Goal: Task Accomplishment & Management: Manage account settings

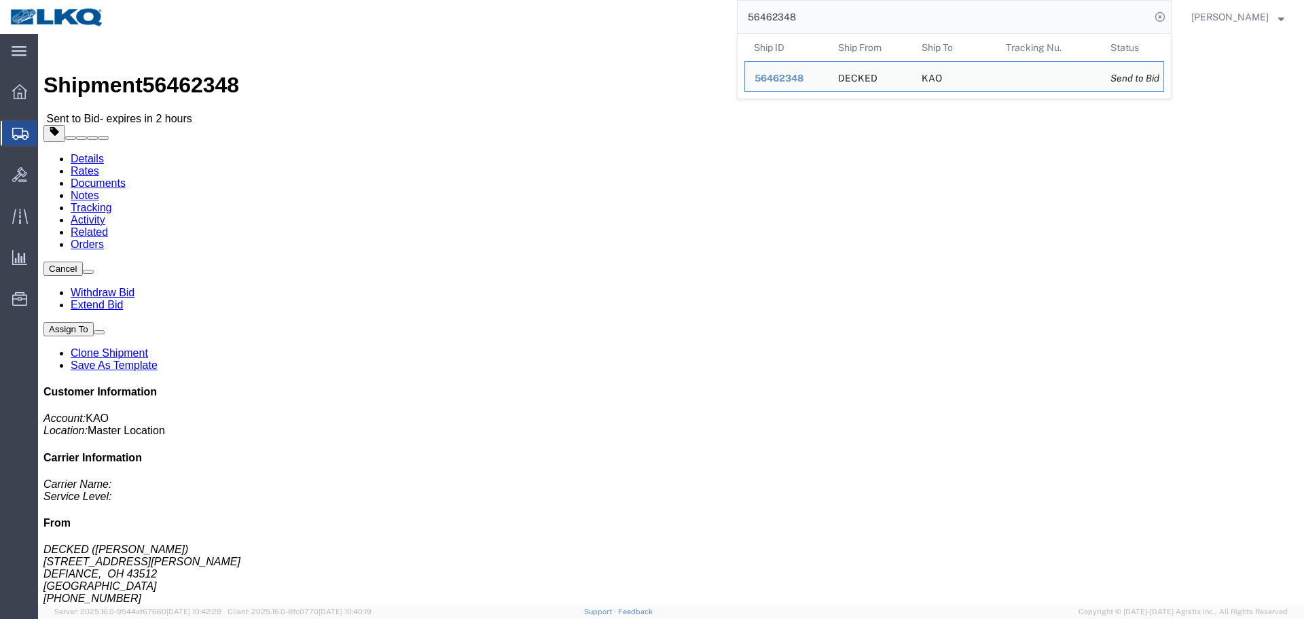
click address "DECKED ([PERSON_NAME]) [STREET_ADDRESS][PERSON_NAME] [PHONE_NUMBER] [EMAIL_ADDR…"
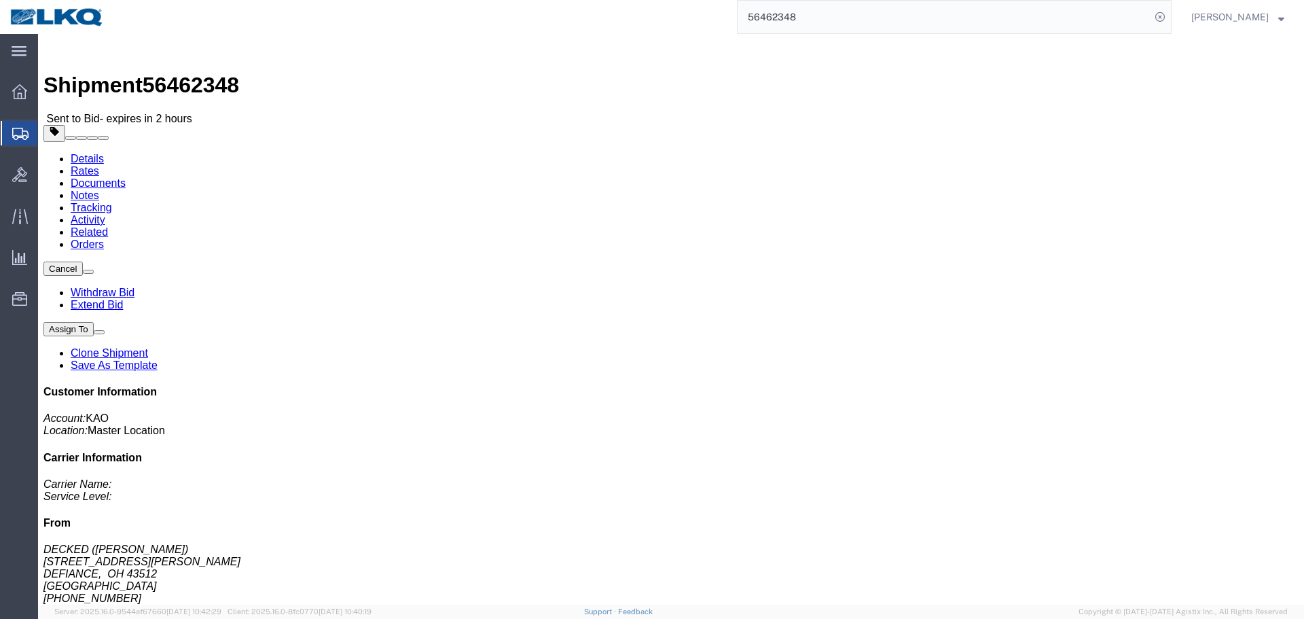
copy address "43512"
click address "KAO (RECEIVING) 8614 [STREET_ADDRESS][PERSON_NAME] [PHONE_NUMBER]"
copy address "91752"
click link "Rates"
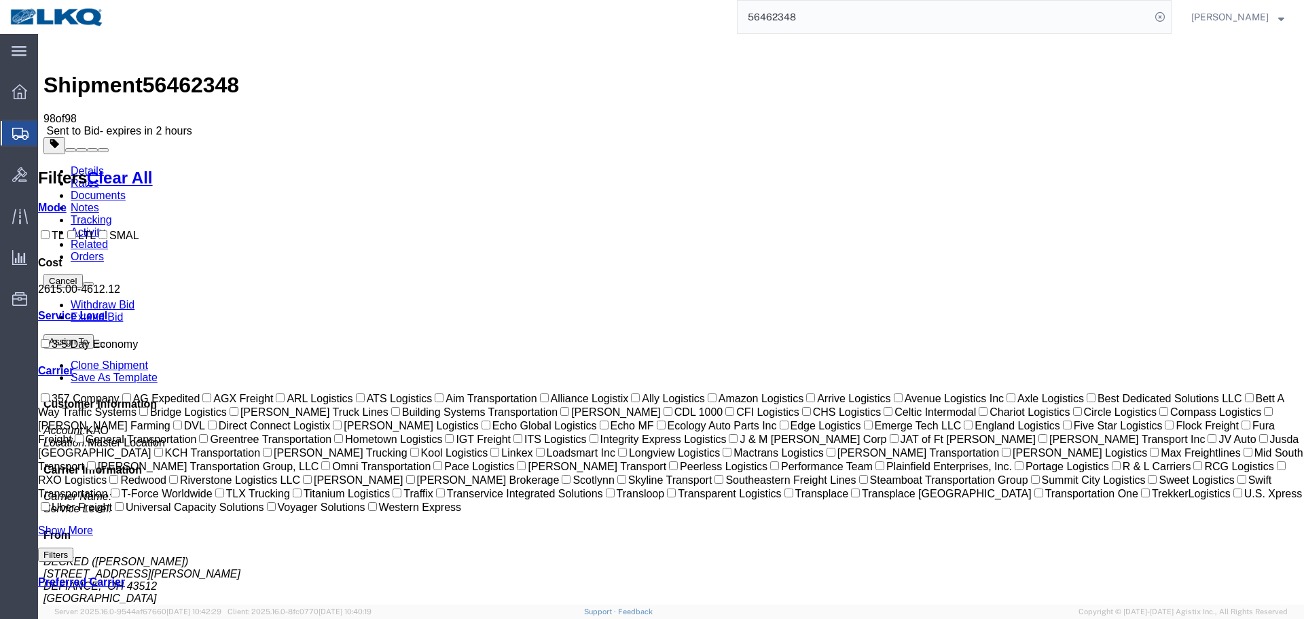
click at [878, 11] on input "56462348" at bounding box center [944, 17] width 413 height 33
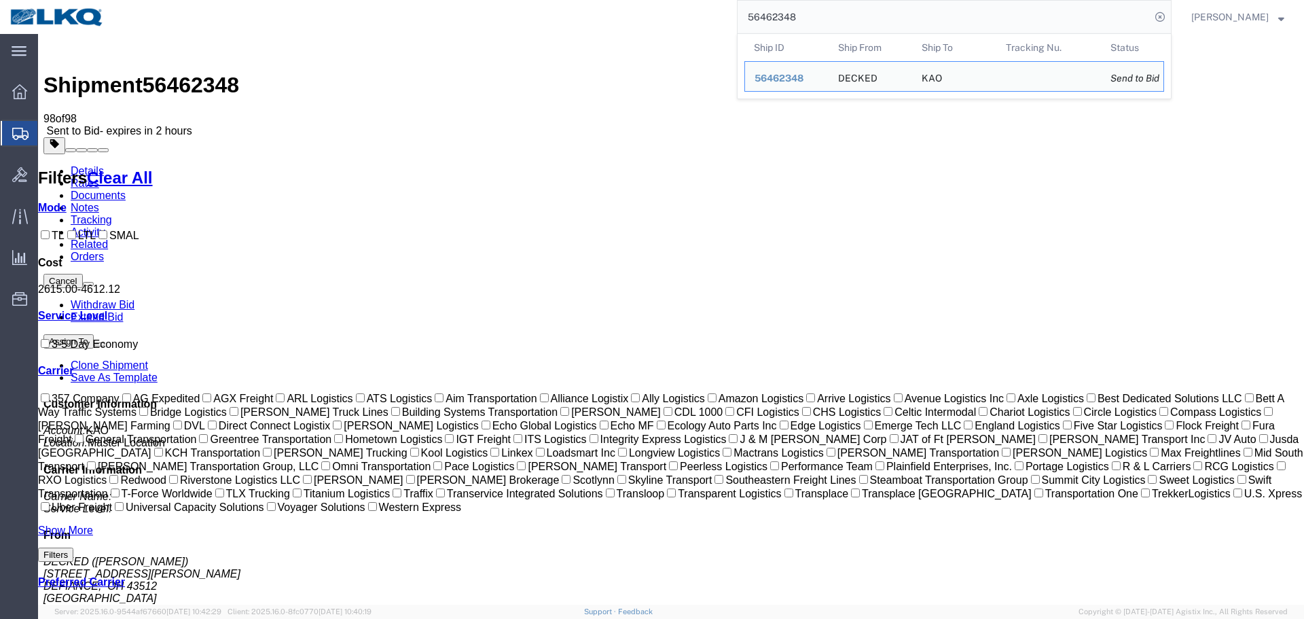
paste input "373686"
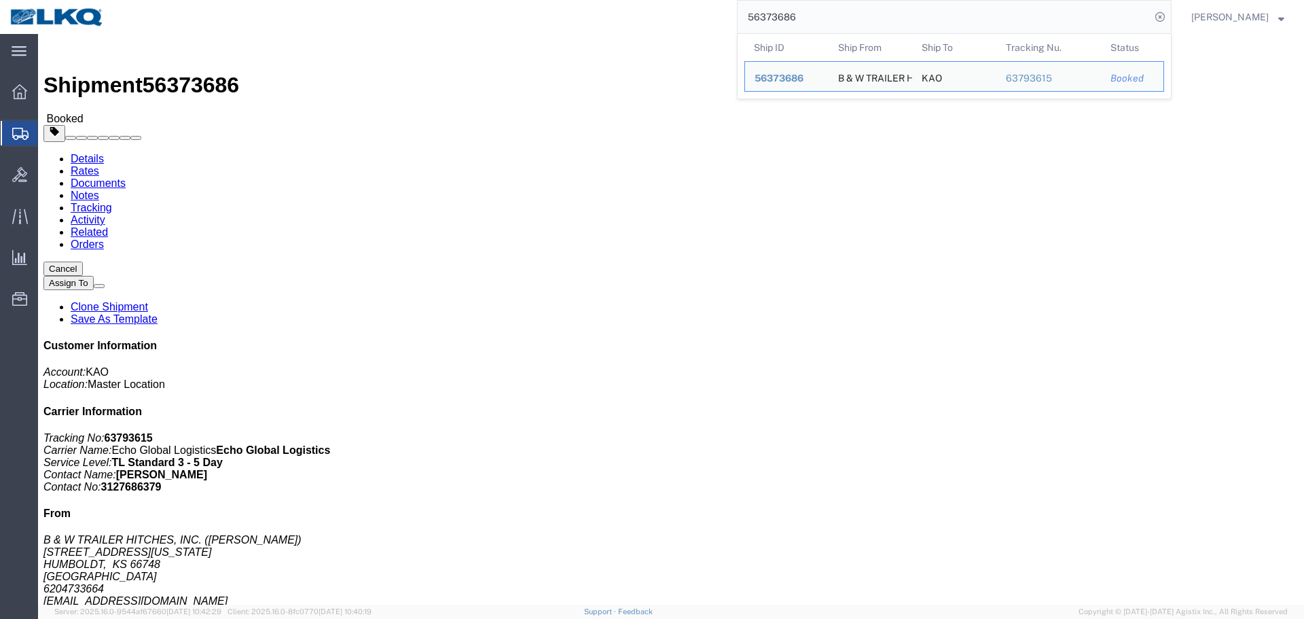
click div "Ship From B & W TRAILER HITCHES, INC. ([PERSON_NAME]) [STREET_ADDRESS][US_STATE…"
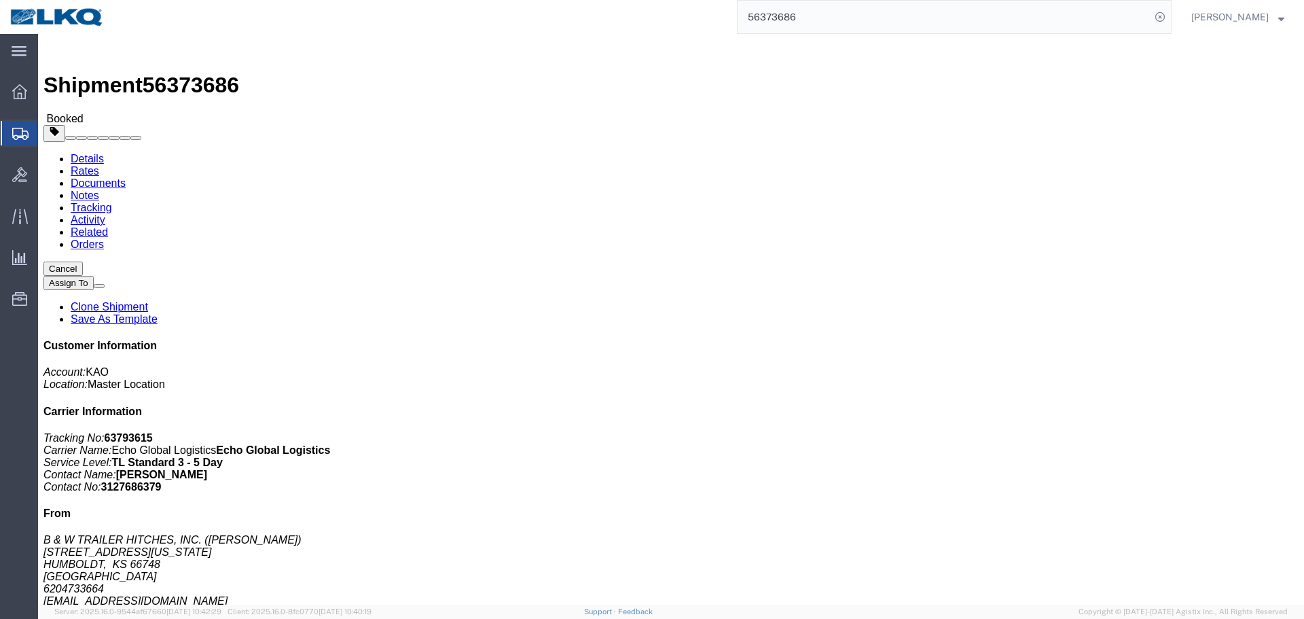
click div "Ship From B & W TRAILER HITCHES, INC. ([PERSON_NAME]) [STREET_ADDRESS][US_STATE…"
click h4 "Routing & Vehicle Information"
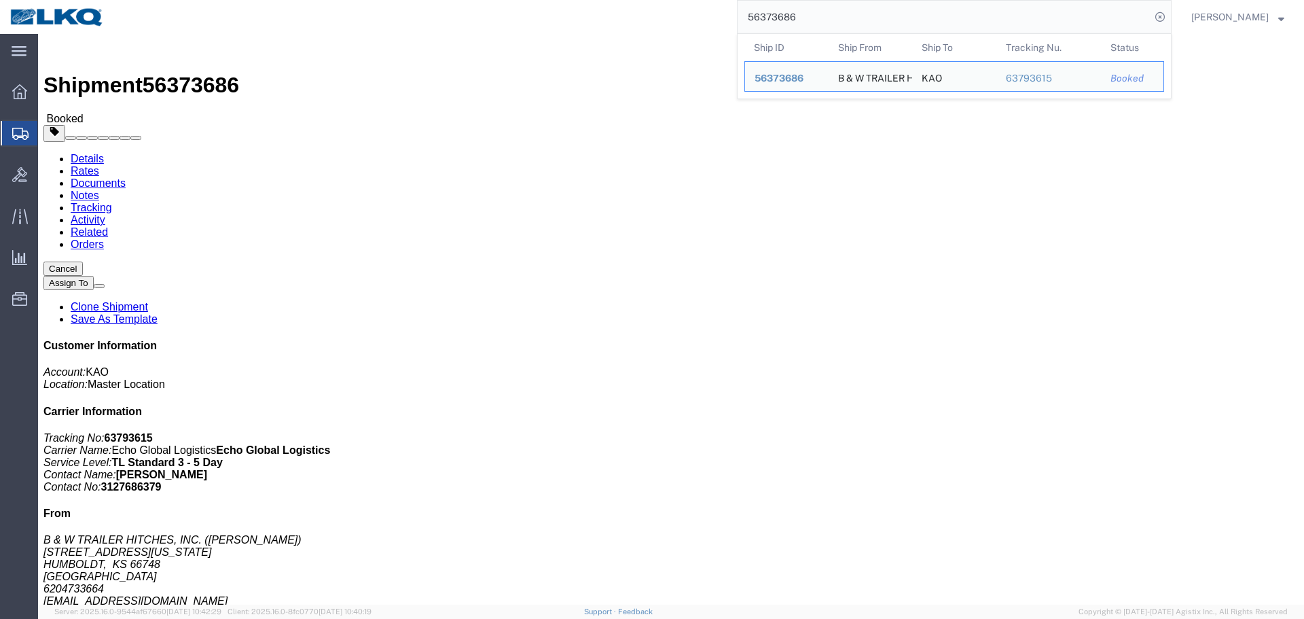
click at [860, 28] on input "56373686" at bounding box center [944, 17] width 413 height 33
click div "Leg 1 - Truckload Vehicle 1: Standard Dry Van (53 Feet) Number of trucks: 1"
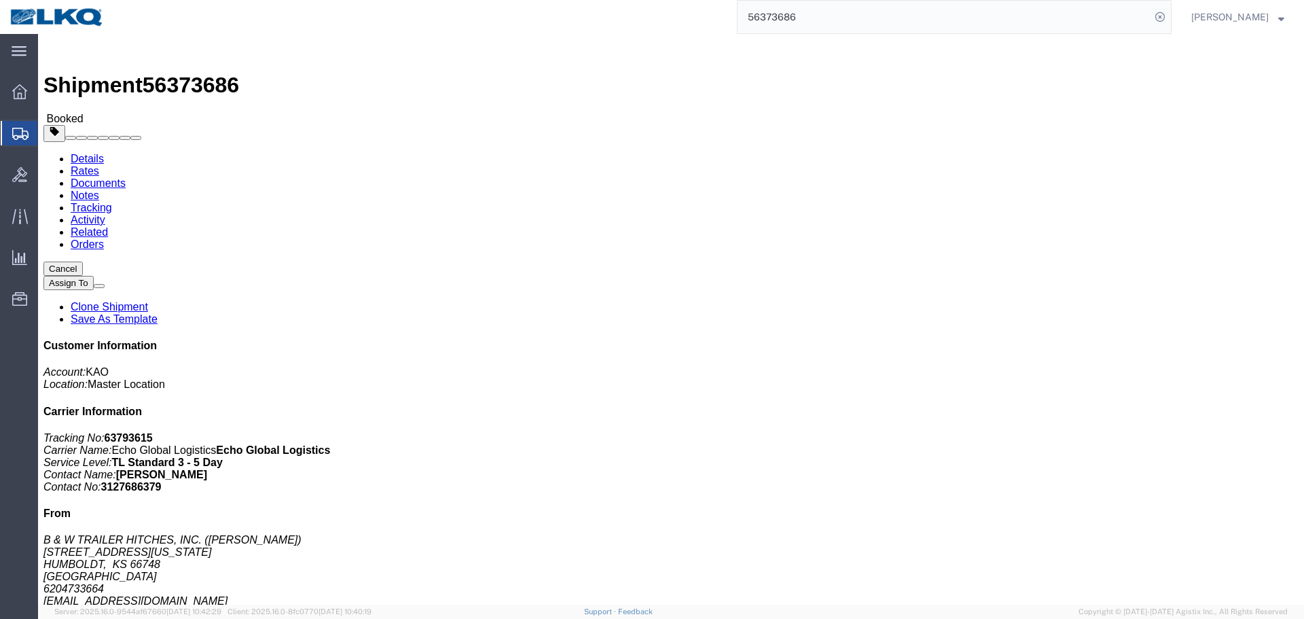
click div "Leg 1 - Truckload Vehicle 1: Standard Dry Van (53 Feet) Number of trucks: 1"
click at [1016, 14] on input "56373686" at bounding box center [944, 17] width 413 height 33
type input "56477778"
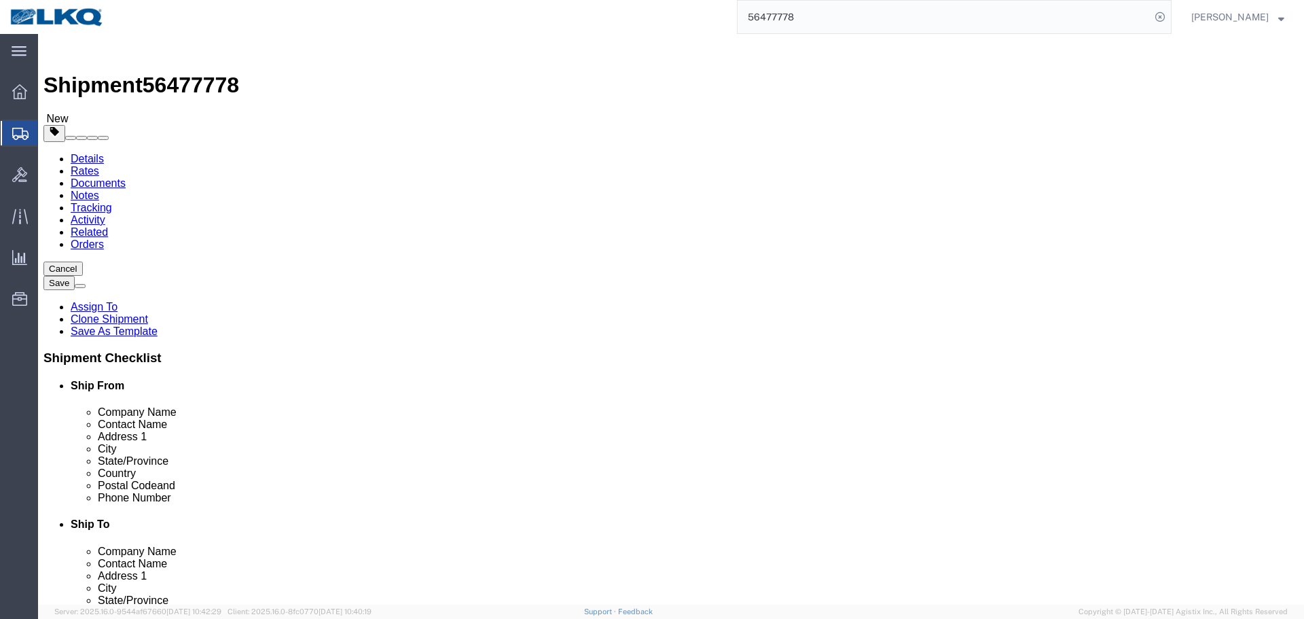
select select "42111"
select select "28716"
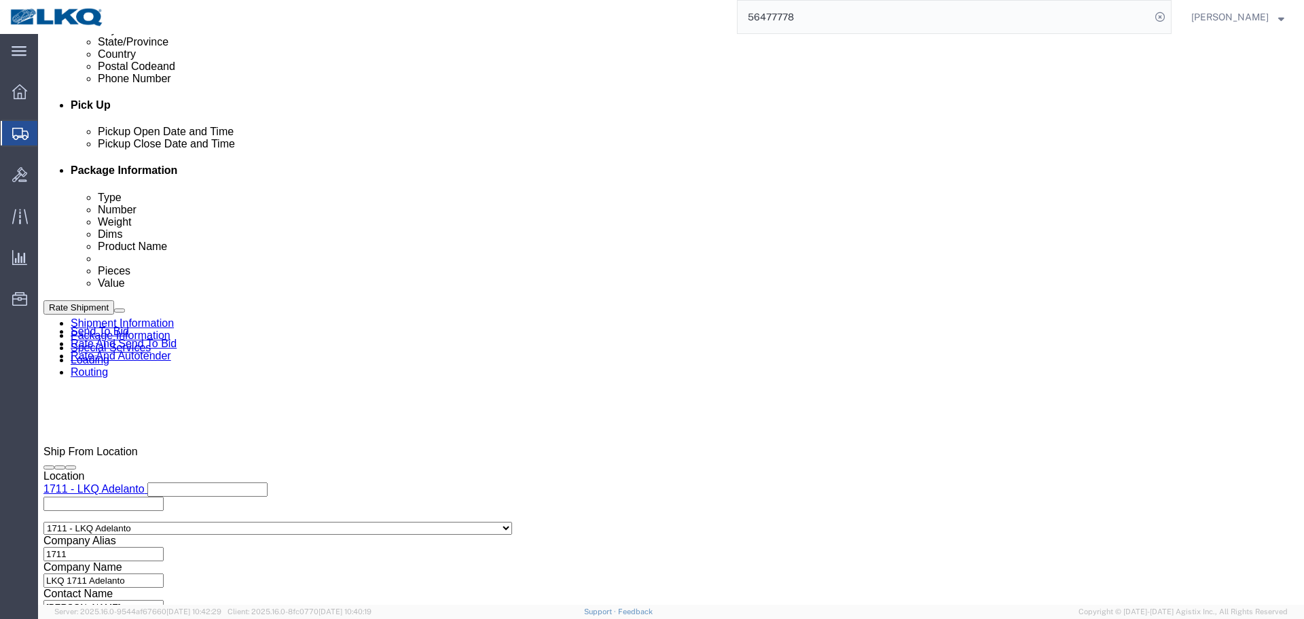
scroll to position [611, 0]
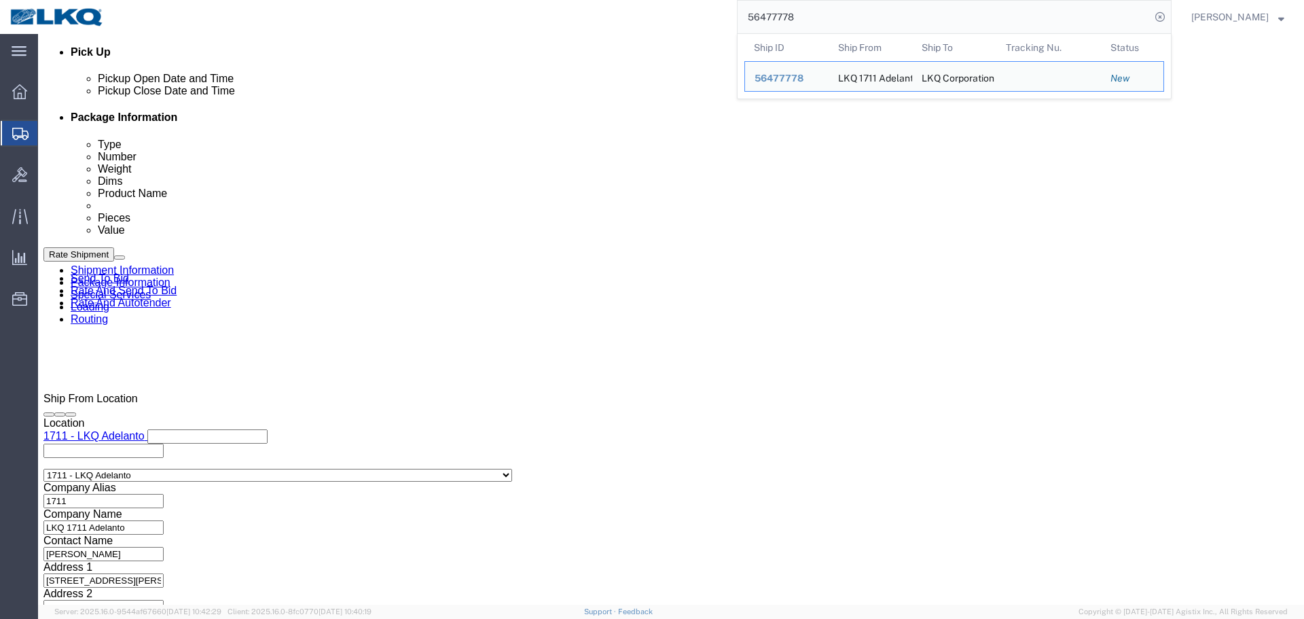
click div "Pickup Date: Pickup Start Date Pickup Start Time Pickup Open Date and Time [DAT…"
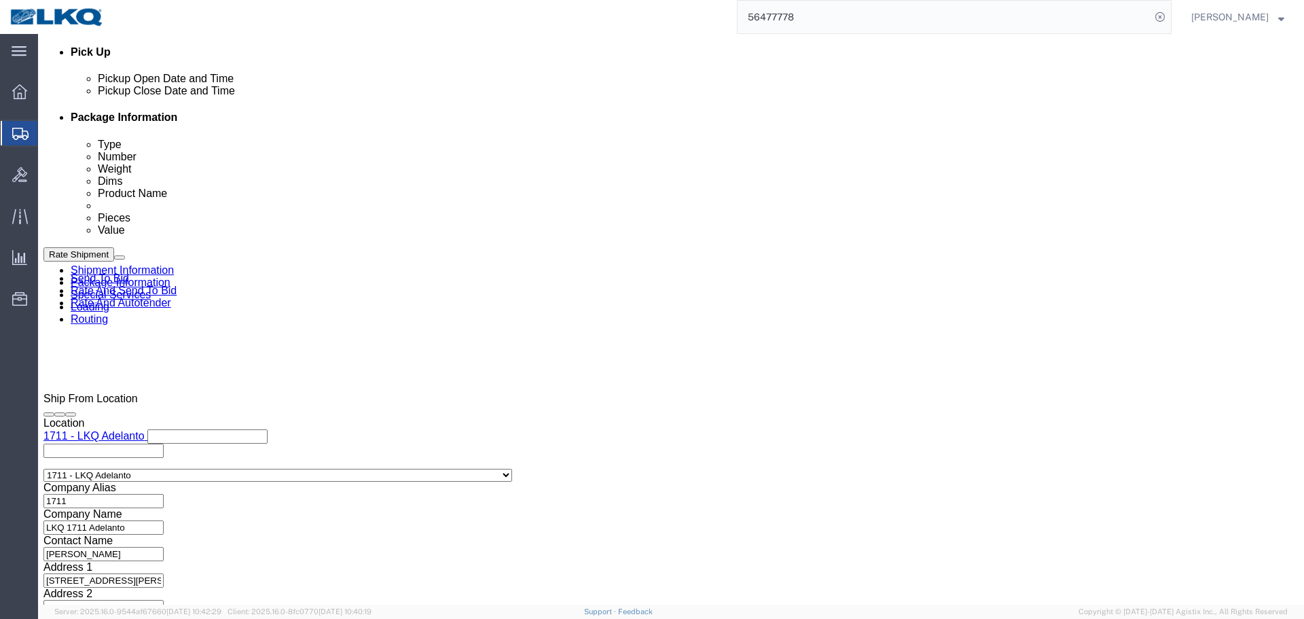
click div
click div "Pickup Date: Pickup Start Date Pickup Start Time Pickup Open Date and Time [DAT…"
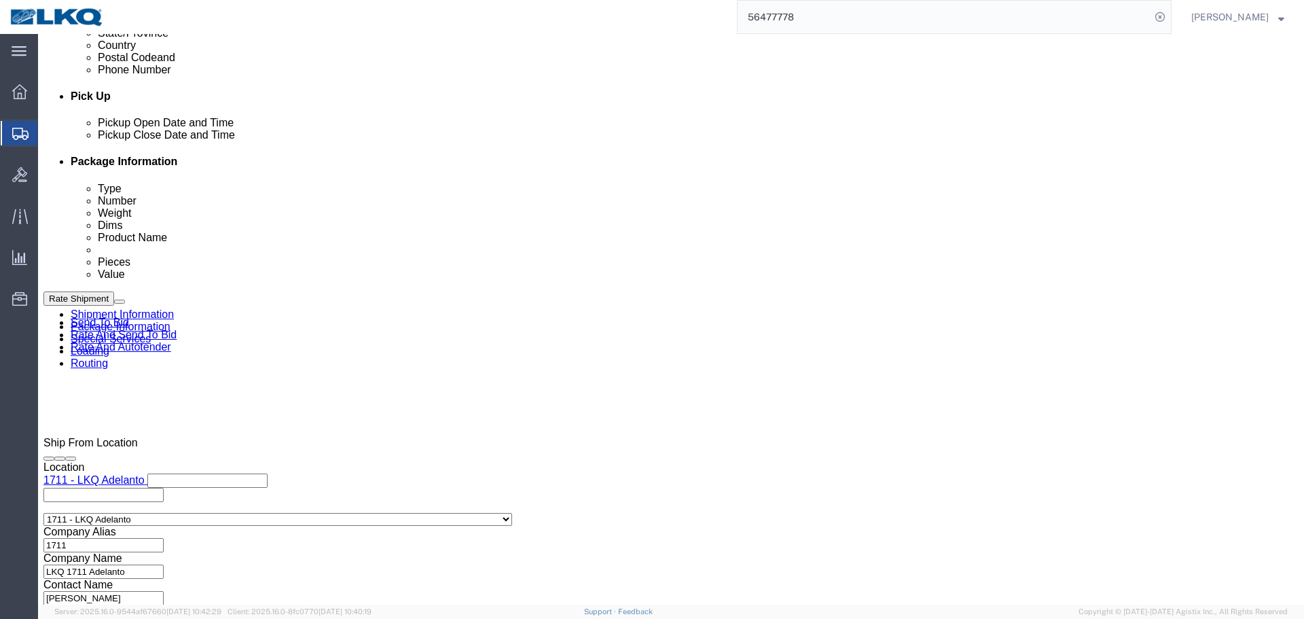
scroll to position [543, 0]
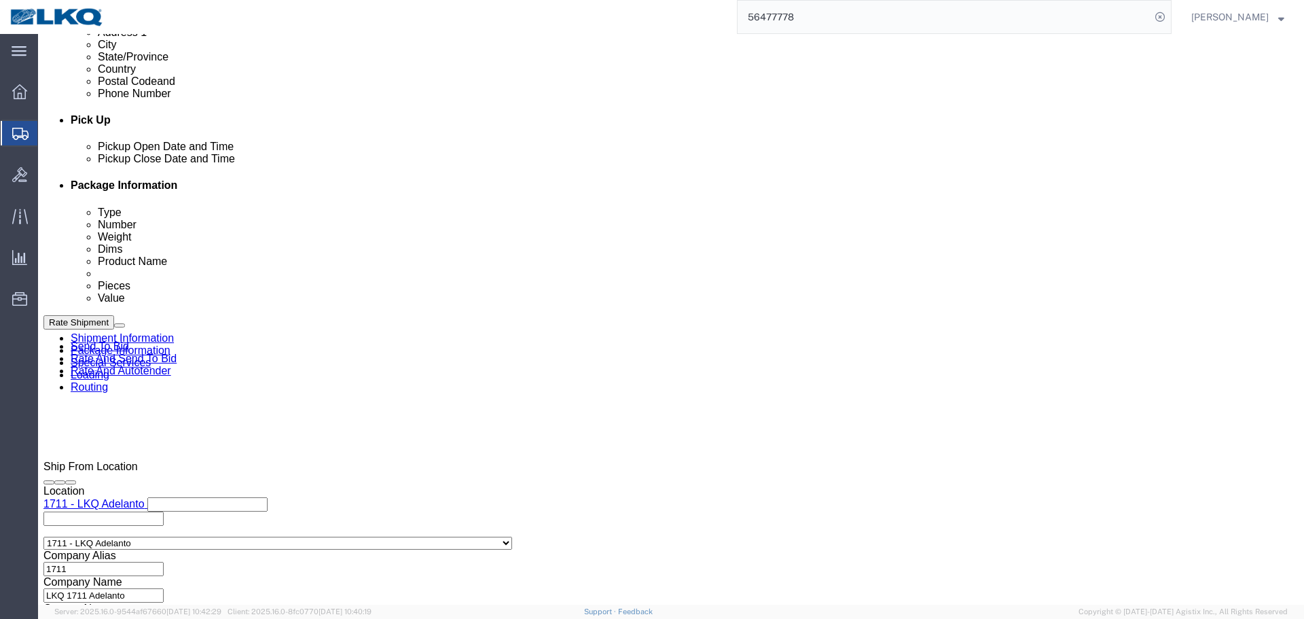
click link "Schedule appointment"
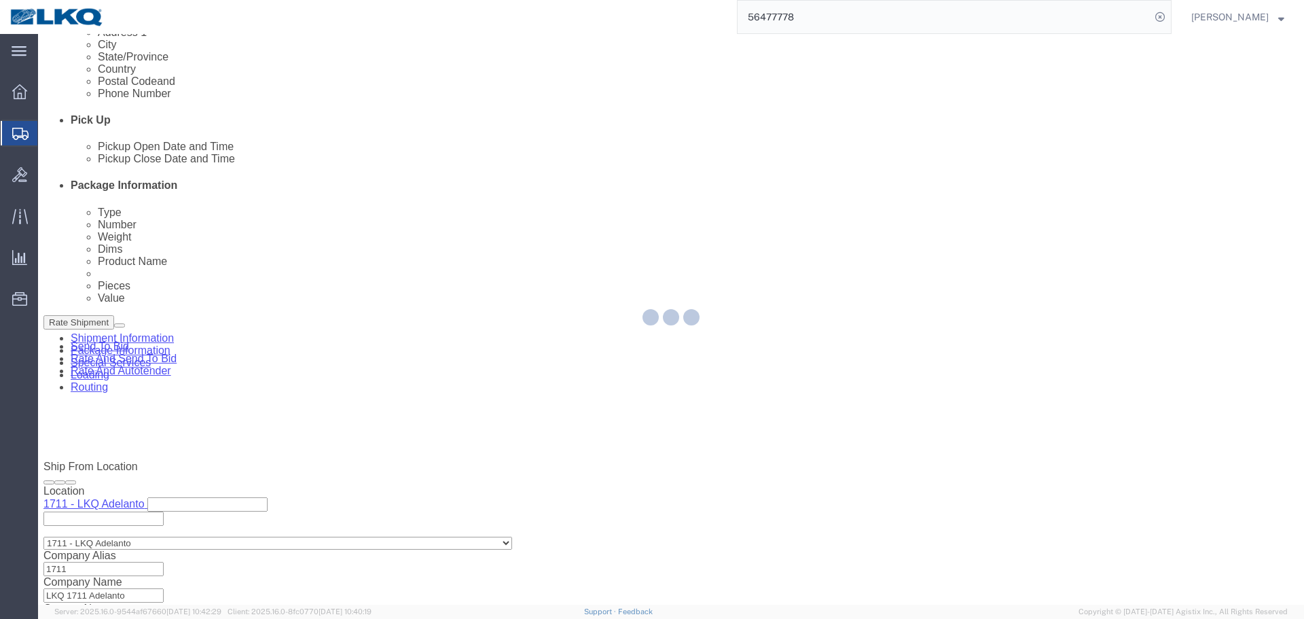
select select
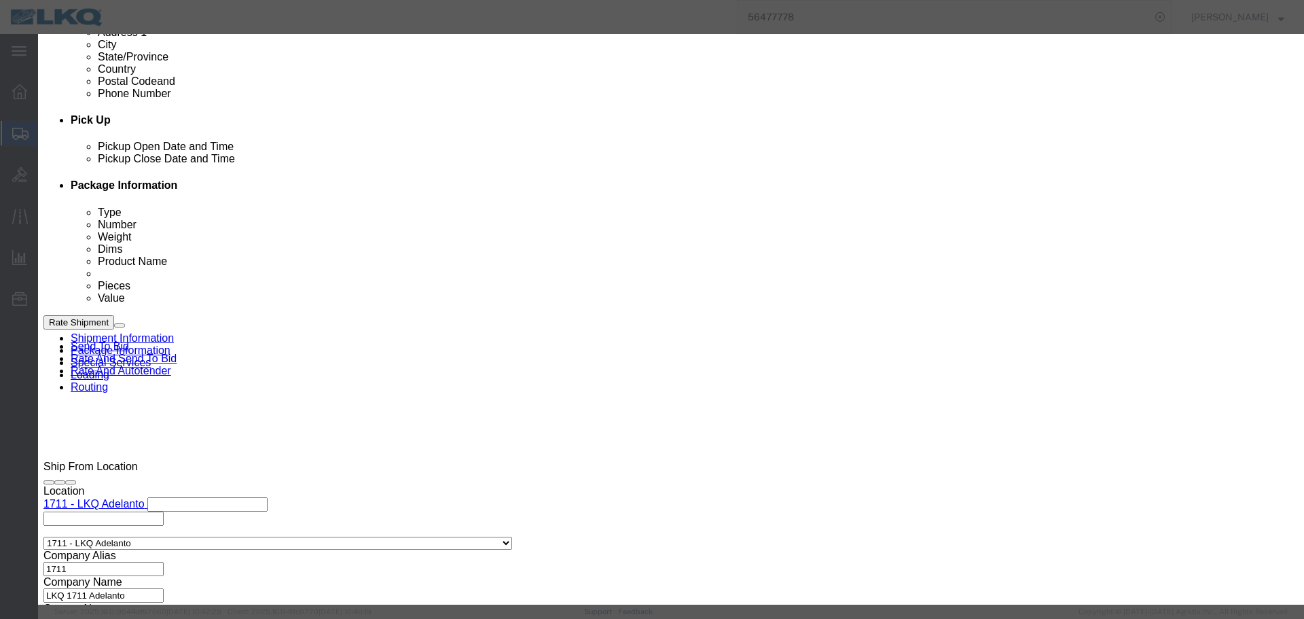
click input "9:00 PM"
type input "10:00 AM"
click div "Event Title delivery 56477778 Location Dock Select 1769 - [US_STATE] Core Label…"
select select "15"
click select "Select 15 min 30 min 45 min 1 hr 2 hr 3 hr 4 hr"
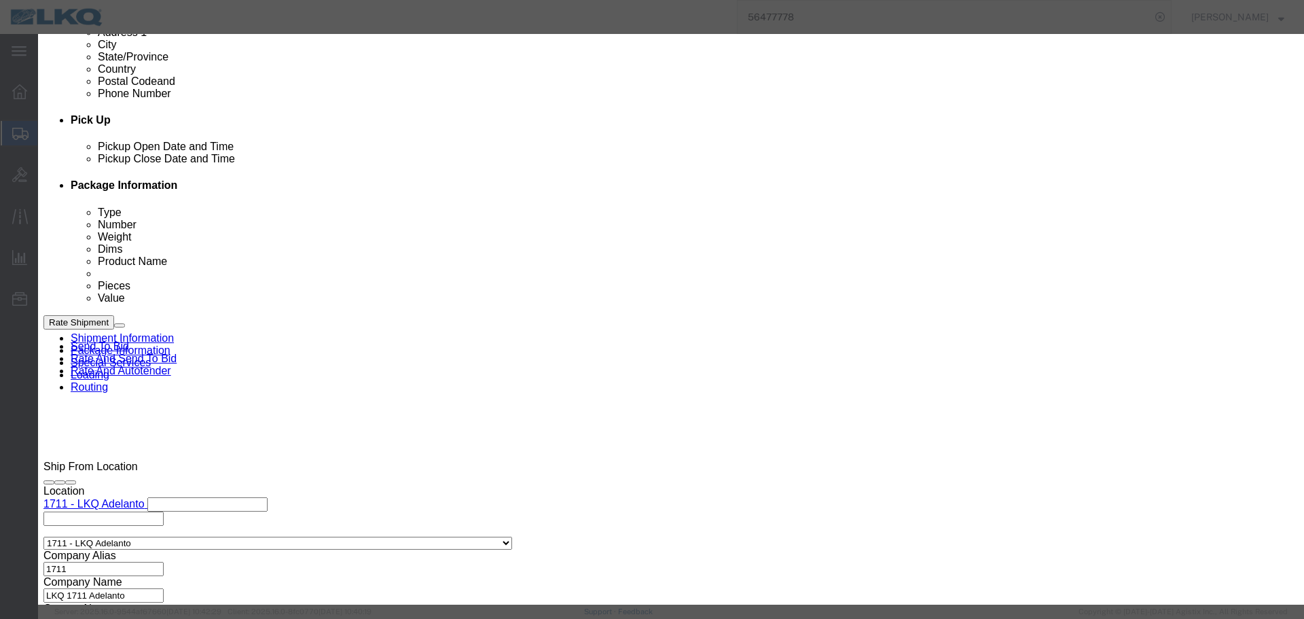
click icon "button"
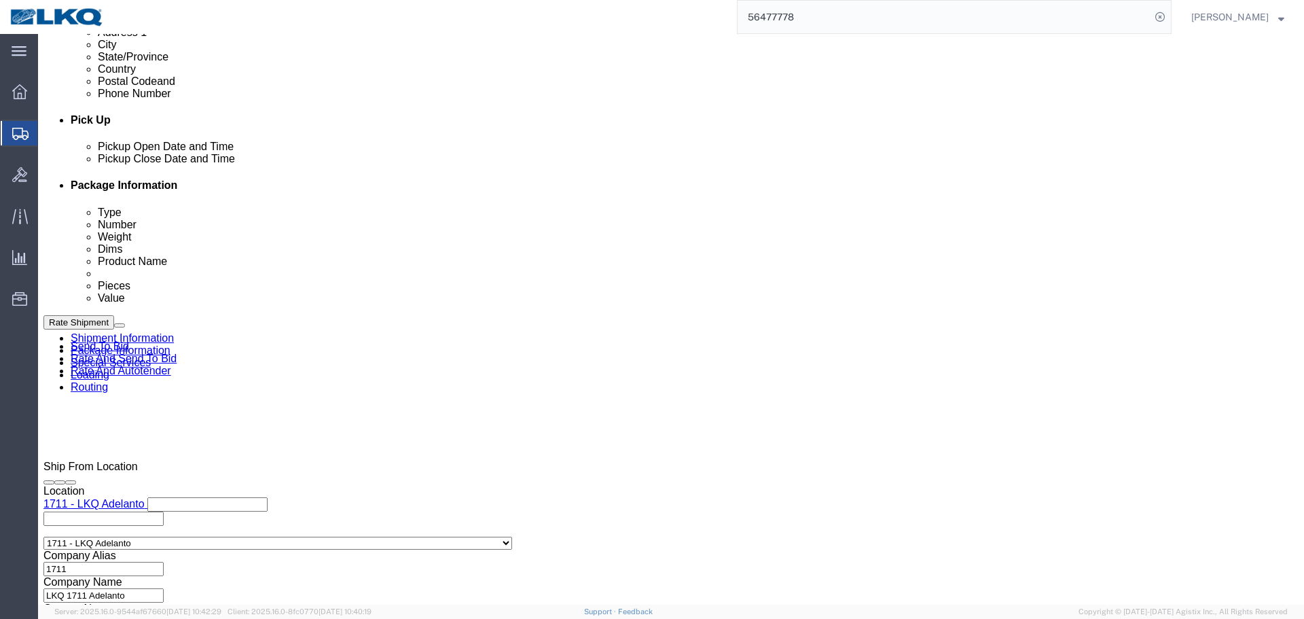
click div "[DATE] 9:04 AM"
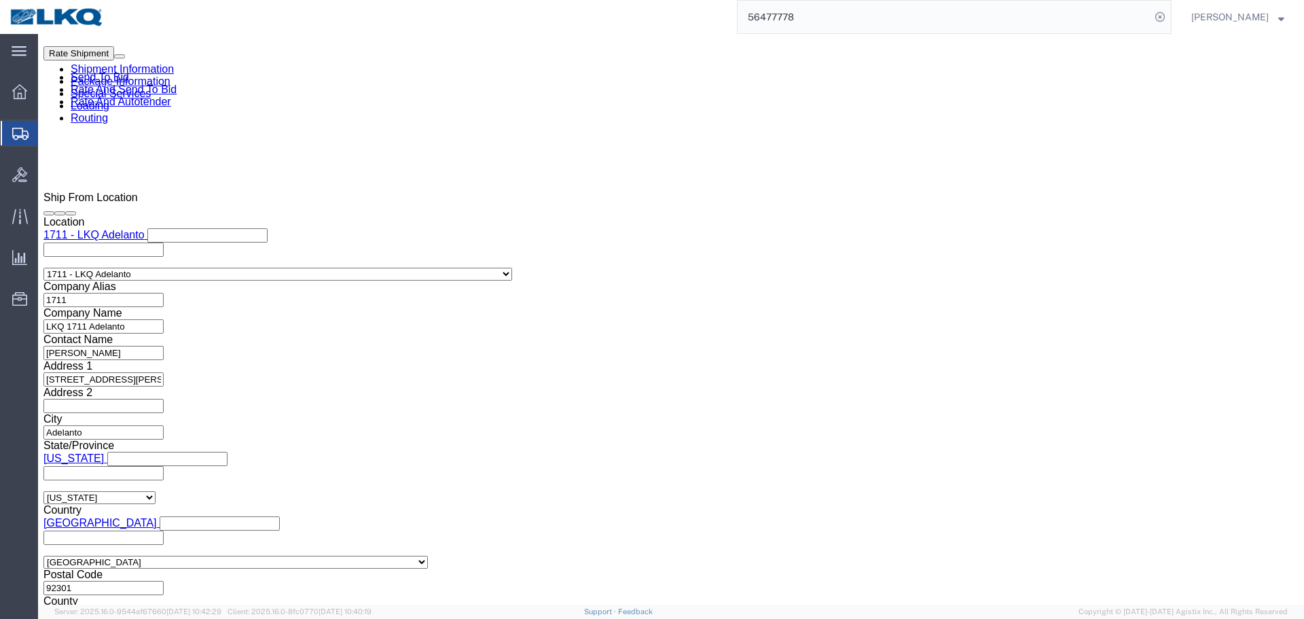
click input "9:04 AM"
type input "06"
type input "6:00 AM"
click button "Apply"
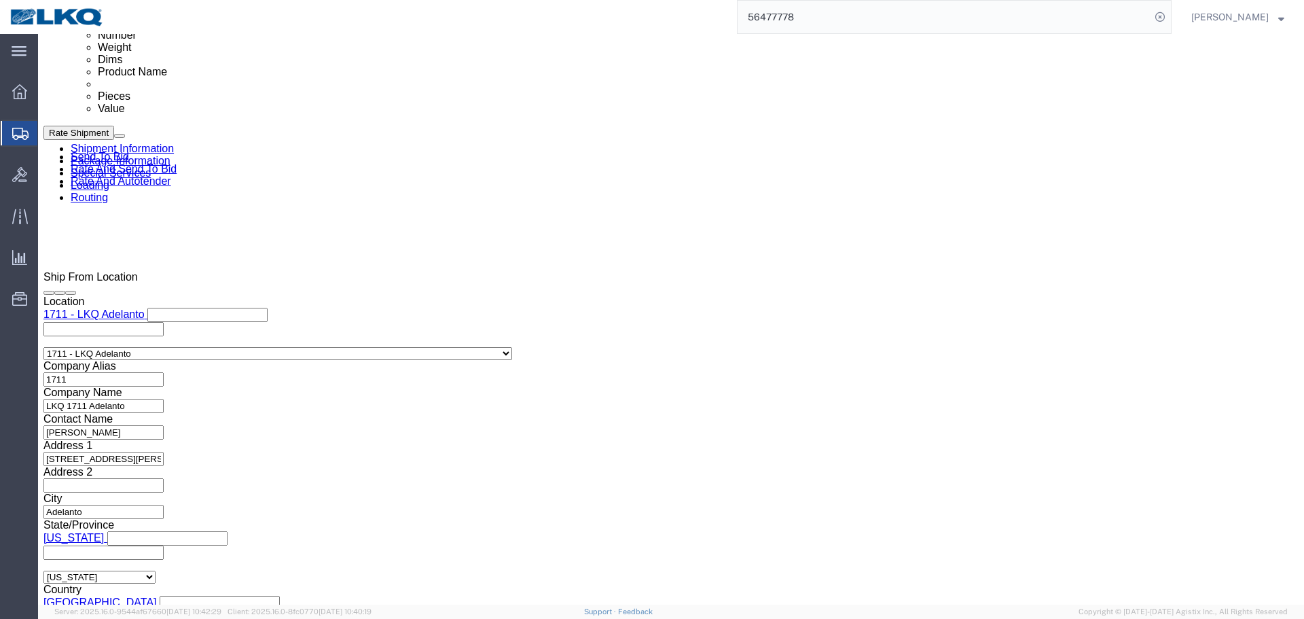
scroll to position [609, 0]
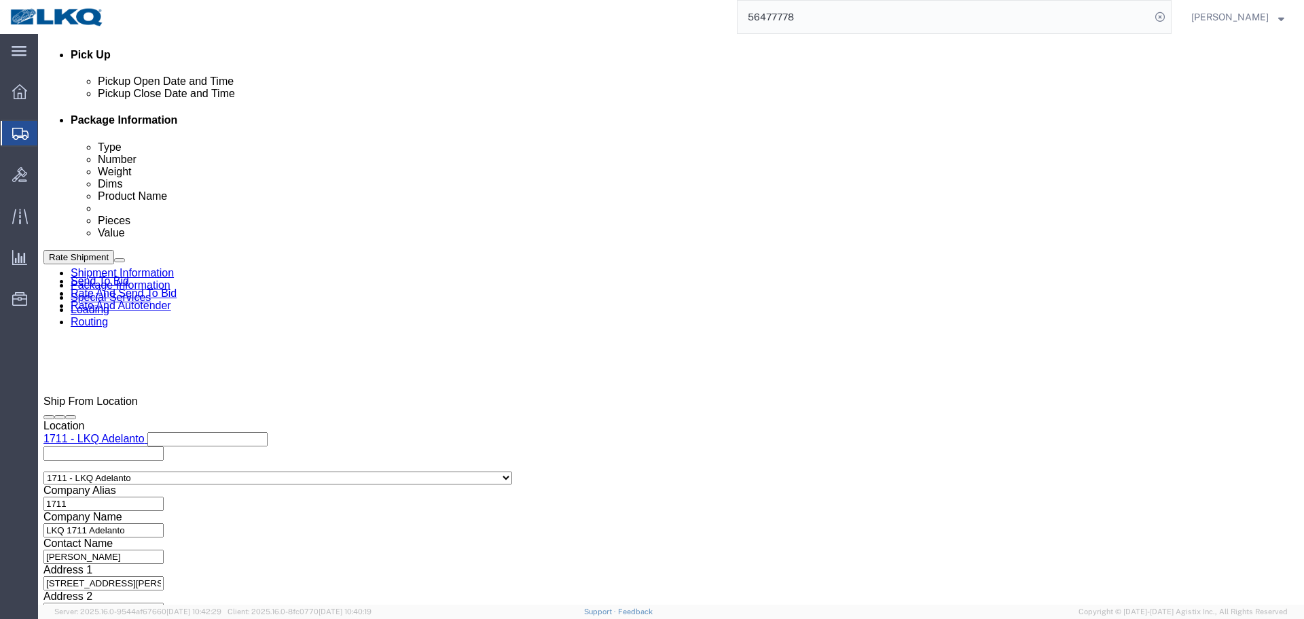
click div
click div "Pickup Date: Pickup Start Date Pickup Start Time Pickup Open Date and Time [DAT…"
click link "Schedule appointment"
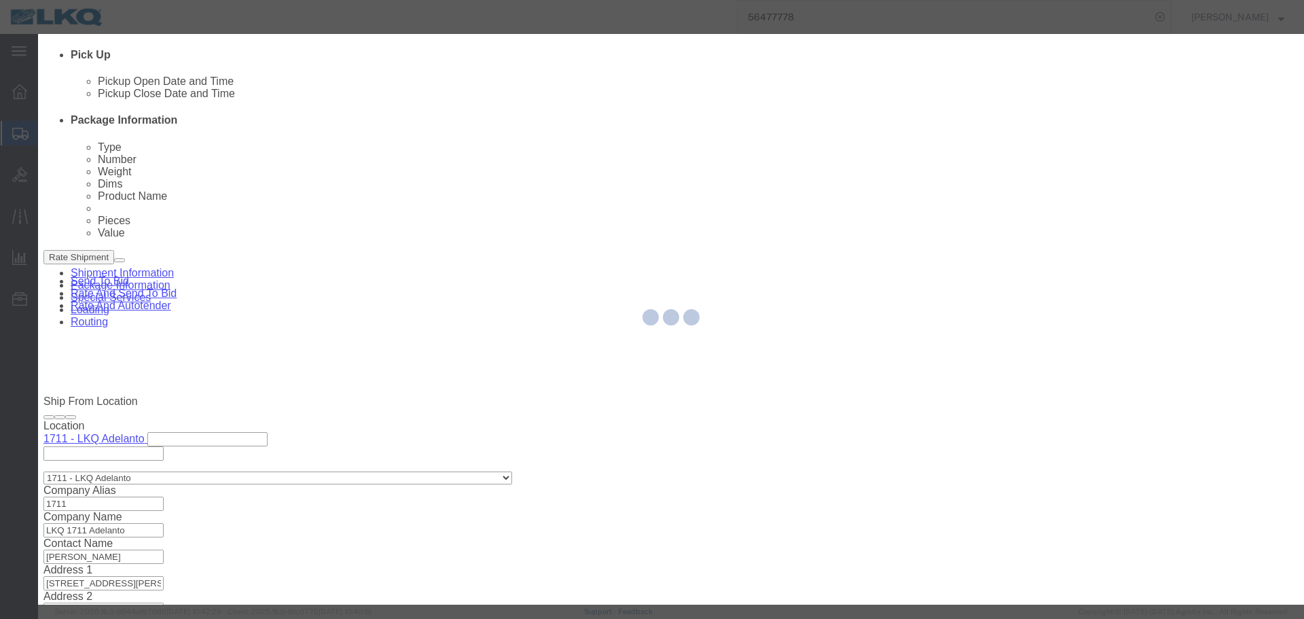
select select
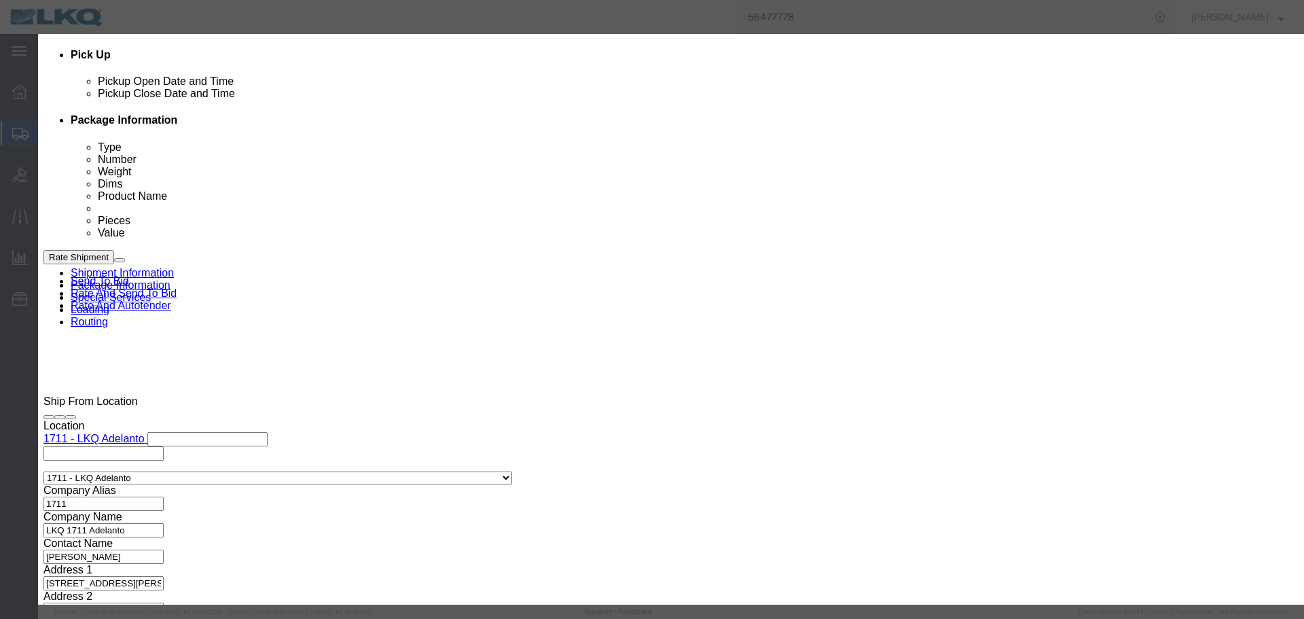
click icon "button"
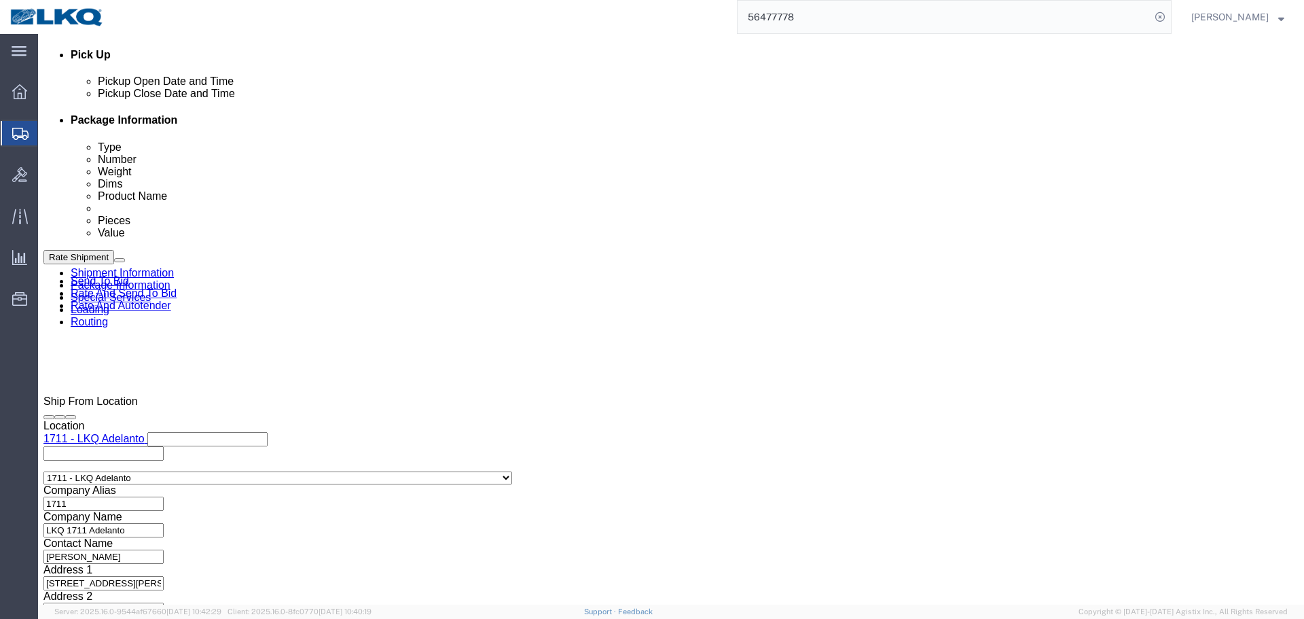
click div "[DATE] 8:00 PM"
click input "8:00 PM"
type input "07"
type input "7:00 AM"
click button "Apply"
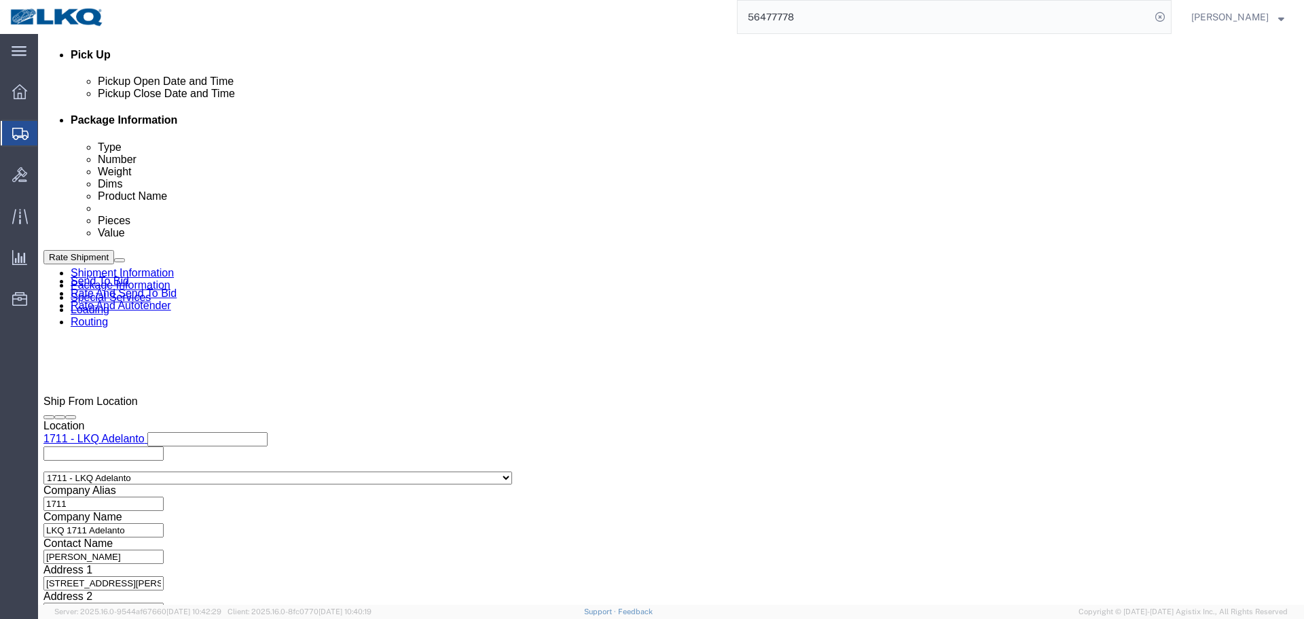
scroll to position [541, 0]
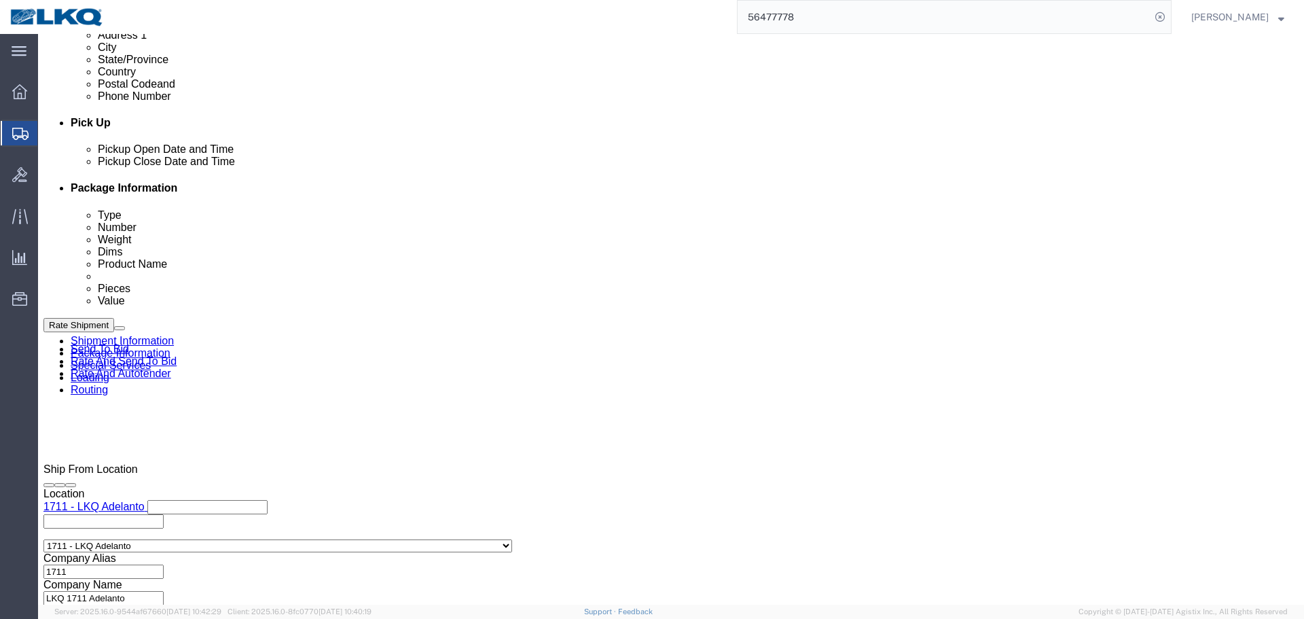
click link "Schedule appointment"
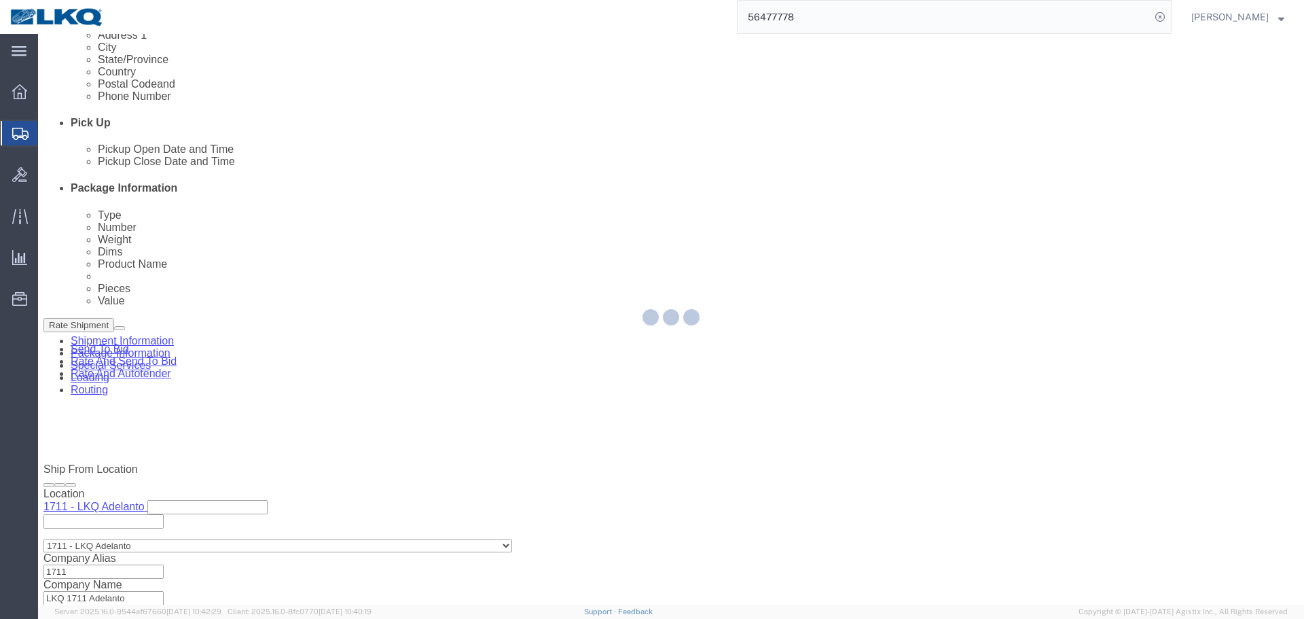
select select
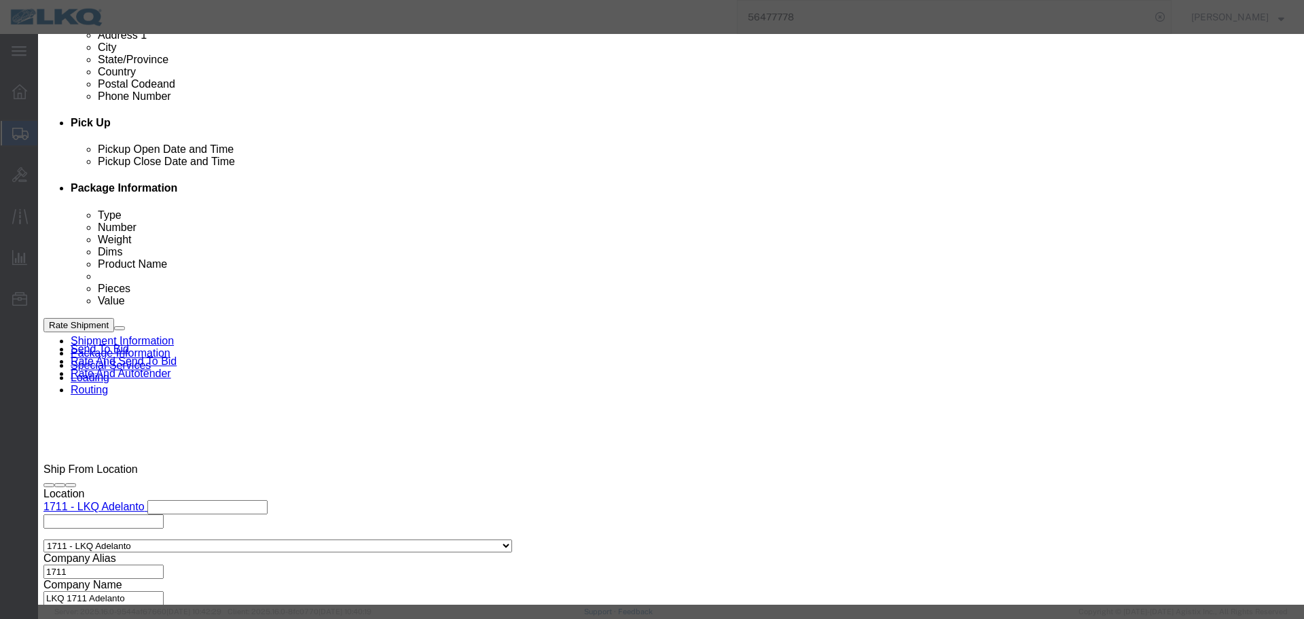
click input "8:00 AM"
type input "10:00 AM"
drag, startPoint x: 722, startPoint y: 185, endPoint x: 733, endPoint y: 194, distance: 14.4
click select "Select 15 min 30 min 45 min 1 hr 2 hr 3 hr 4 hr"
select select "15"
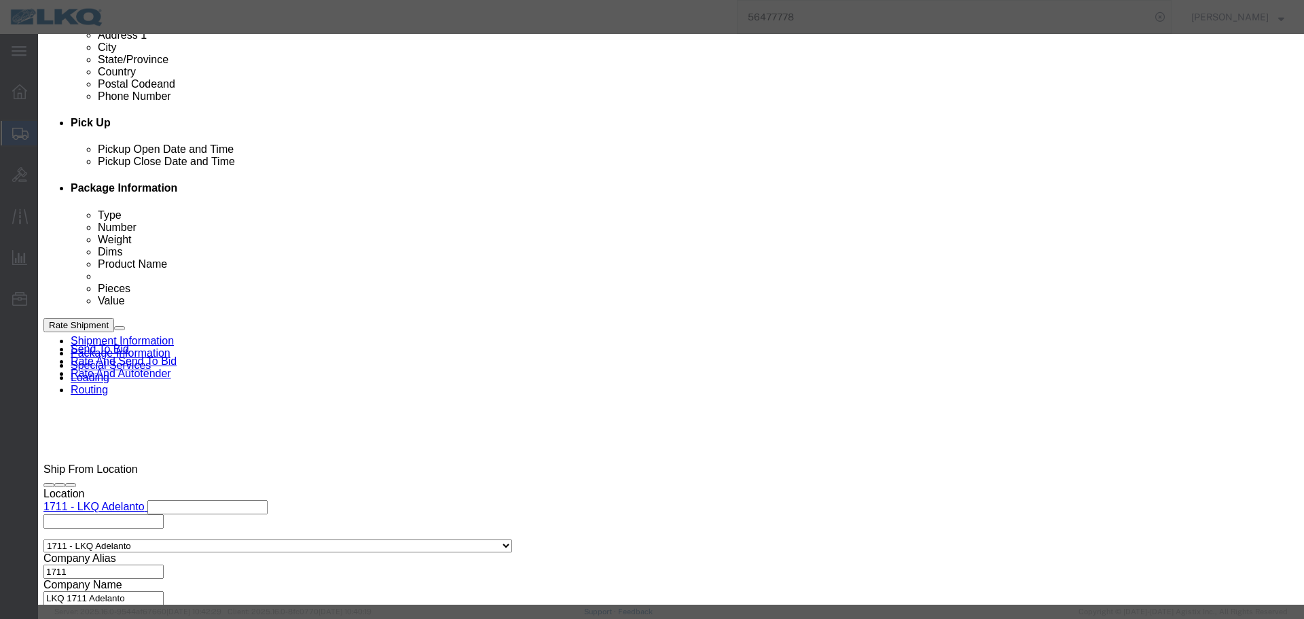
click select "Select 15 min 30 min 45 min 1 hr 2 hr 3 hr 4 hr"
click button "Save"
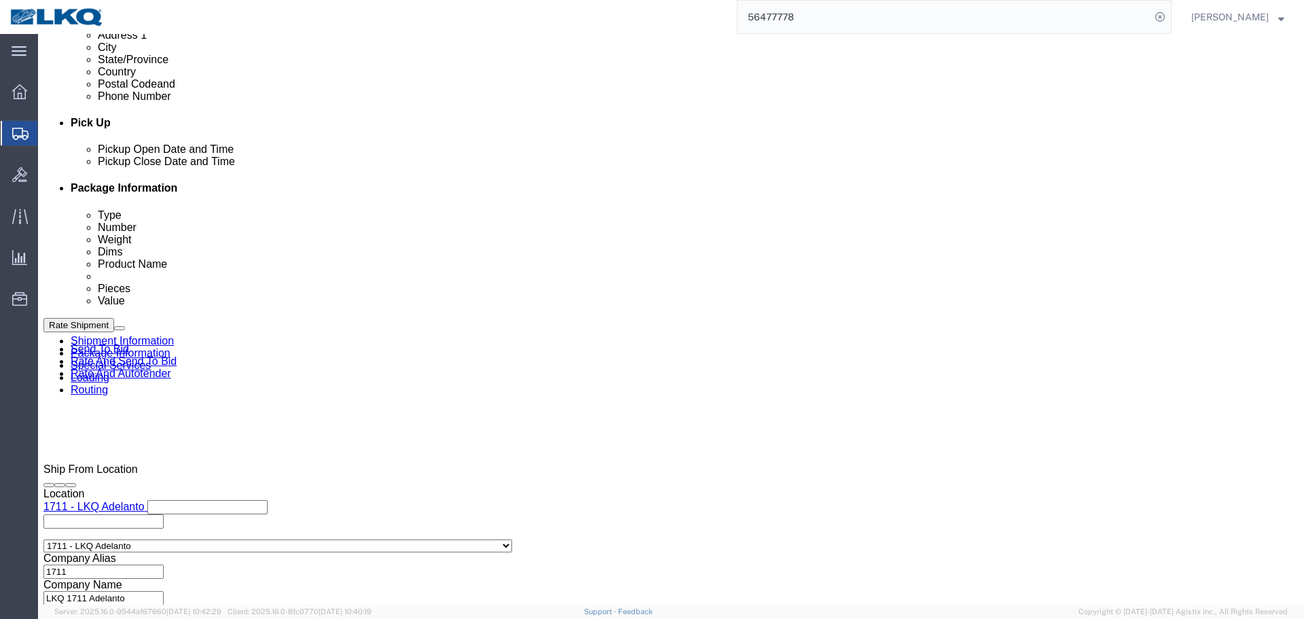
click button "Save"
click input "x"
click at [804, 13] on input "56477778" at bounding box center [944, 17] width 413 height 33
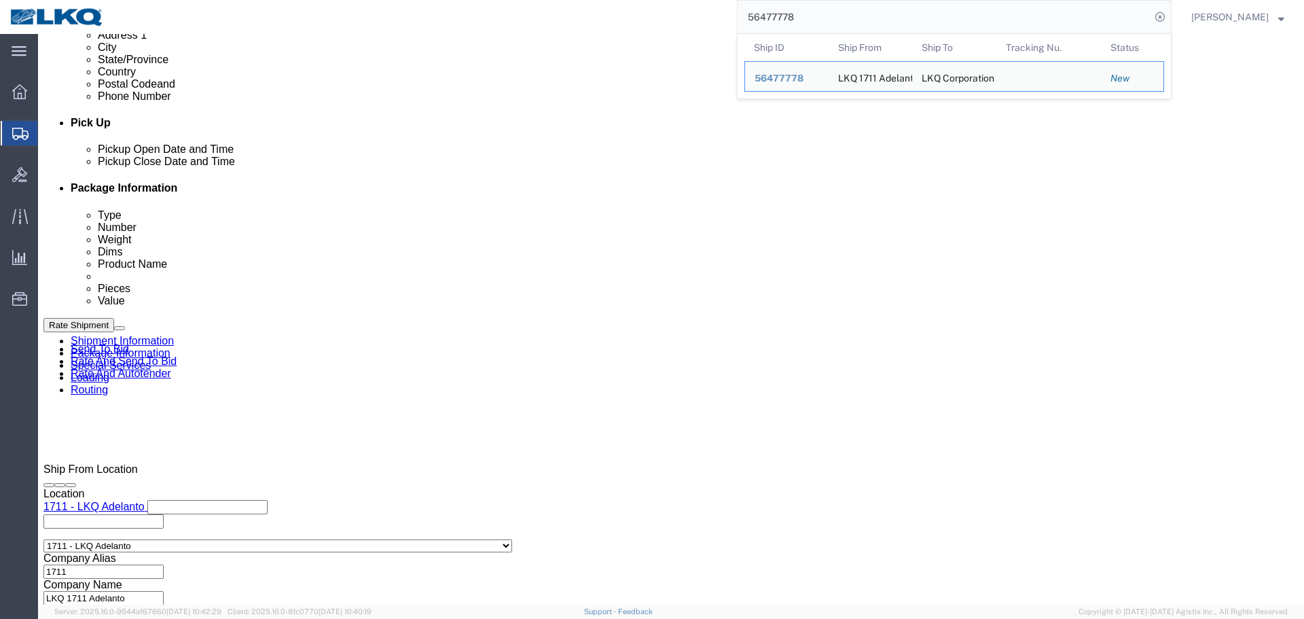
click div "Select Account Type Activity ID Airline Appointment Number ASN Batch Request # …"
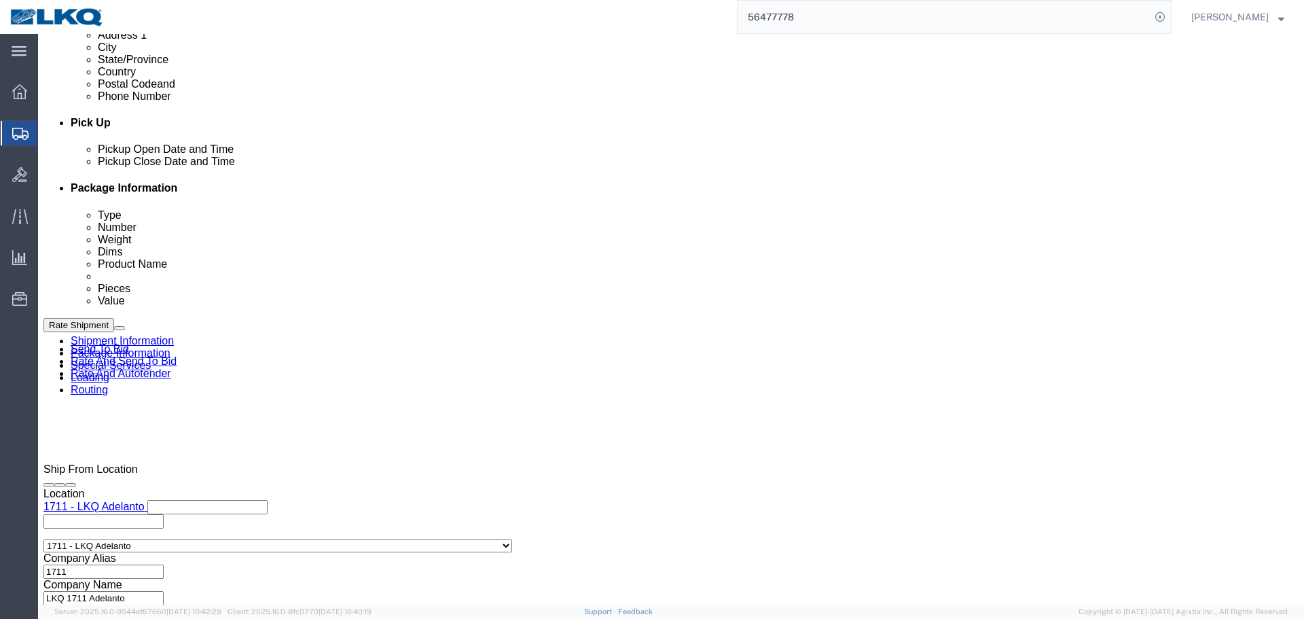
click input "x"
paste input "56477778"
type input "56477778"
click div "Ship From Location Location 1711 - LKQ [GEOGRAPHIC_DATA] My Profile Location 11…"
click button "Save"
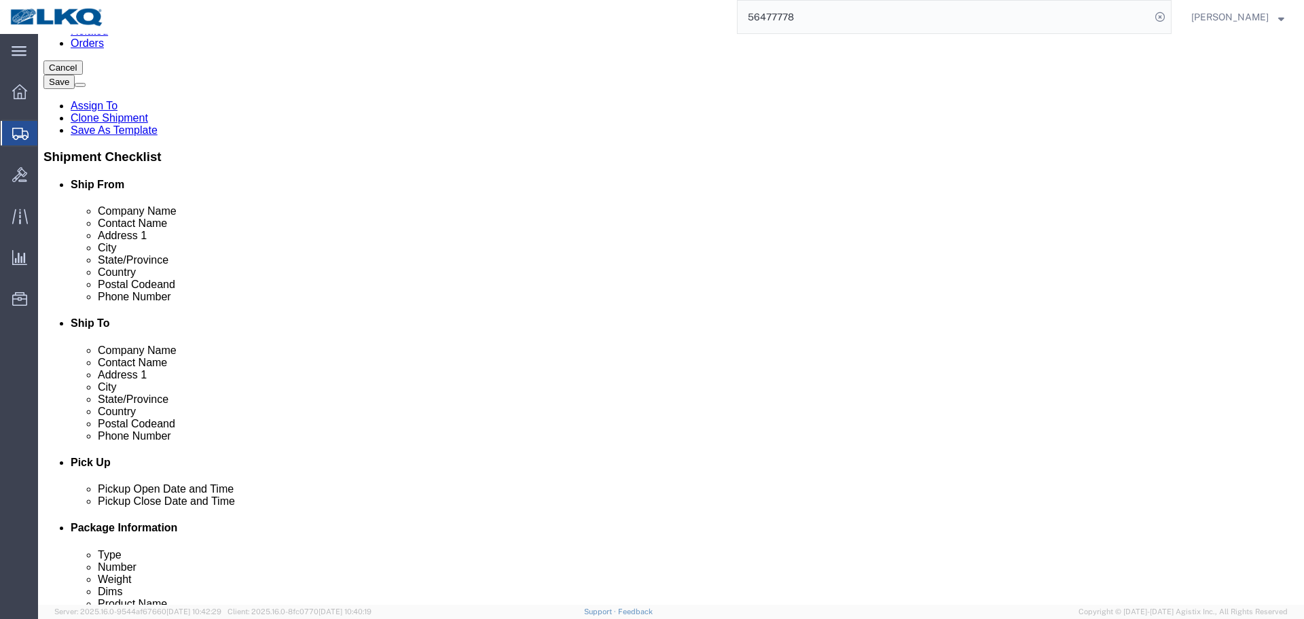
scroll to position [269, 0]
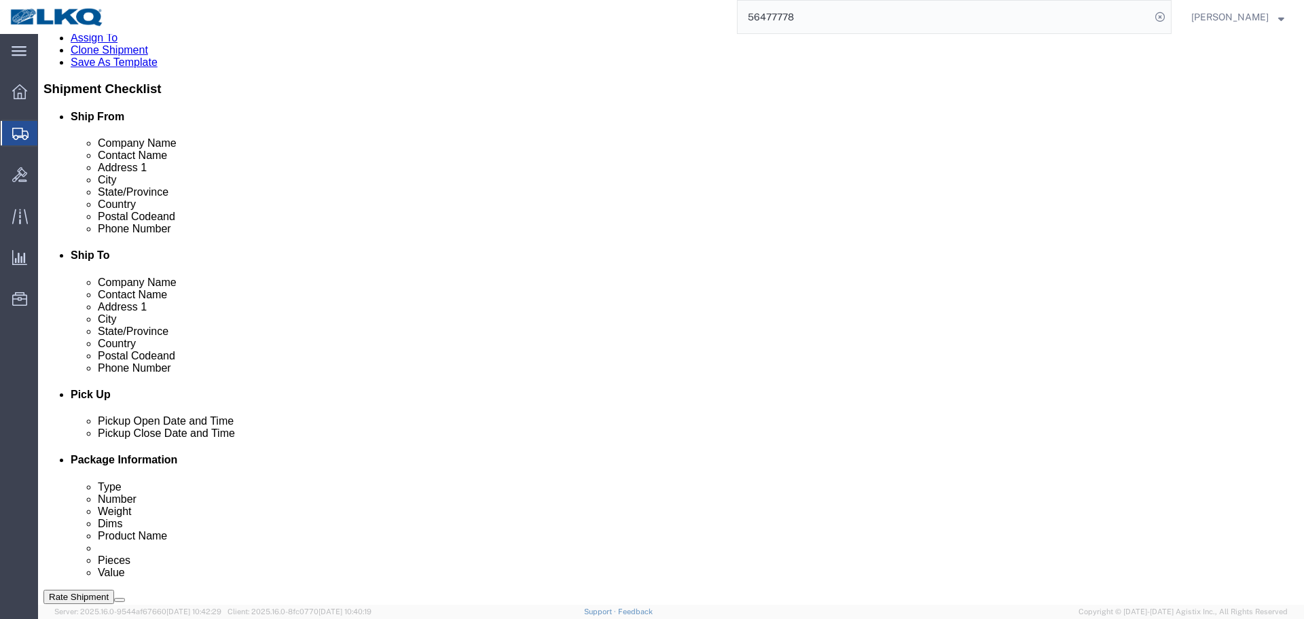
click span "(Approximate route mileage 49.04 miles)"
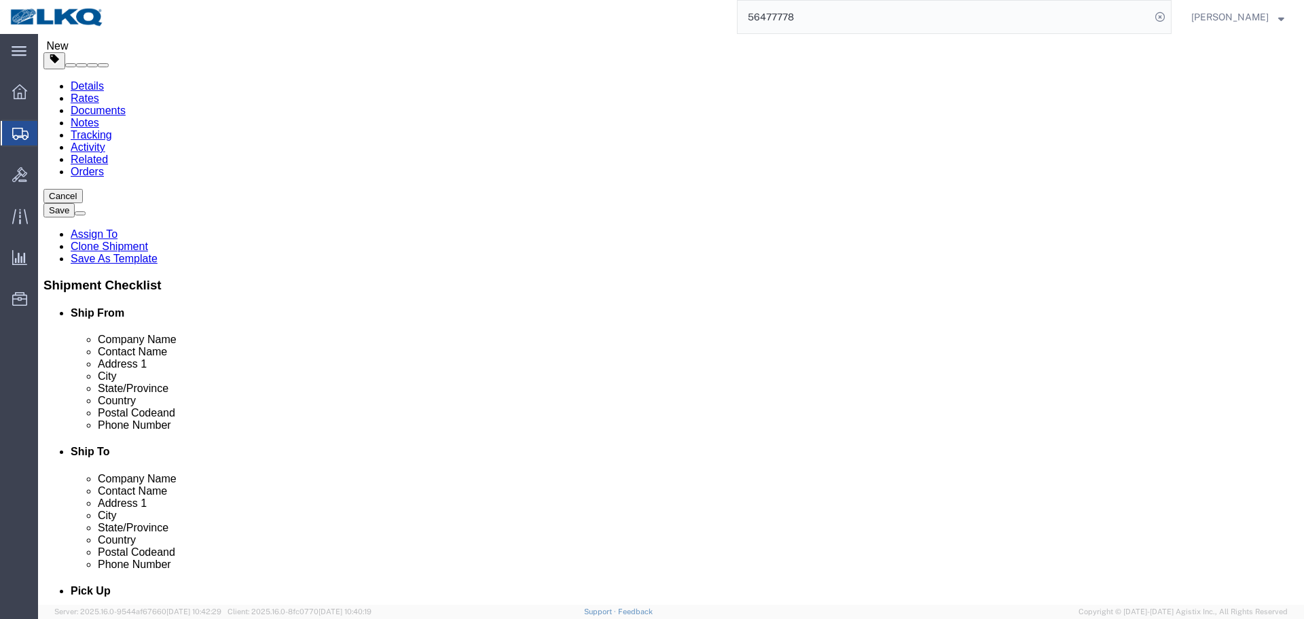
scroll to position [65, 0]
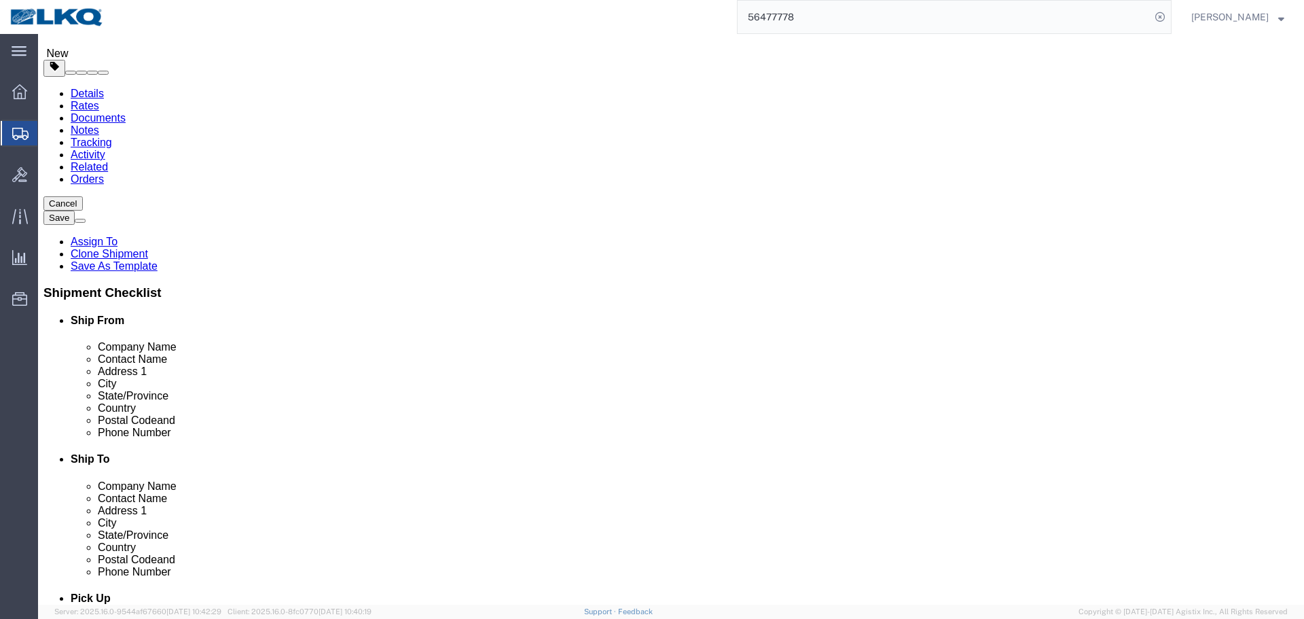
click button "Rate Shipment"
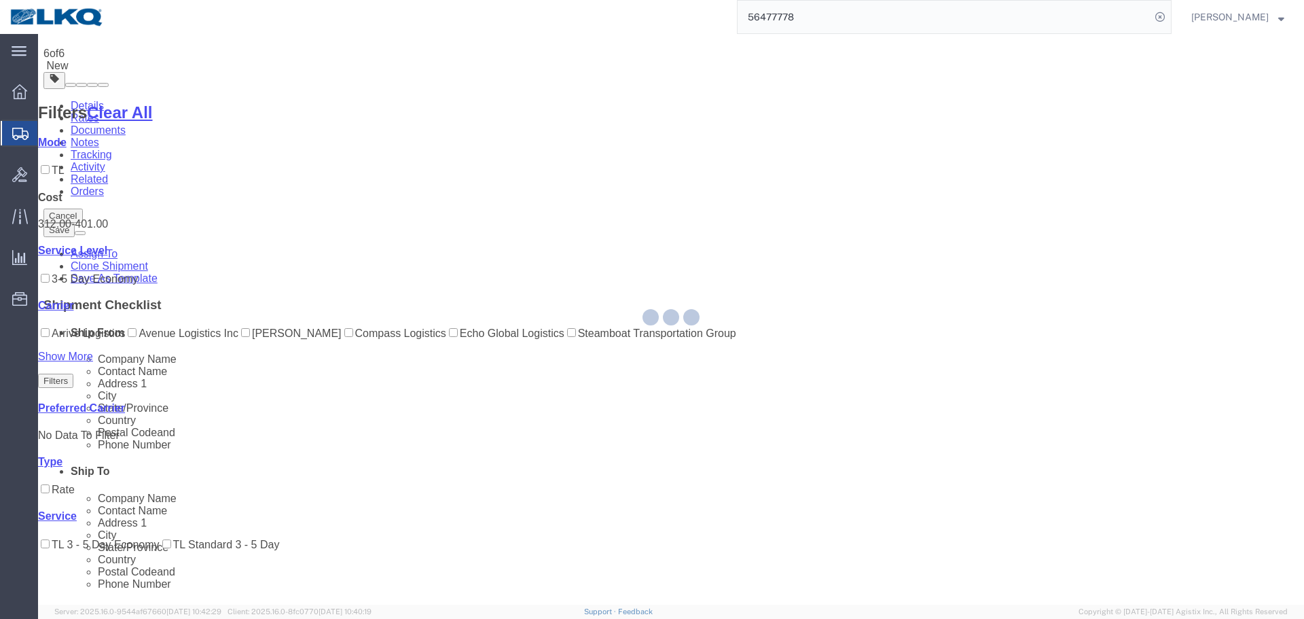
scroll to position [0, 0]
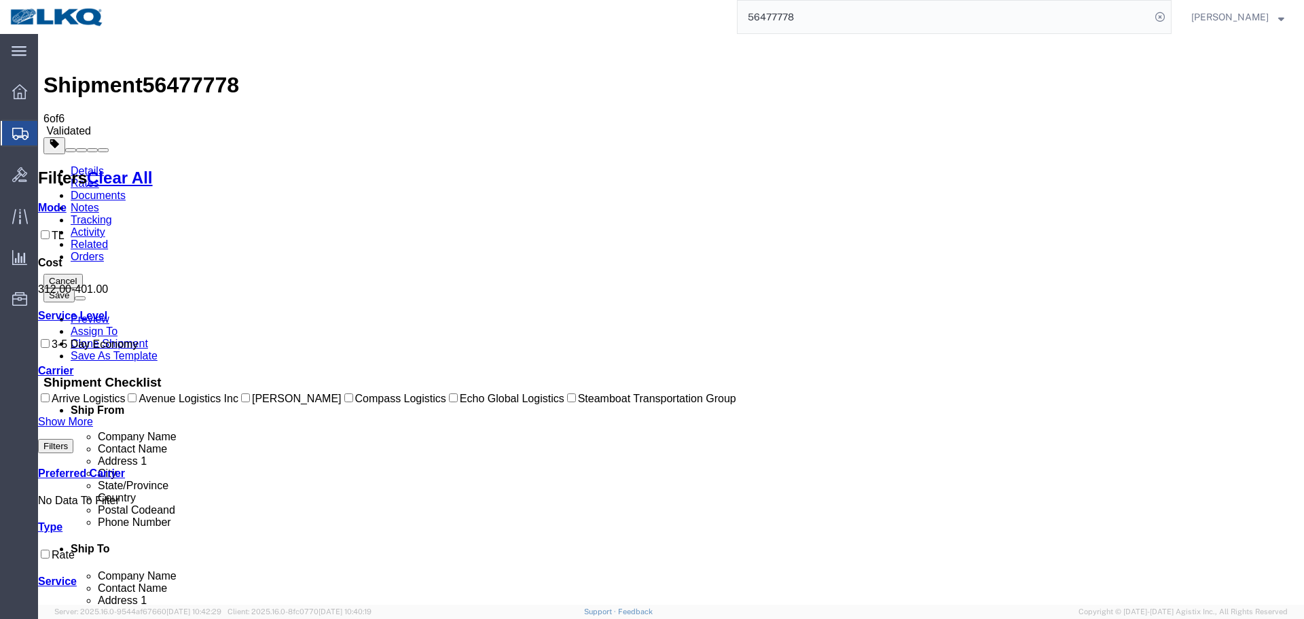
click at [88, 165] on link "Details" at bounding box center [87, 171] width 33 height 12
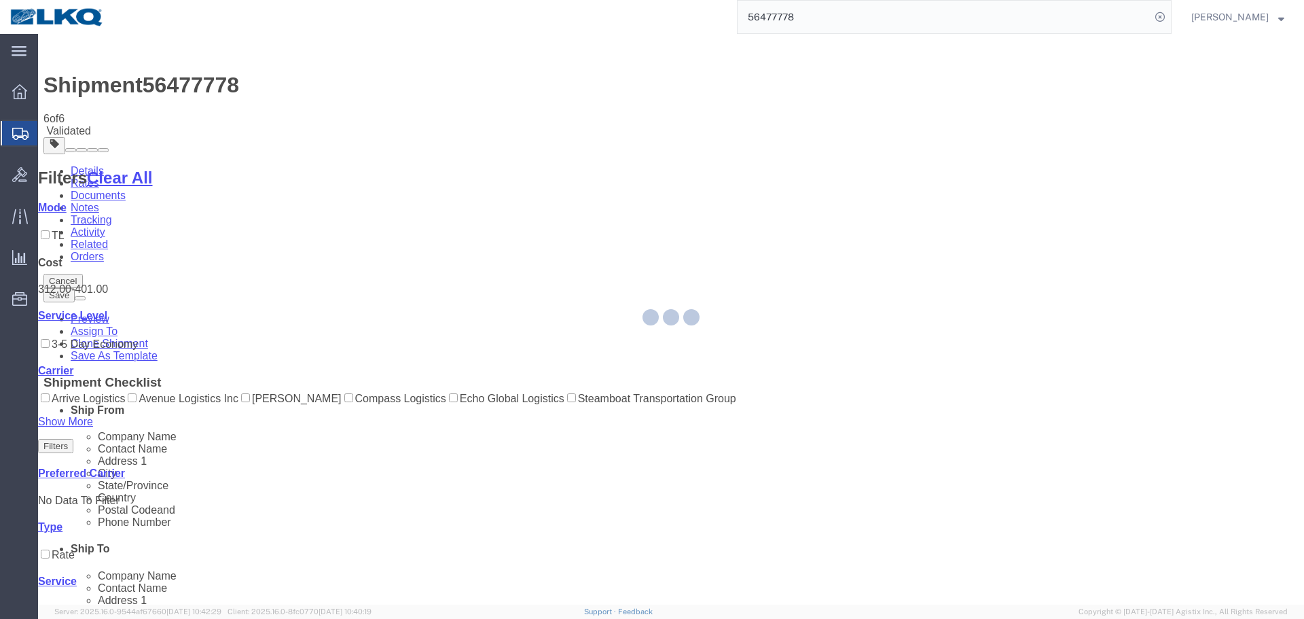
select select "42111"
select select "28716"
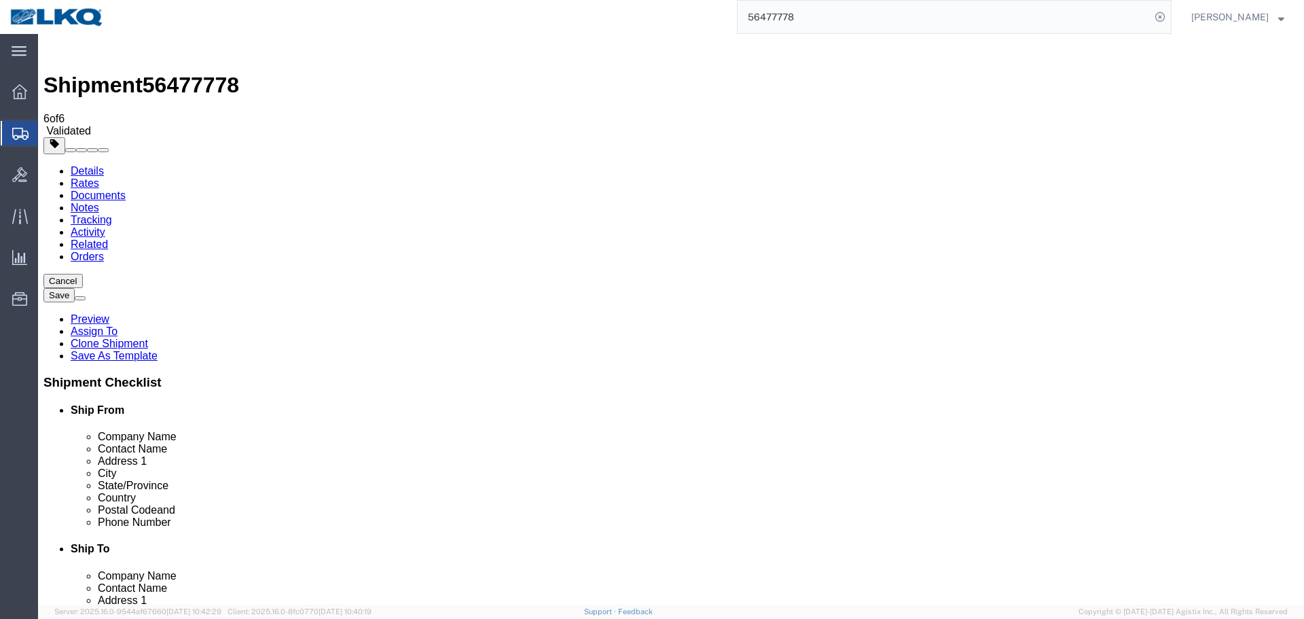
click input "[EMAIL_ADDRESS][DOMAIN_NAME]"
click button "Save"
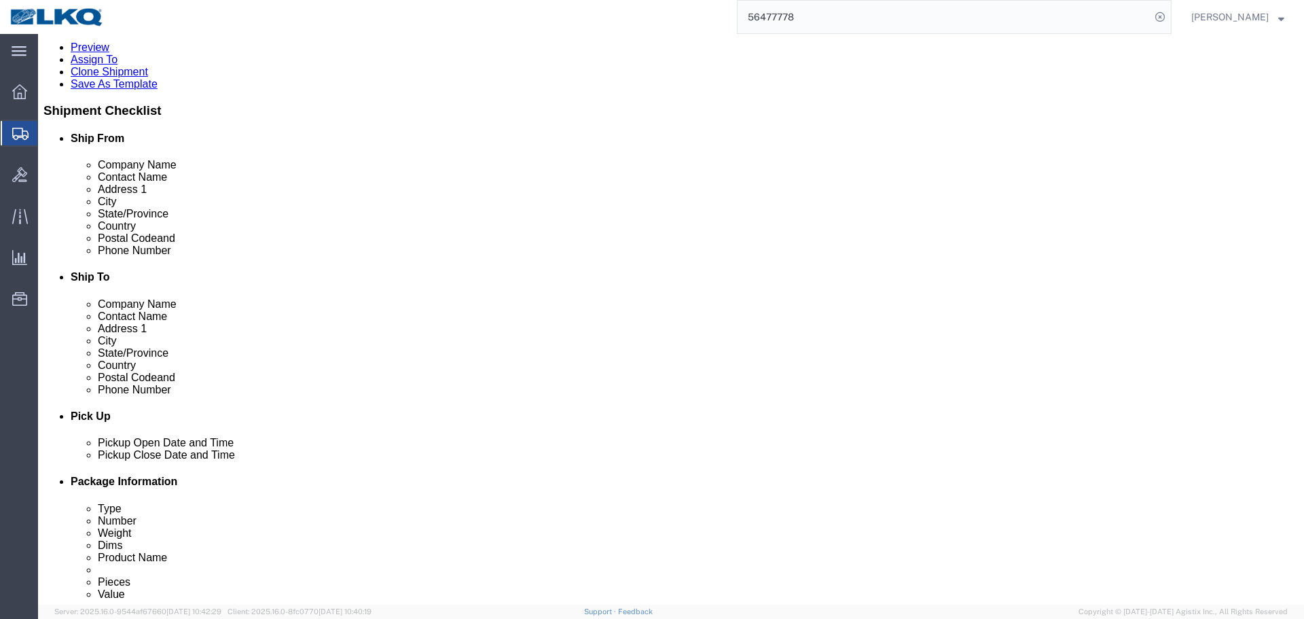
scroll to position [340, 0]
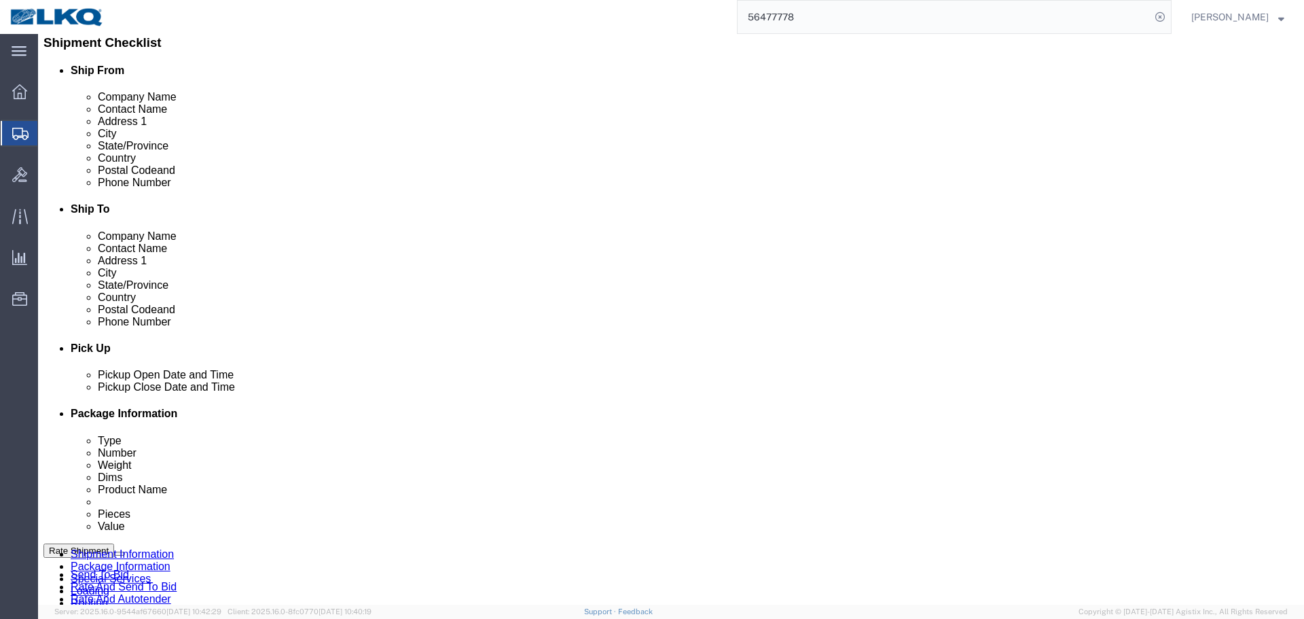
drag, startPoint x: 117, startPoint y: 268, endPoint x: 295, endPoint y: 269, distance: 177.3
click span "(Approximate route mileage 49.04 miles)"
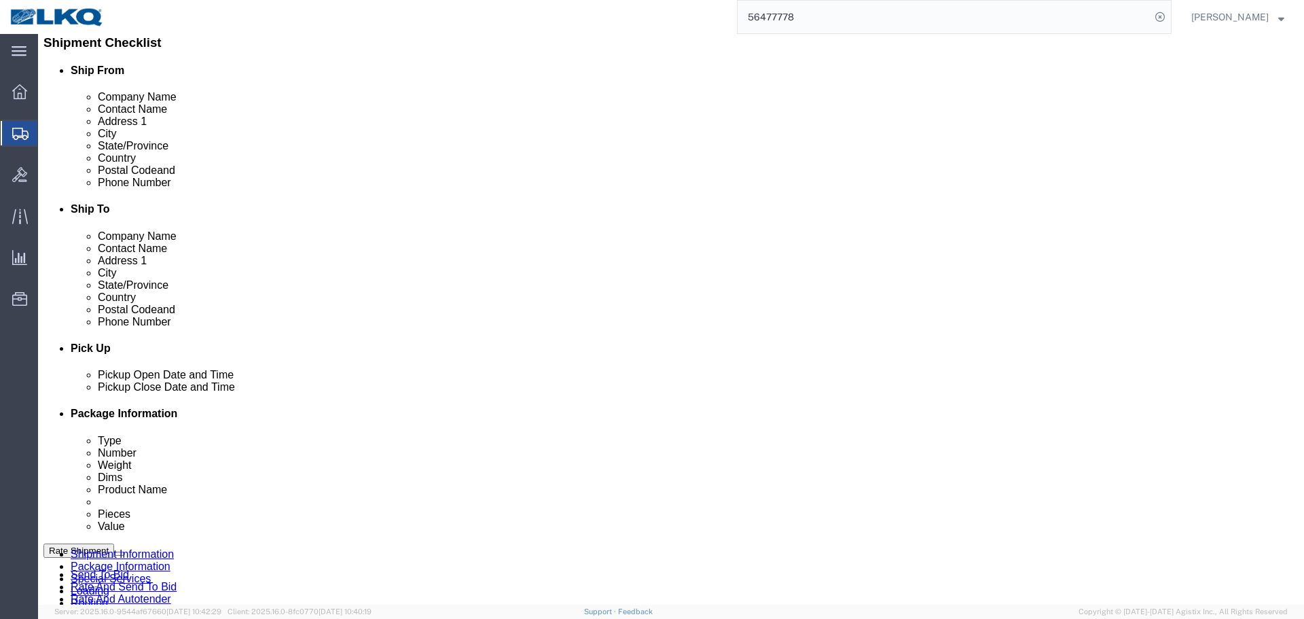
click span "(Approximate route mileage 49.04 miles)"
drag, startPoint x: 291, startPoint y: 266, endPoint x: 276, endPoint y: 266, distance: 15.6
click span "(Approximate route mileage 49.04 miles)"
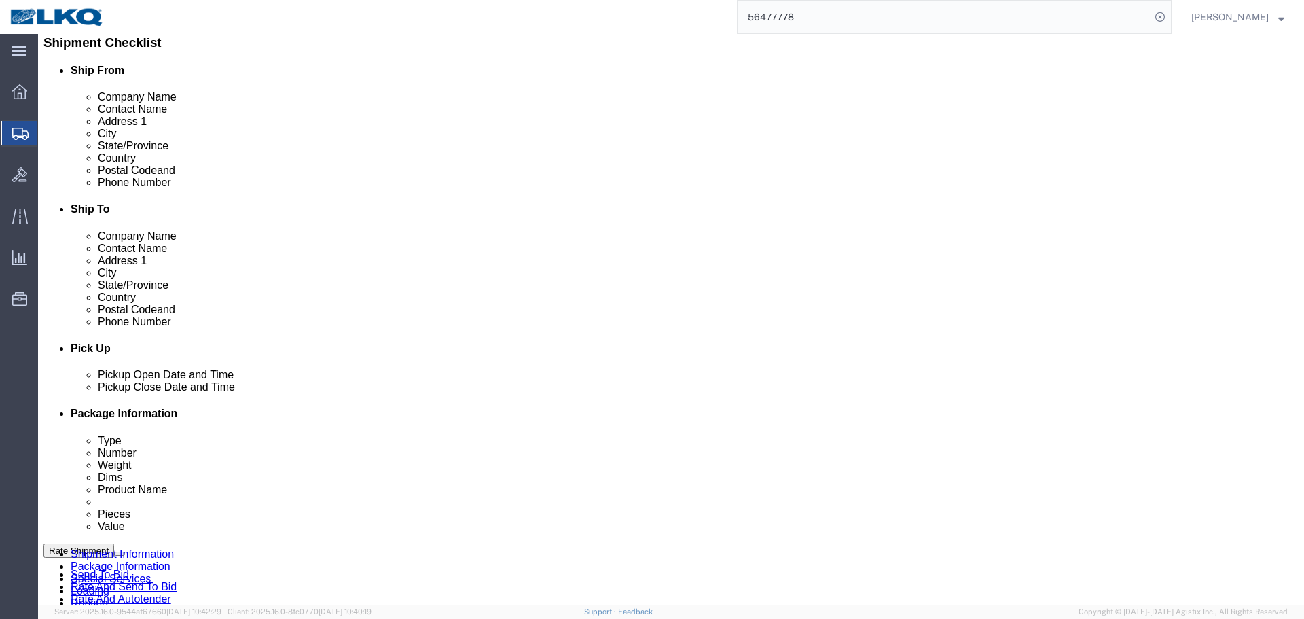
click span "(Approximate route mileage 49.04 miles)"
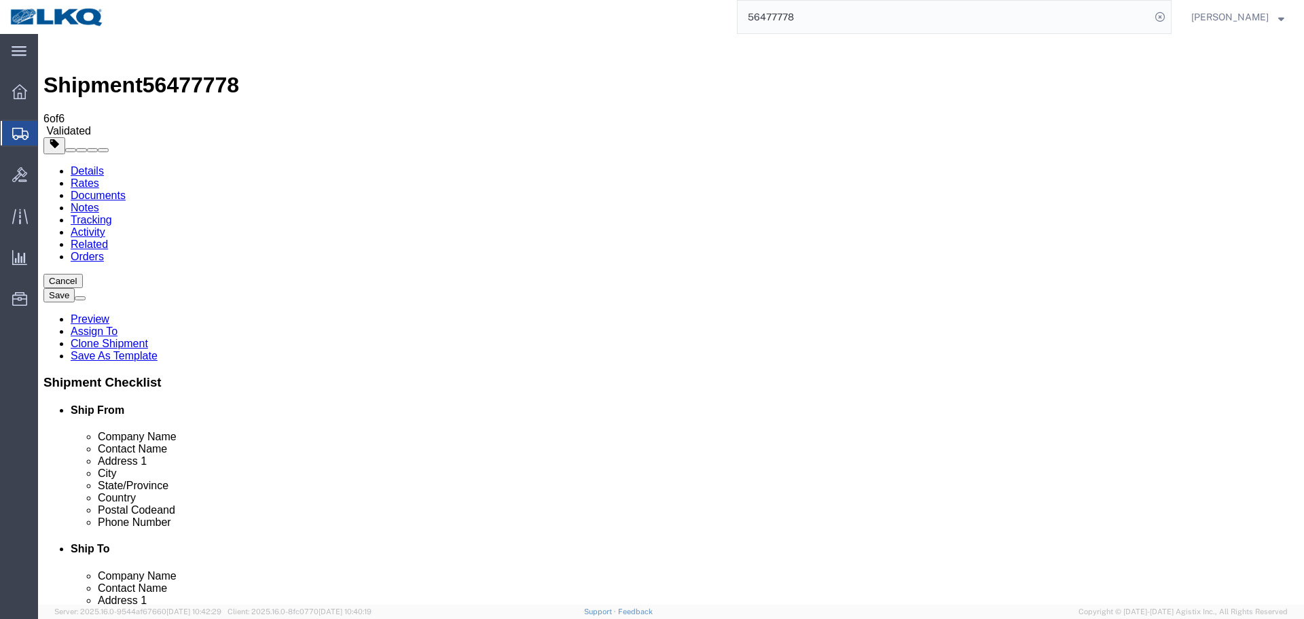
click input "92301"
click input "91761"
click button "Rate Shipment"
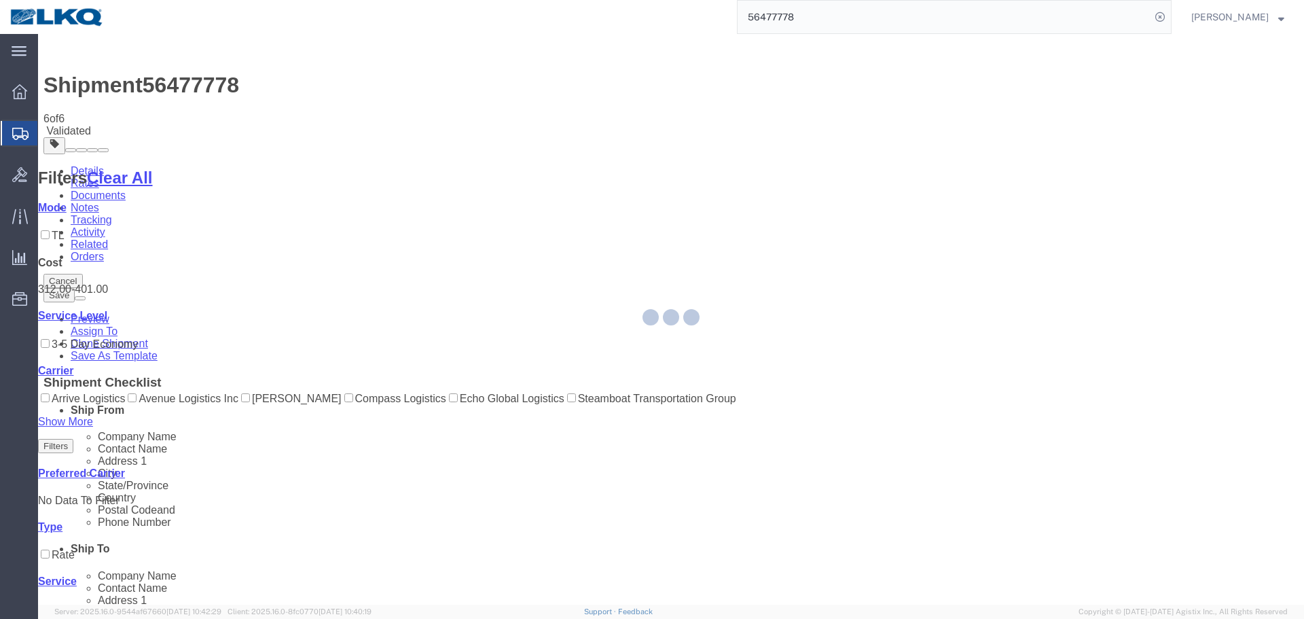
select select "42111"
select select "28716"
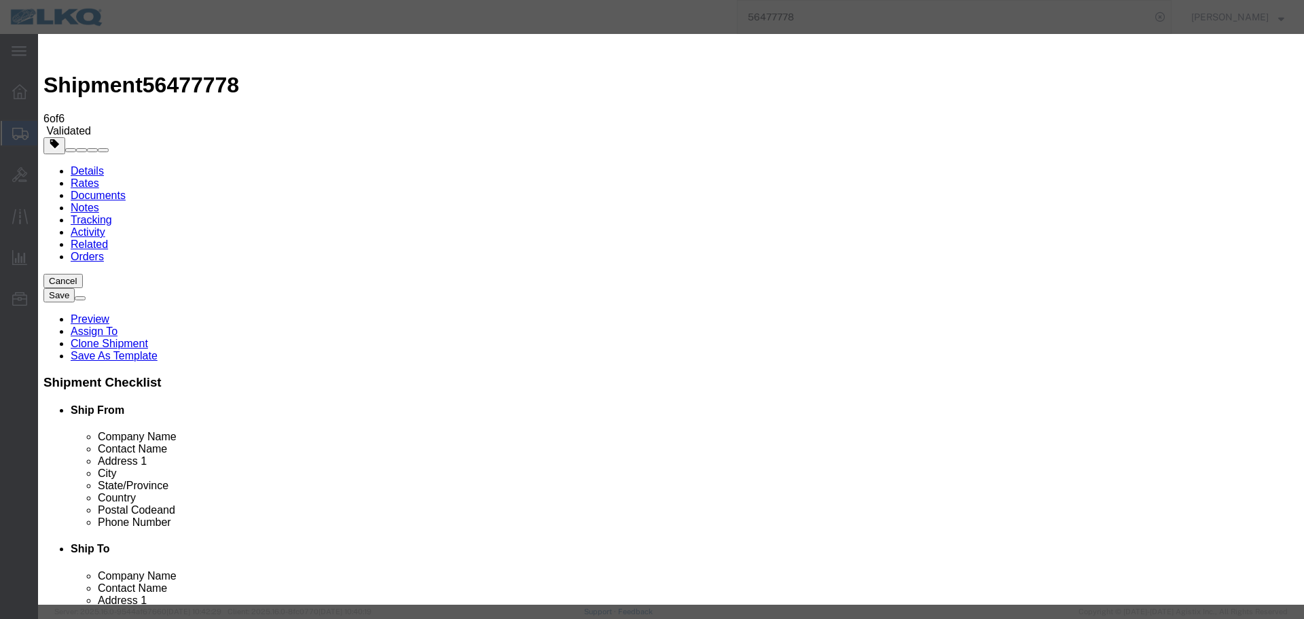
click input "3"
click select "Auto Award"
click input "4"
drag, startPoint x: 634, startPoint y: 91, endPoint x: 587, endPoint y: 91, distance: 46.2
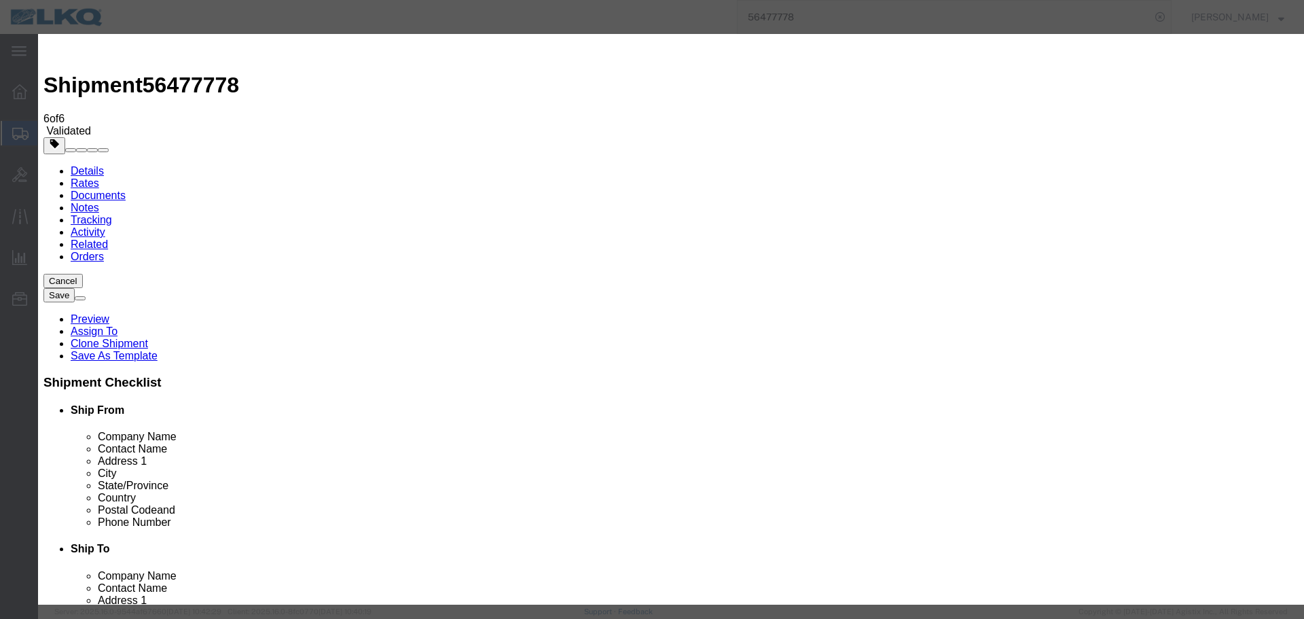
click div "Type Auto Award Response Time 4 hrs. min. Award Preference Price Carrier Rank"
drag, startPoint x: 626, startPoint y: 95, endPoint x: 606, endPoint y: 90, distance: 20.3
click input "2"
type input "1"
click h3 "Rate & Award Process"
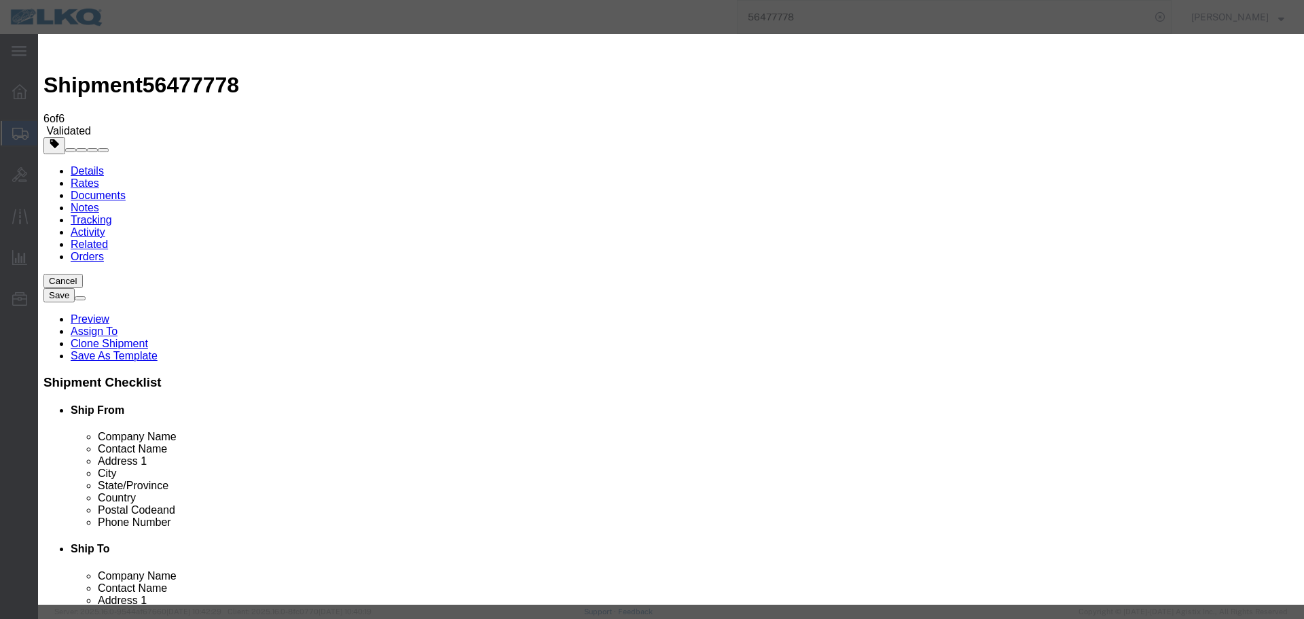
click select "Price Carrier Rank"
select select "LANE_RANK"
click select "Price Carrier Rank"
click button "Save Auto-Tender"
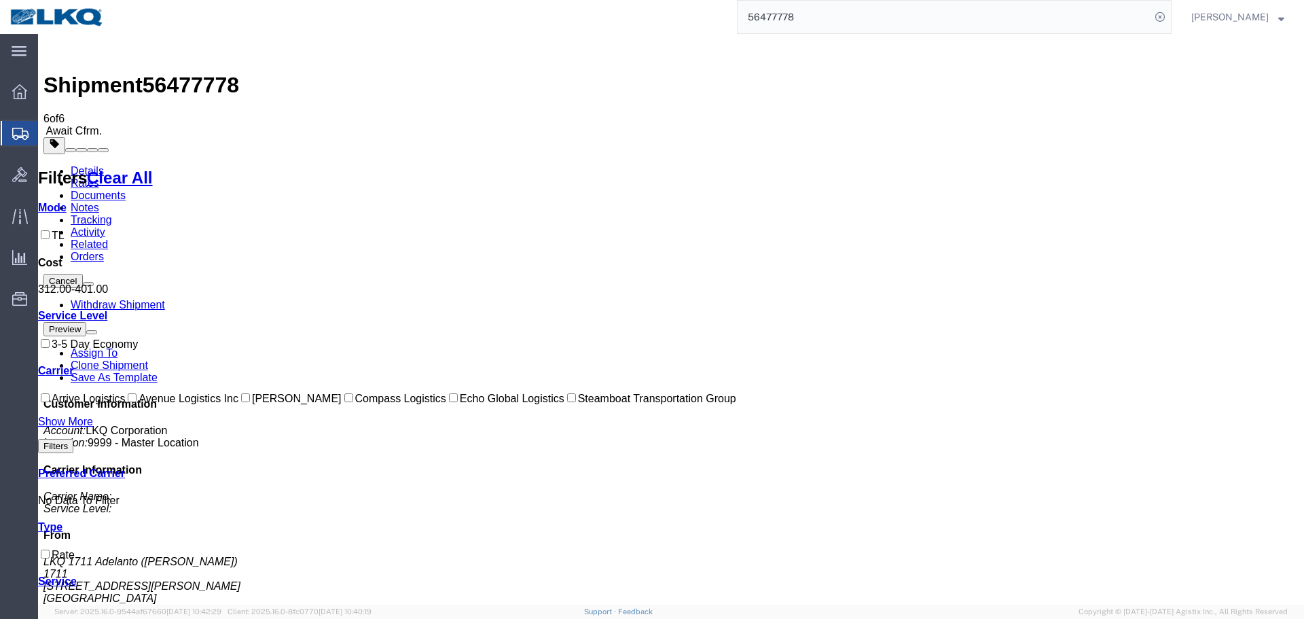
click at [888, 10] on input "56477778" at bounding box center [944, 17] width 413 height 33
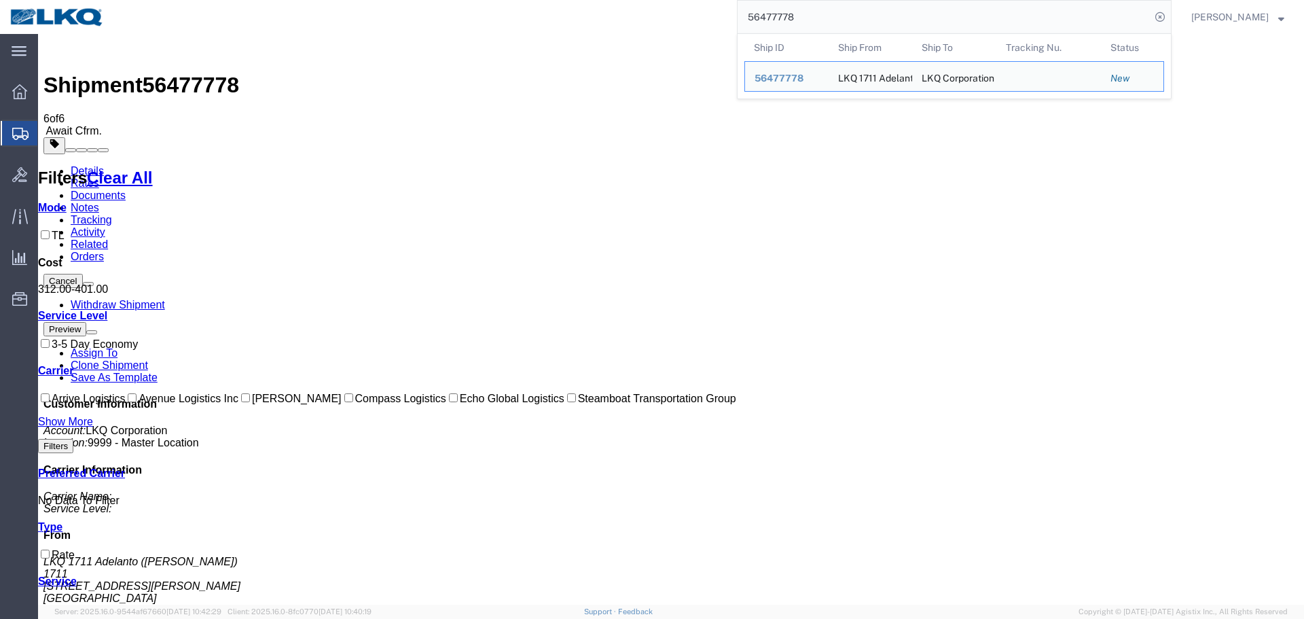
click at [104, 165] on link "Details" at bounding box center [87, 171] width 33 height 12
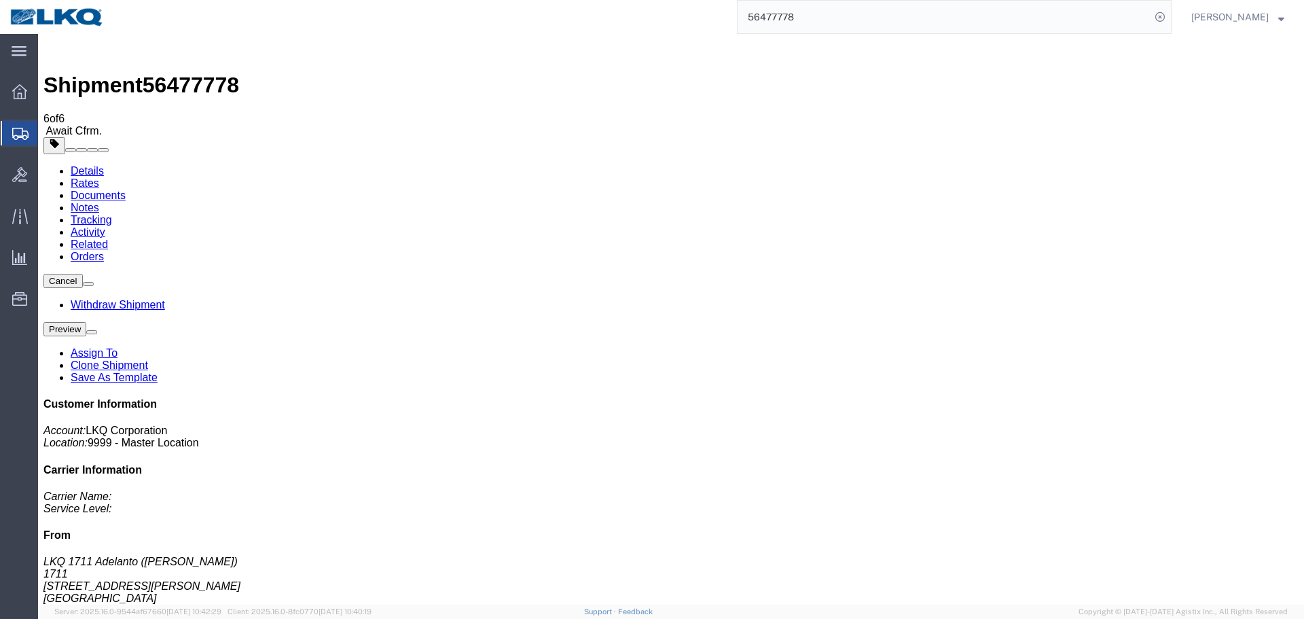
click span "button"
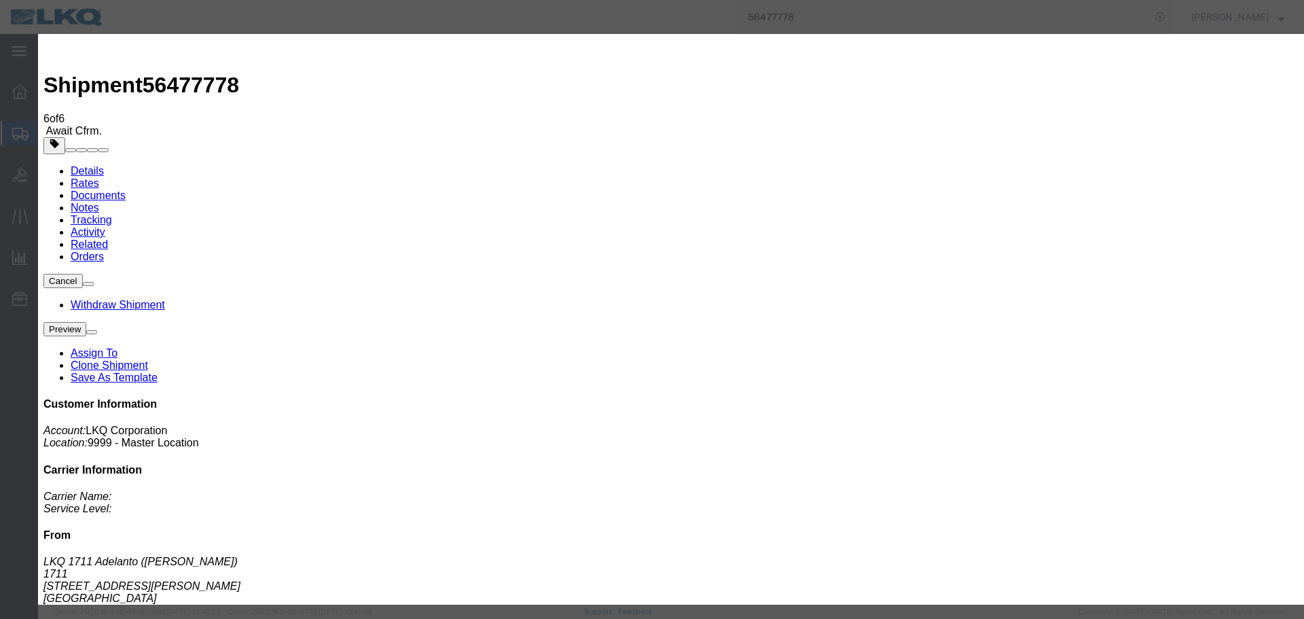
click div "[DATE] 6:00 AM"
click input "6:00 AM"
type input "07"
type input "7:00 AM"
click button "Apply"
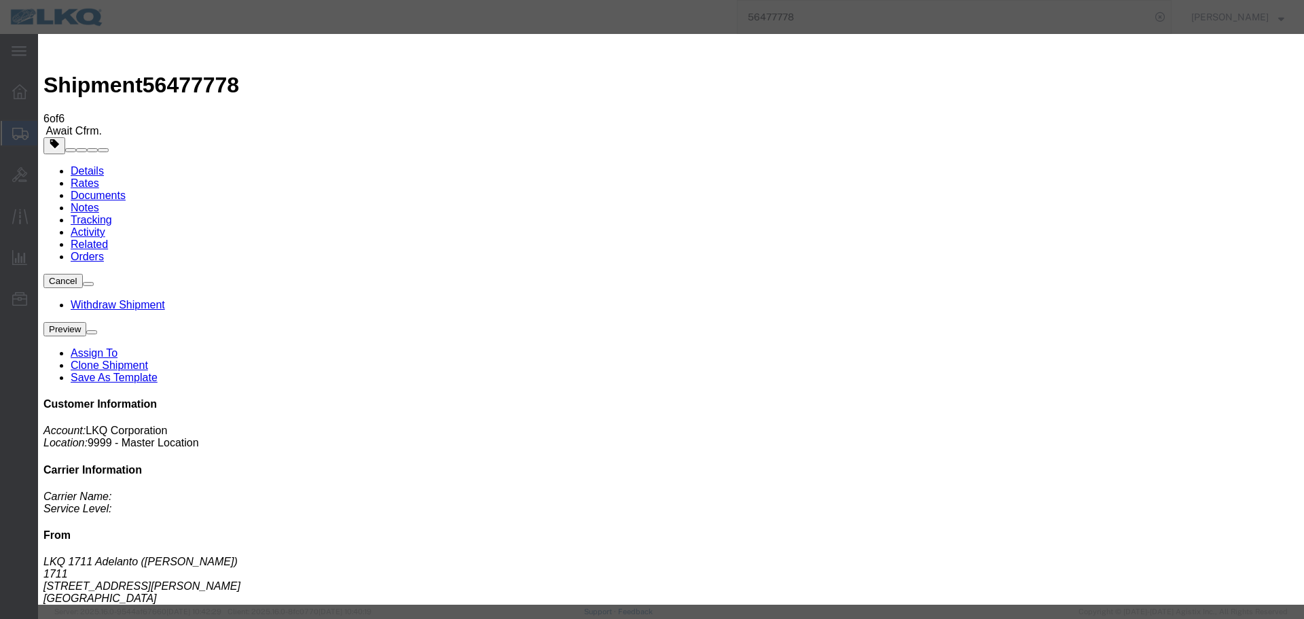
click button "Save"
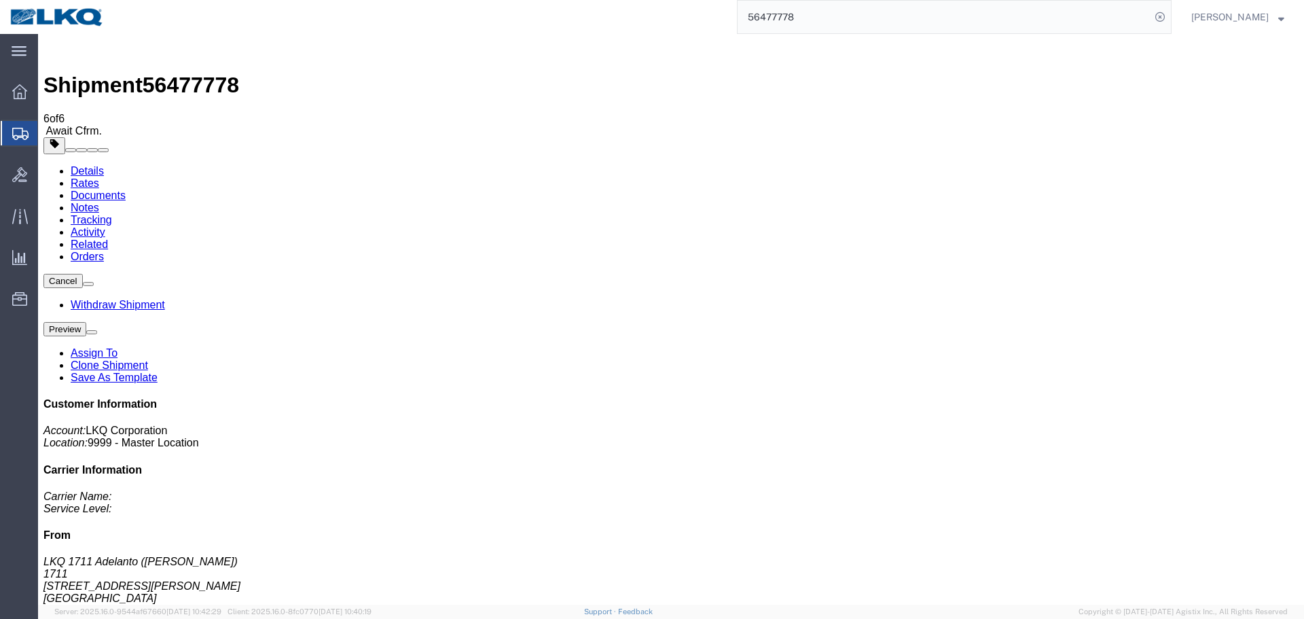
click button "Close"
drag, startPoint x: 719, startPoint y: 229, endPoint x: 706, endPoint y: 245, distance: 21.2
click div "Ship From LKQ 1711 Adelanto ([PERSON_NAME]) [STREET_ADDRESS][PERSON_NAME] [GEOG…"
click span "button"
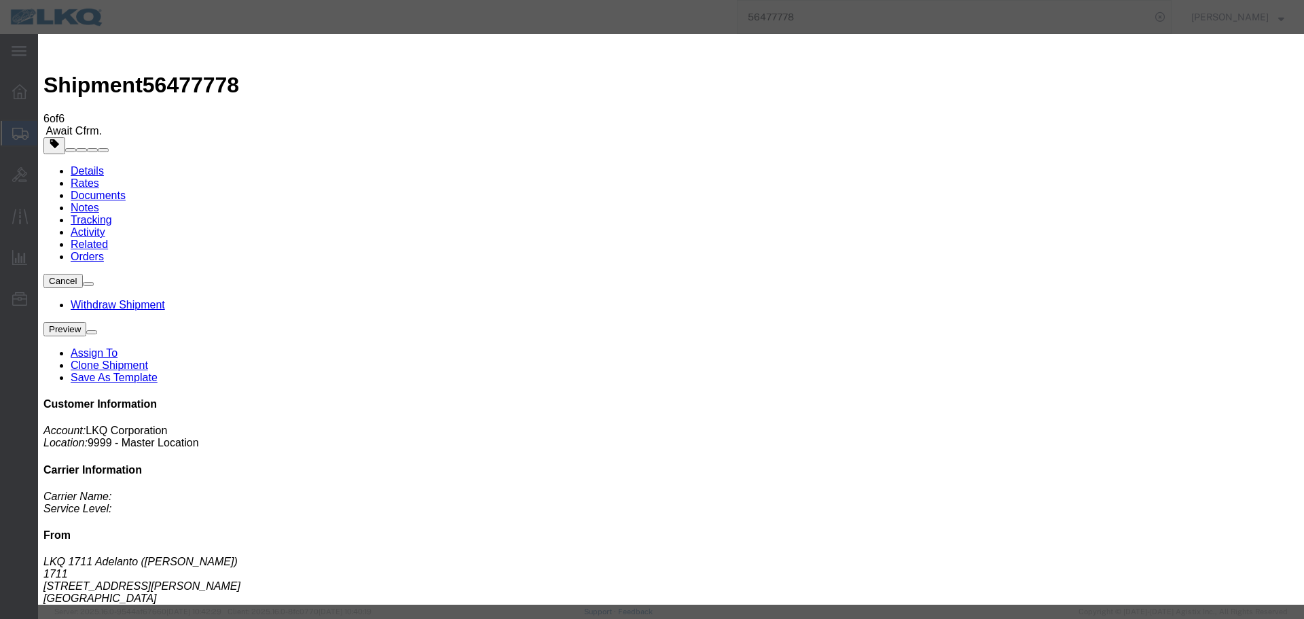
click label "Notify carrier of changes"
click input "Notify carrier of changes"
checkbox input "false"
click div "[DATE] 6:00 AM"
click input "6:00 AM"
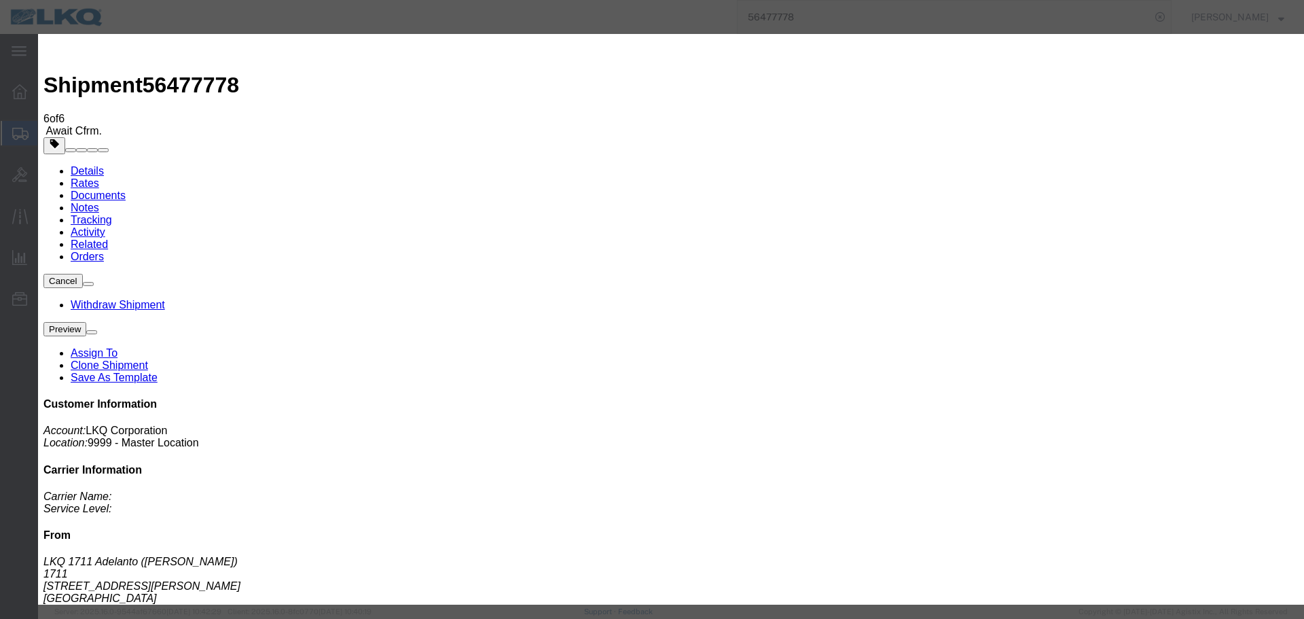
type input "07"
type input "7:00 AM"
click button "Apply"
click button "Save"
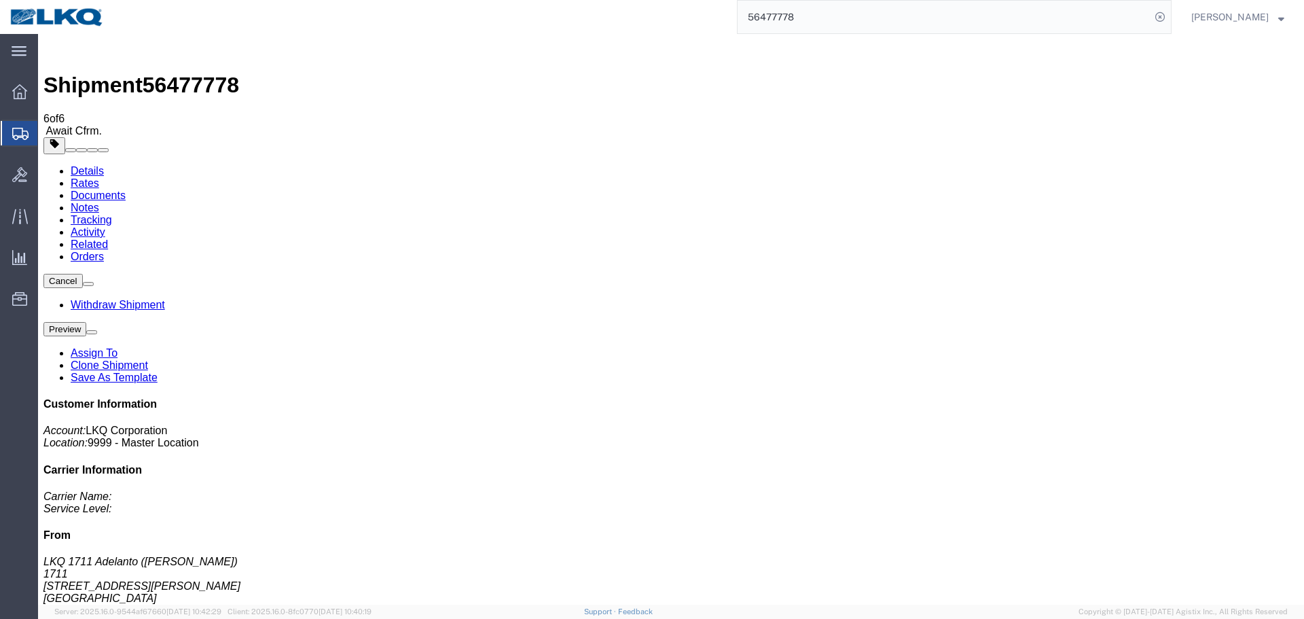
click icon "button"
click h4 "Routing & Vehicle Information"
click div "Shipment Detail Ship From LKQ 1711 Adelanto ([PERSON_NAME]) [STREET_ADDRESS][PE…"
click at [822, 10] on input "56477778" at bounding box center [944, 17] width 413 height 33
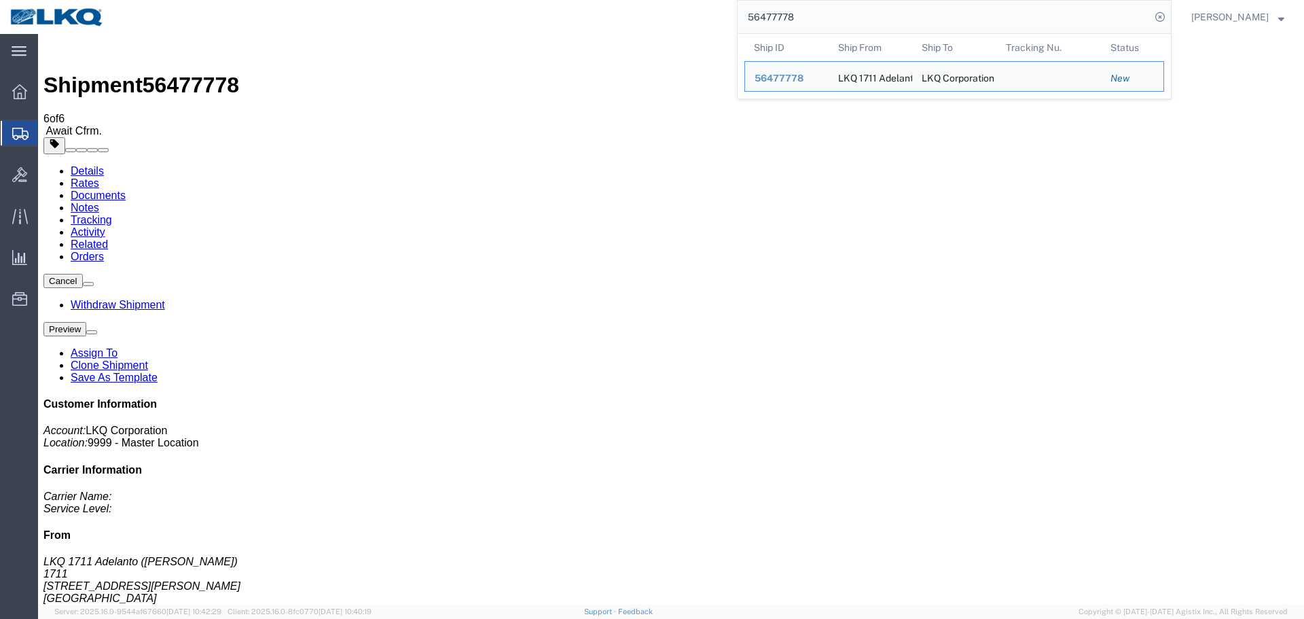
paste input "373686"
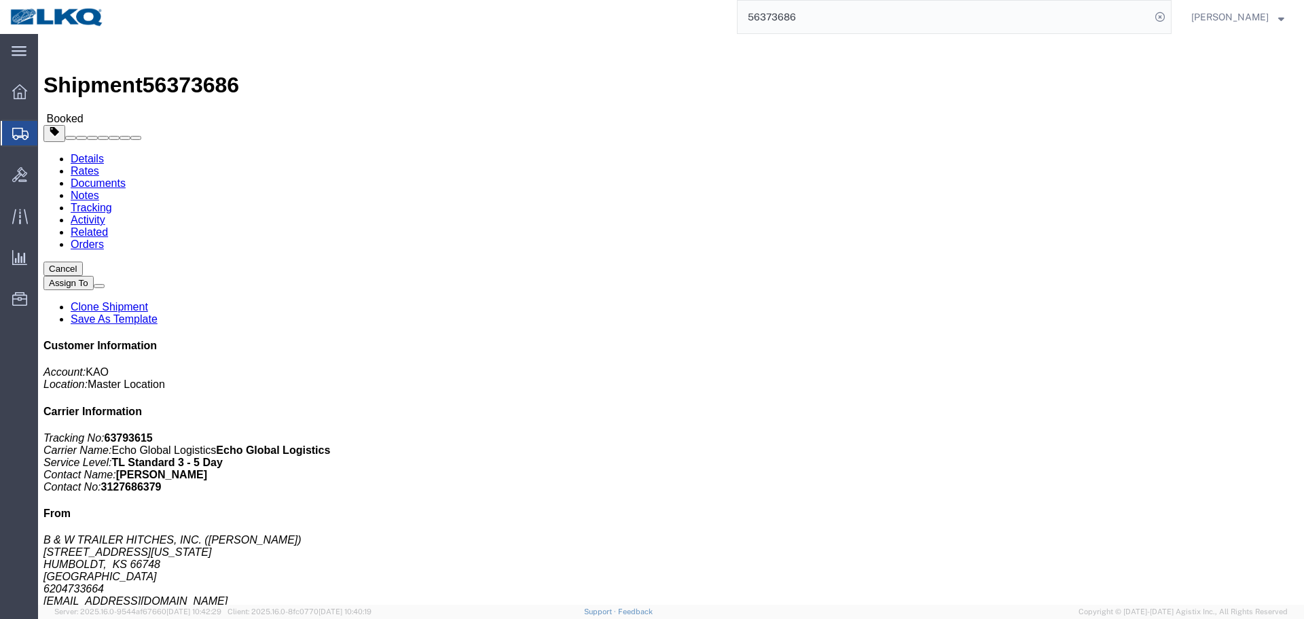
click div "Ship From B & W TRAILER HITCHES, INC. ([PERSON_NAME]) [STREET_ADDRESS][US_STATE…"
click address "B & W TRAILER HITCHES, INC. ([PERSON_NAME]) [STREET_ADDRESS][US_STATE] 62047336…"
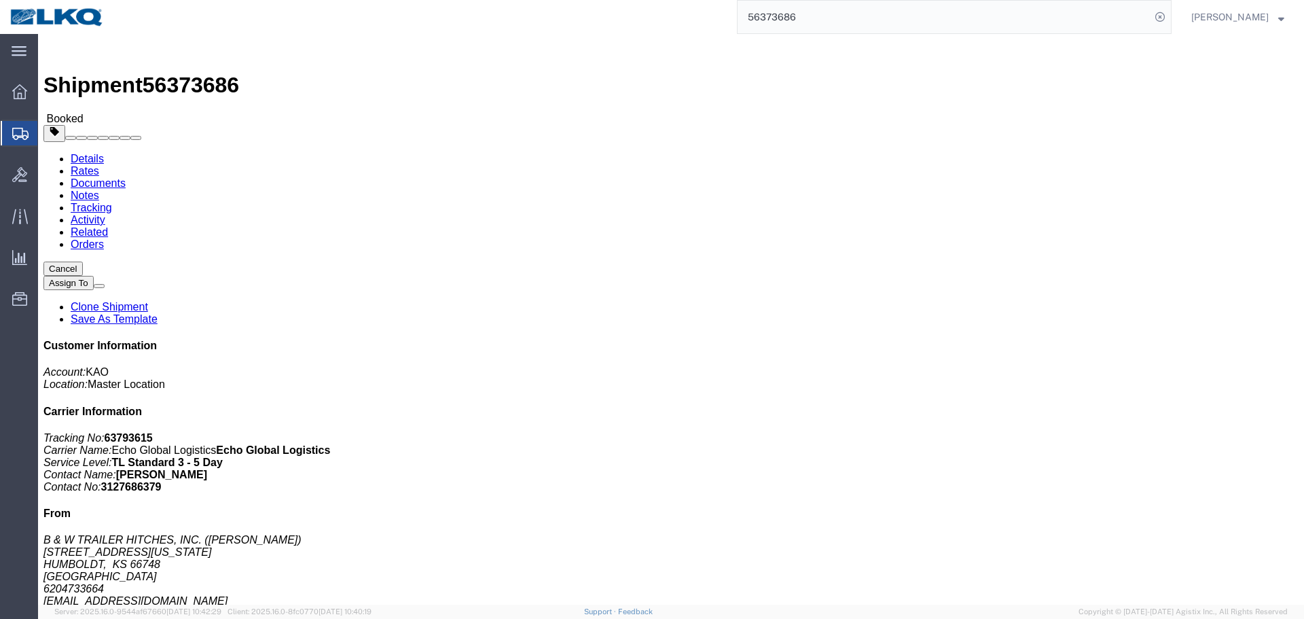
copy address "66748"
click address "KAO (TRUCKLOAD TEAM) [STREET_ADDRESS][PERSON_NAME] 615-000-0000 [EMAIL_ADDRESS]…"
copy address "18643"
click link "Rates"
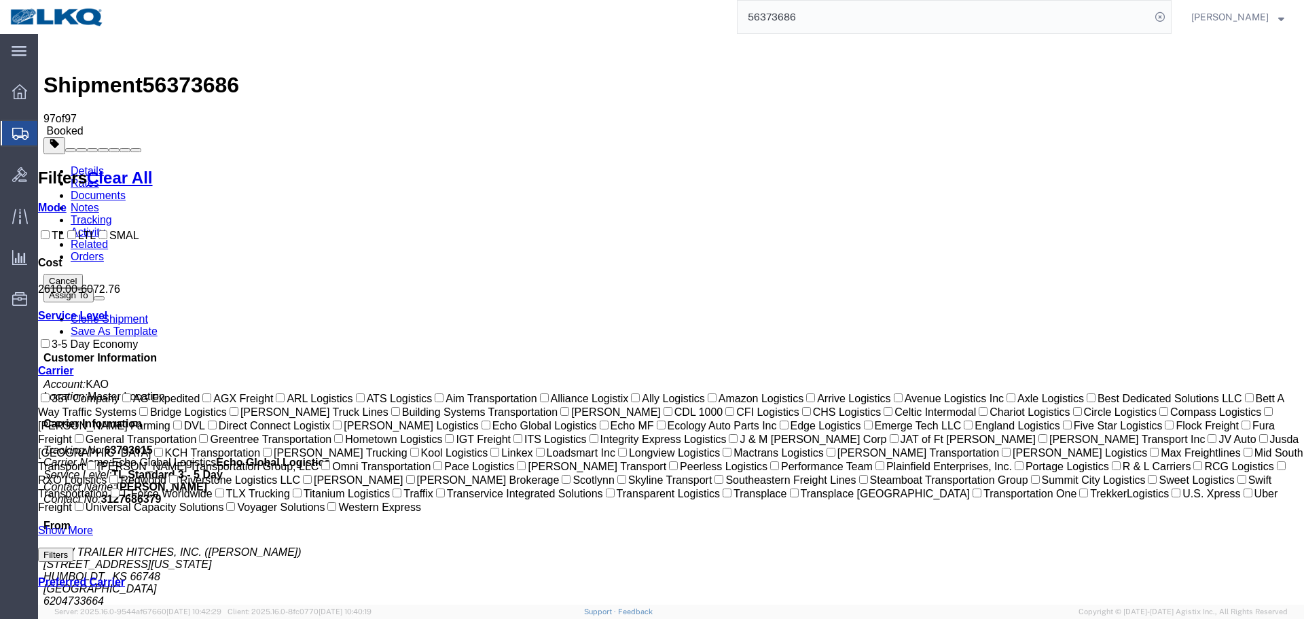
click at [87, 165] on link "Details" at bounding box center [87, 171] width 33 height 12
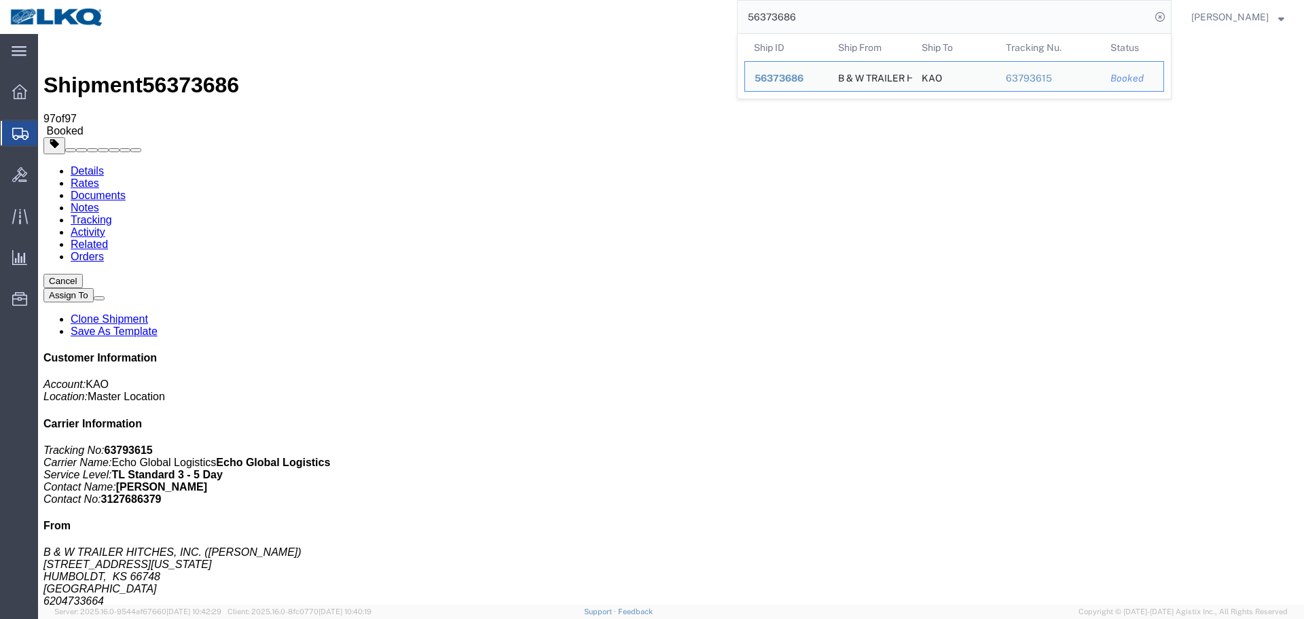
click at [931, 14] on input "56373686" at bounding box center [944, 17] width 413 height 33
paste input "442822"
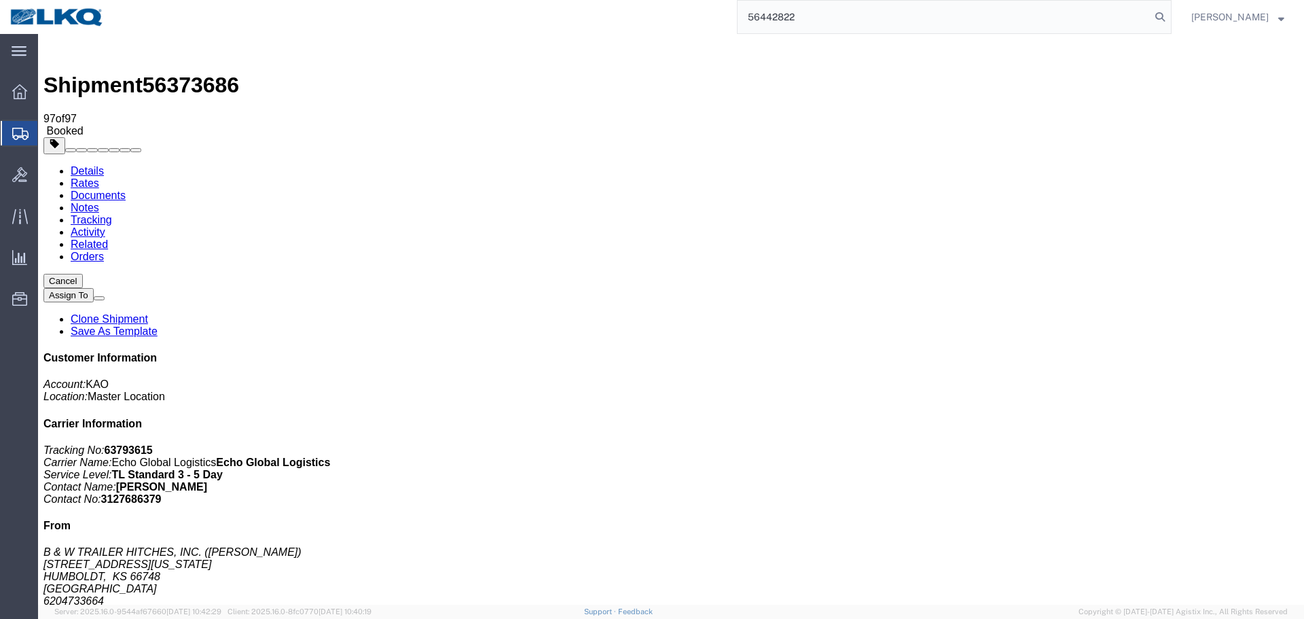
type input "56442822"
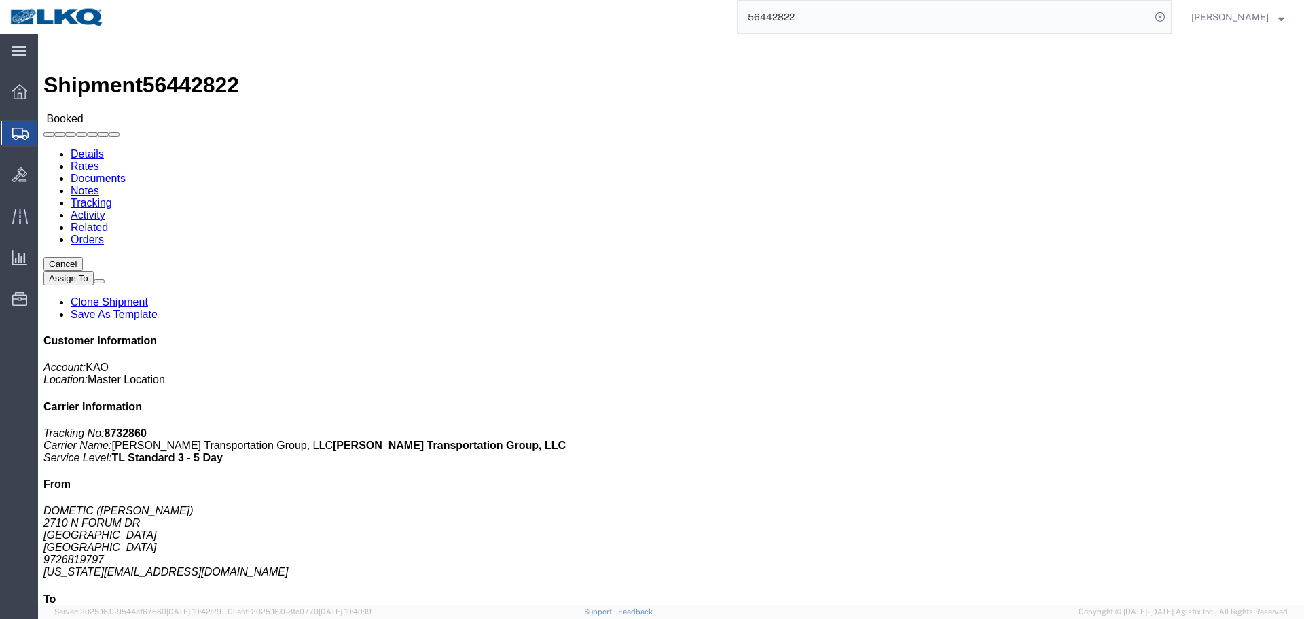
click h4 "Routing & Vehicle Information"
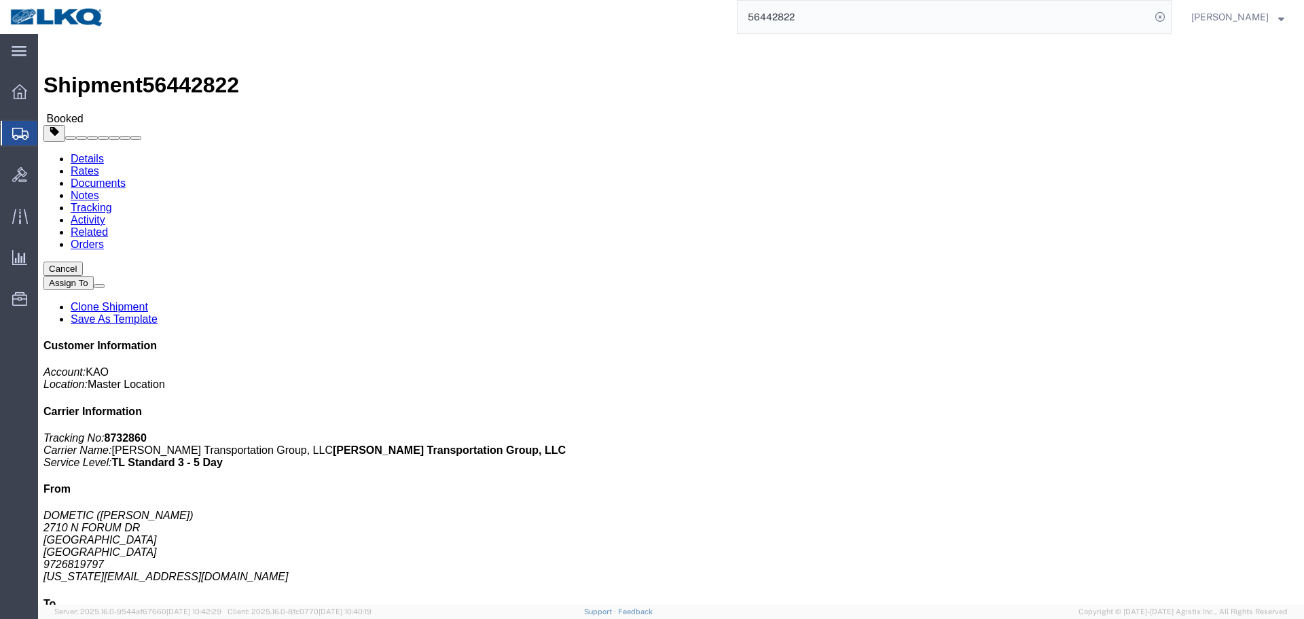
click div "Ship From DOMETIC ([PERSON_NAME]) [STREET_ADDRESS] 9726819797 [US_STATE][EMAIL_…"
click button "button"
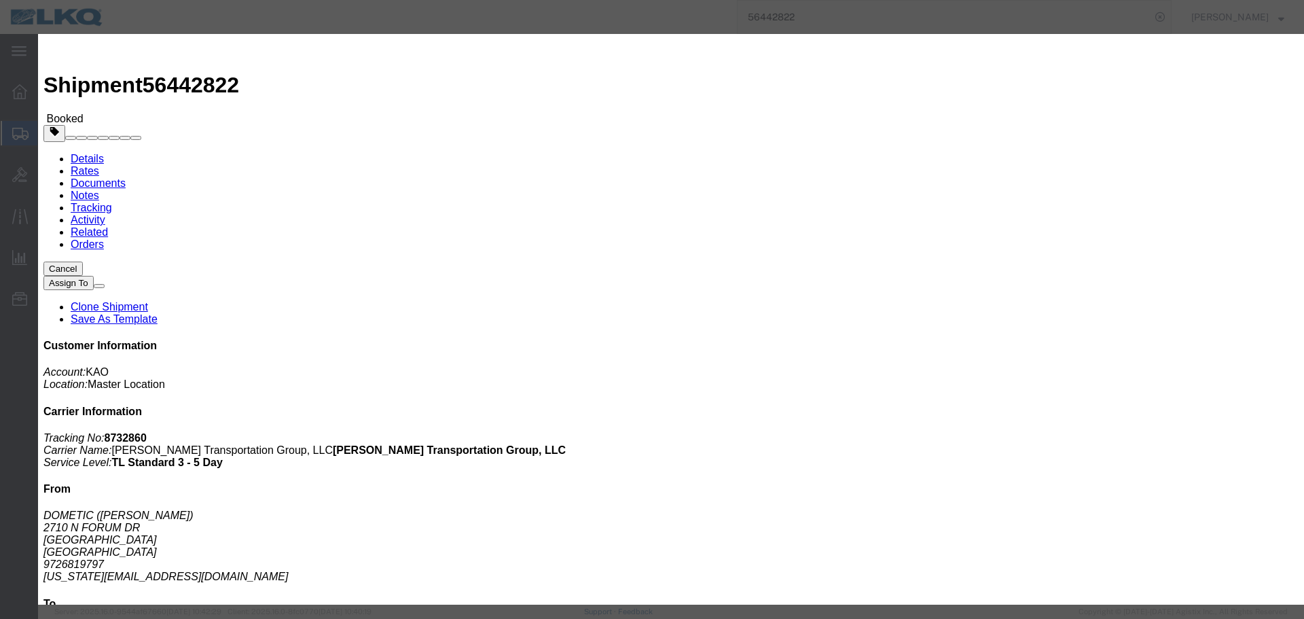
click div
click input "2:00 PM"
type input "6:00 AM"
click button "Apply"
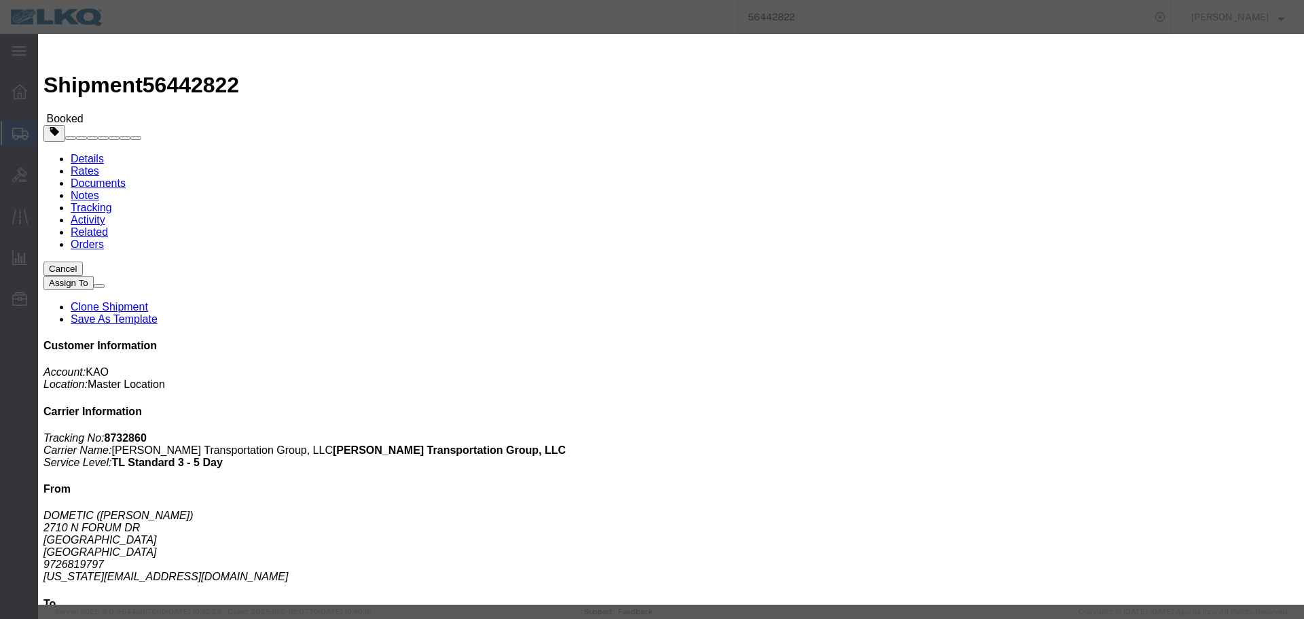
click button "Save"
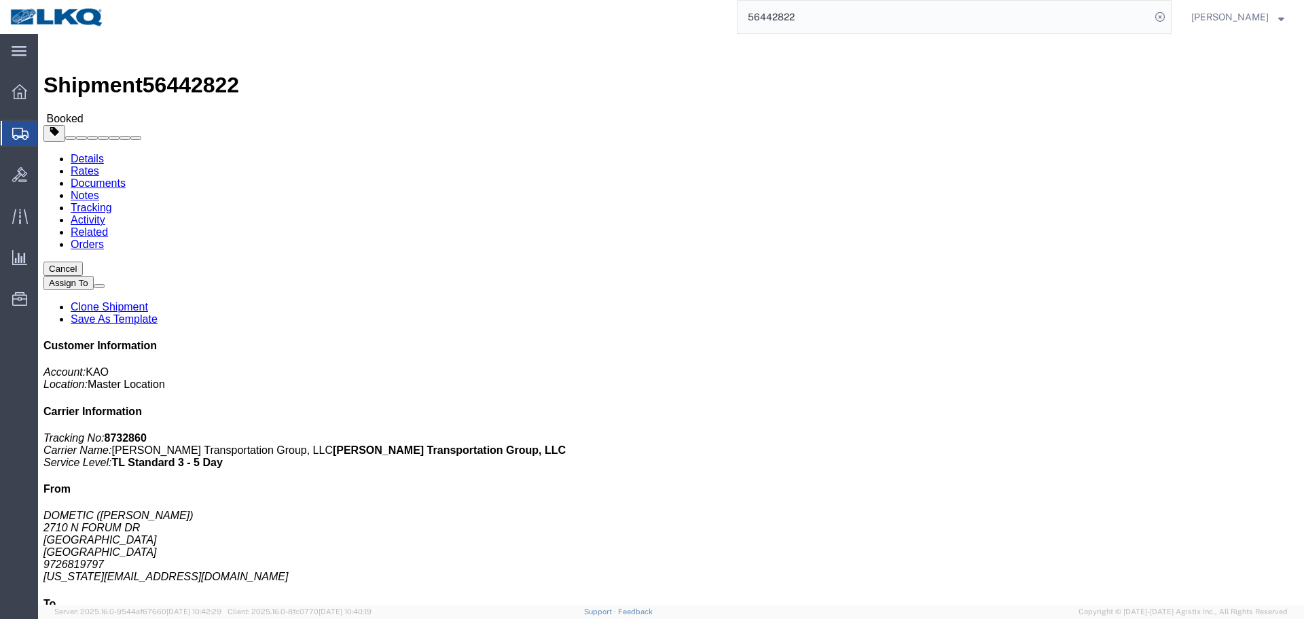
click button "Close"
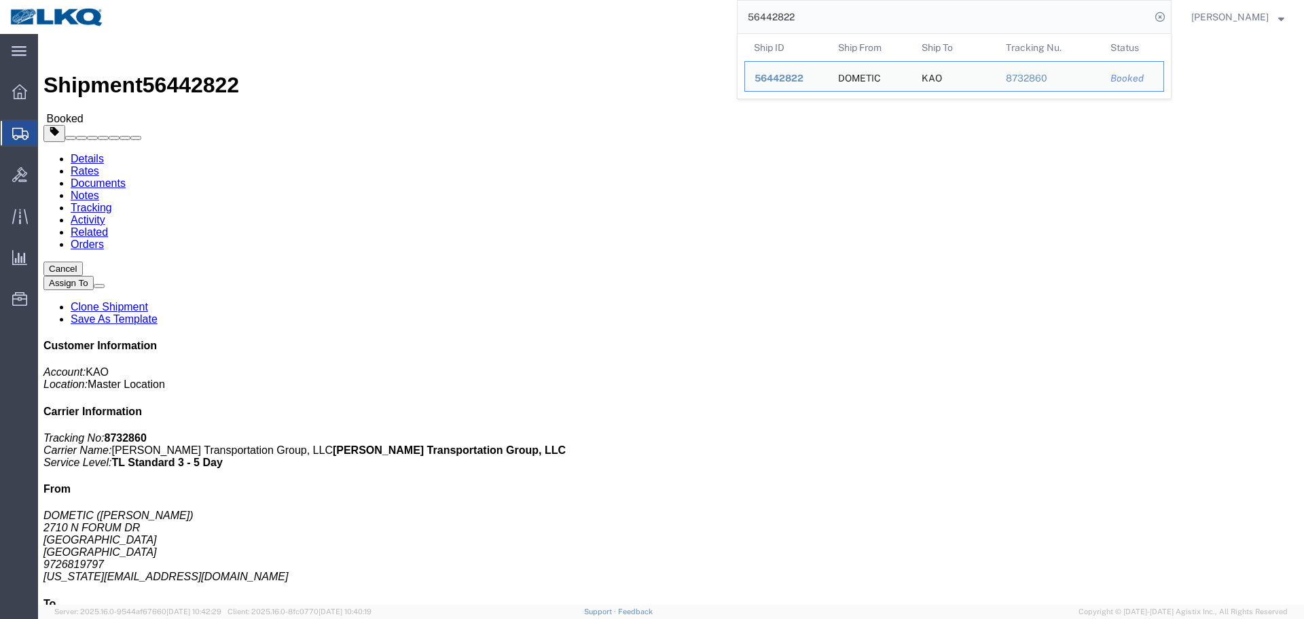
click at [839, 20] on input "56442822" at bounding box center [944, 17] width 413 height 33
paste input "04250"
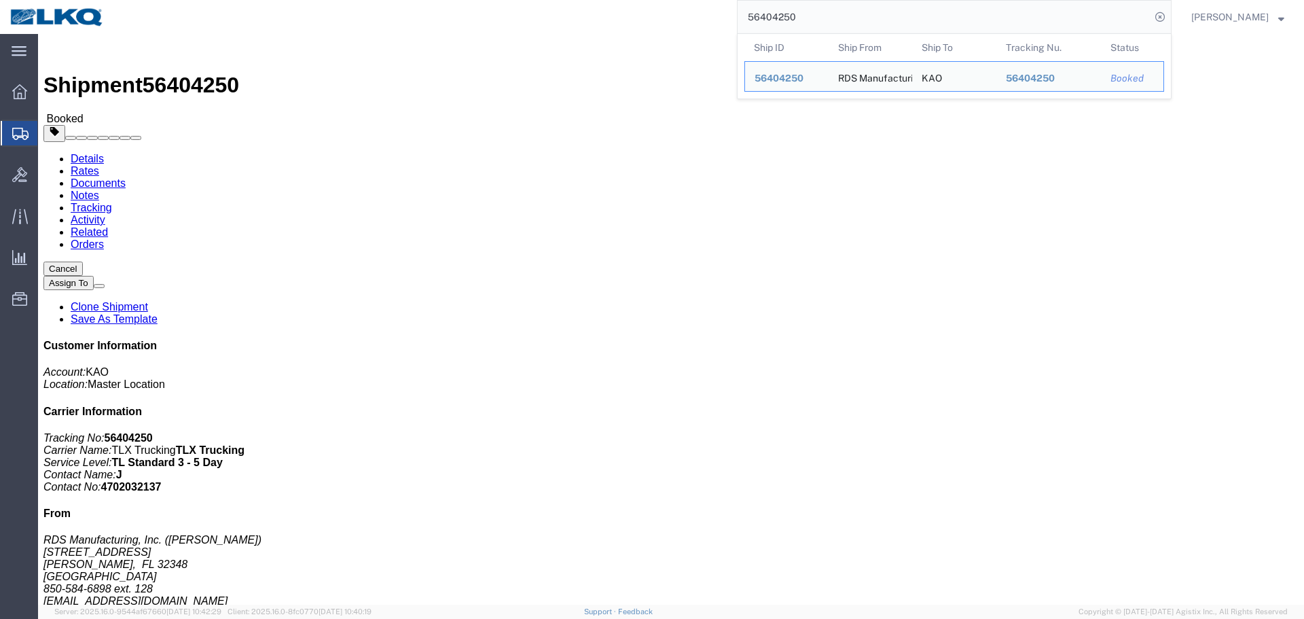
click h4 "Routing & Vehicle Information"
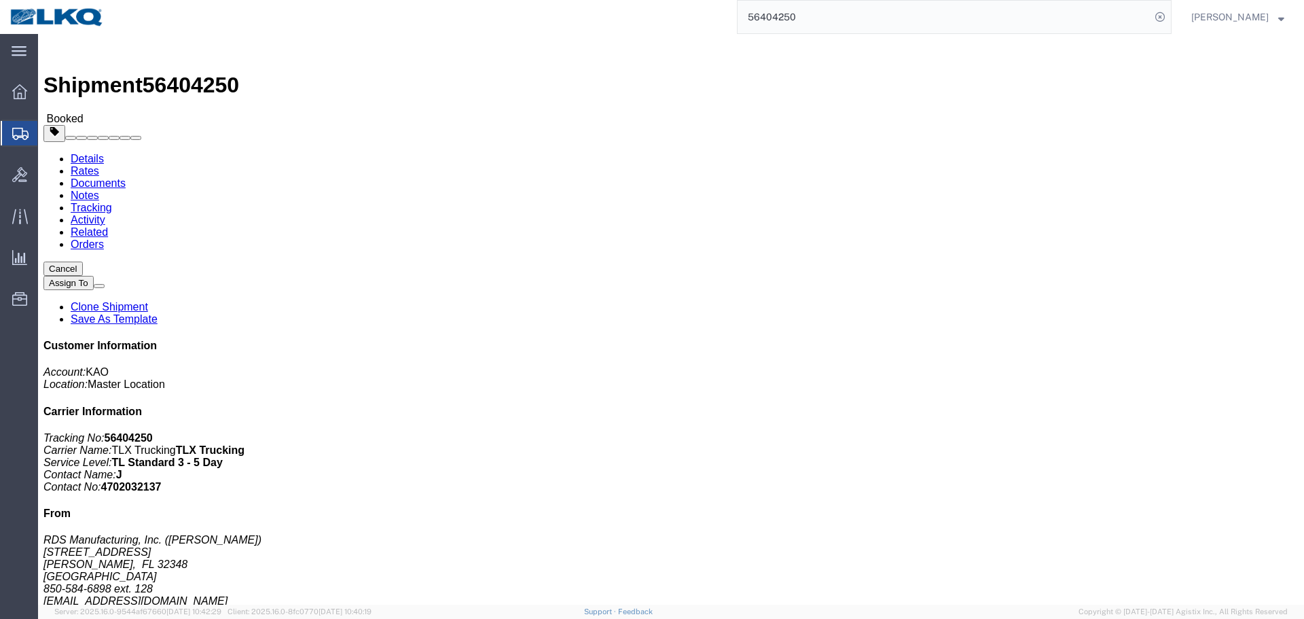
click link "Rates"
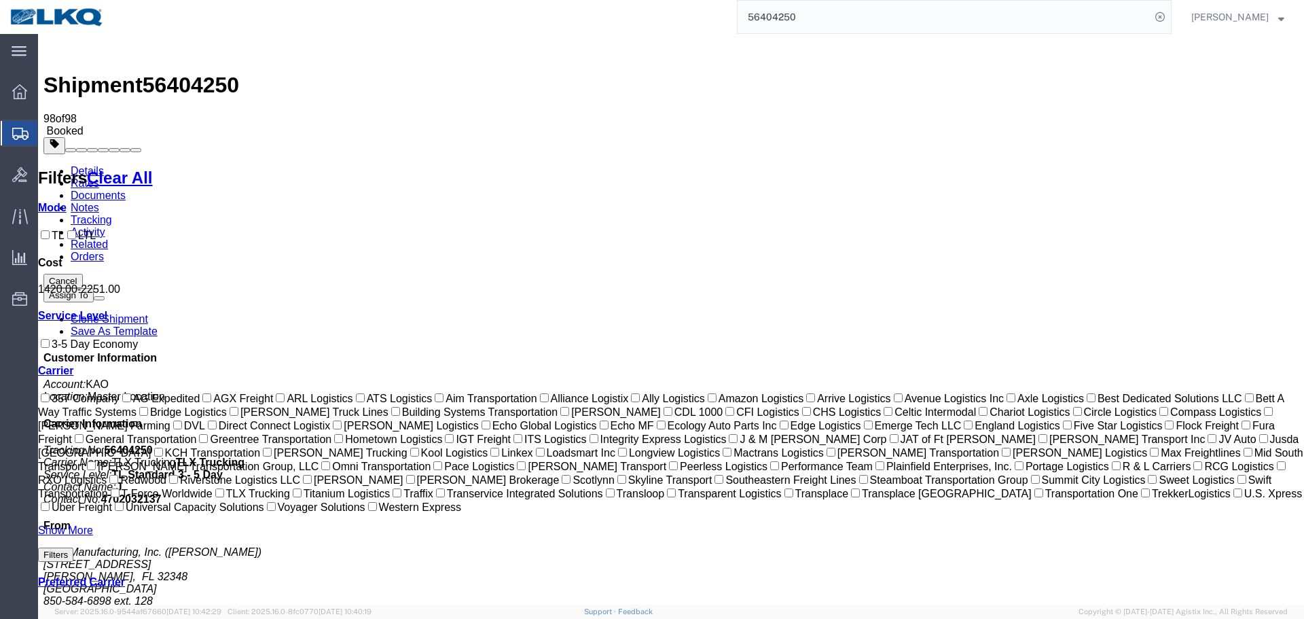
click at [86, 165] on link "Details" at bounding box center [87, 171] width 33 height 12
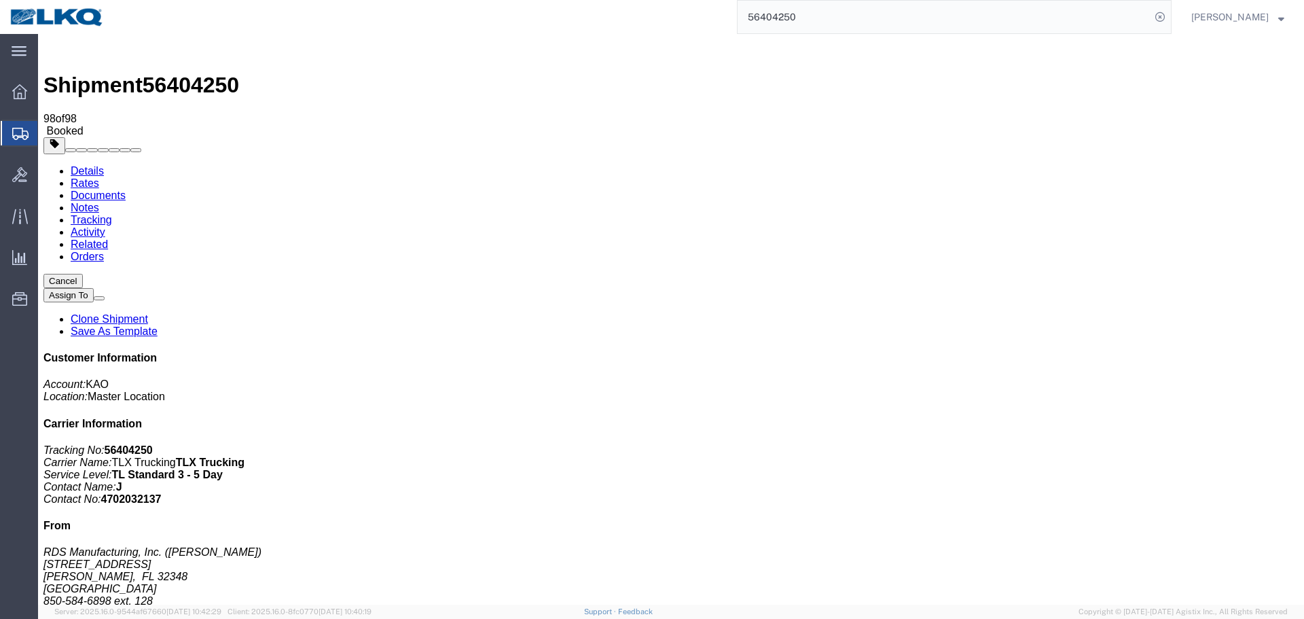
click div "Shipment Detail Ship From RDS Manufacturing, Inc. ([PERSON_NAME]) [STREET_ADDRE…"
click div "Ship From RDS Manufacturing, Inc. ([PERSON_NAME]) [STREET_ADDRESS][PERSON_NAME]…"
click h4 "Routing & Vehicle Information"
click div "Leg 1 - Truckload Vehicle 1: Standard Dry Van (53 Feet) Number of trucks: 1"
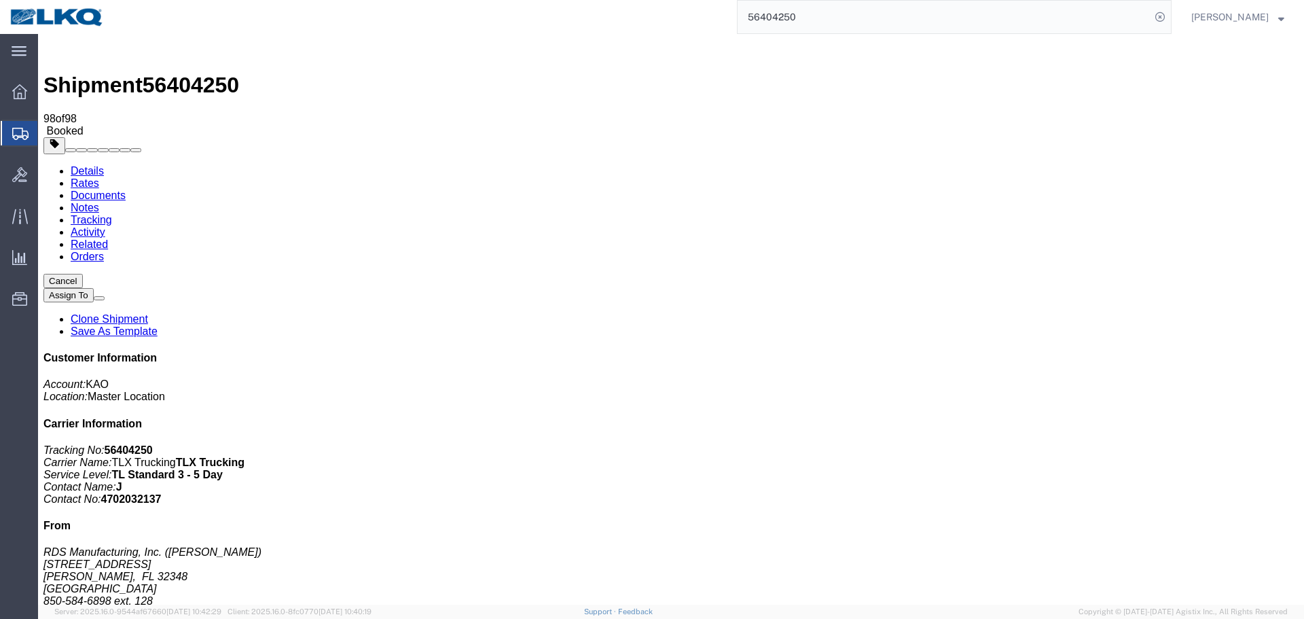
click div "Leg 1 - Truckload Vehicle 1: Standard Dry Van (53 Feet) Number of trucks: 1"
click address "KAO (Receiver) 8427 [STREET_ADDRESS][PERSON_NAME]"
copy address "8427"
click div "Leg 1 - Truckload Vehicle 1: Standard Dry Van (53 Feet) Number of trucks: 1"
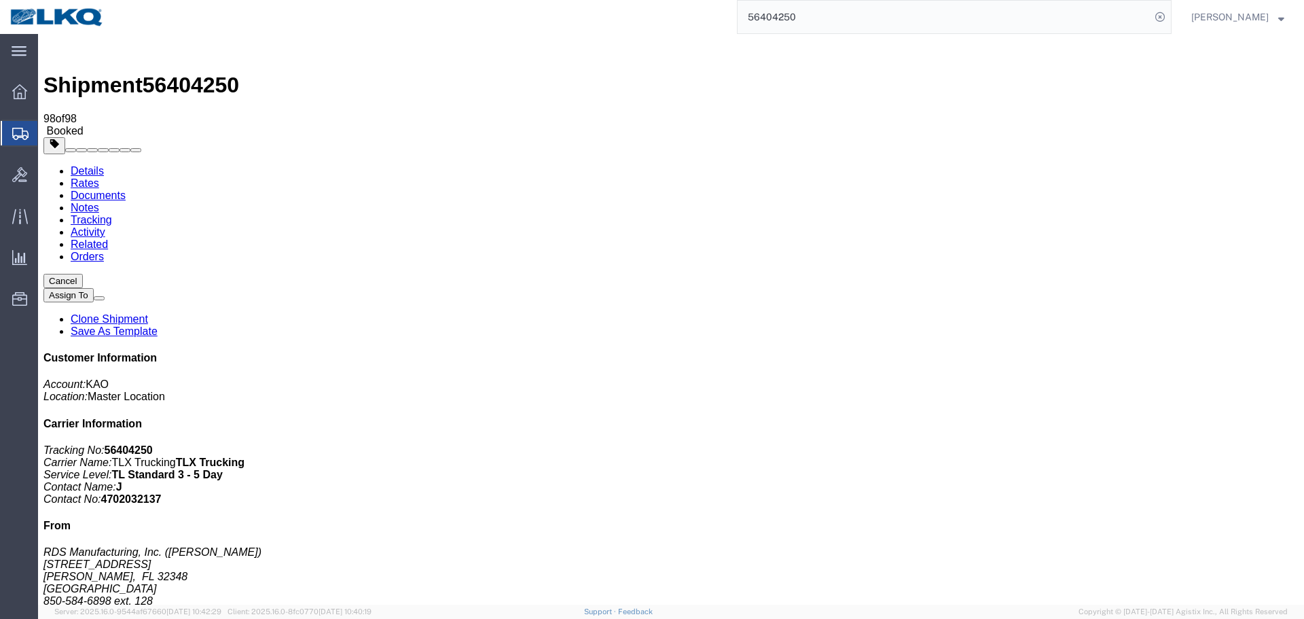
click span "56404250"
copy span "56404250"
click b "843863"
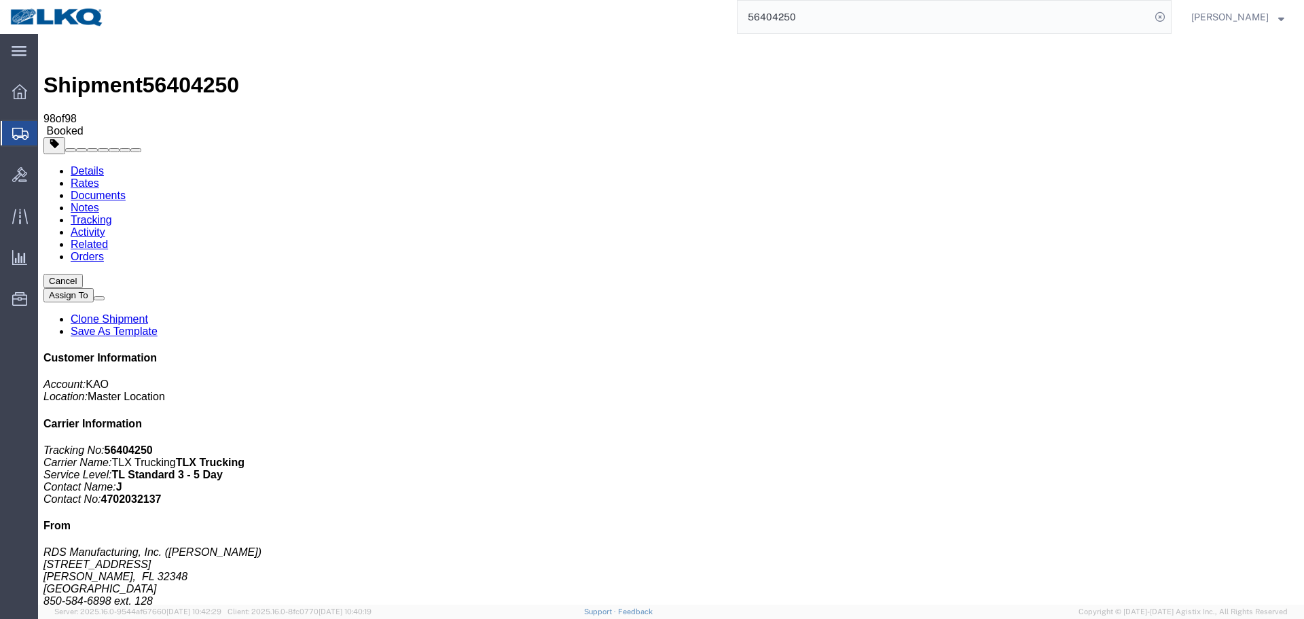
copy b "843863"
click div "Shipment Detail Ship From RDS Manufacturing, Inc. ([PERSON_NAME]) [STREET_ADDRE…"
click b "5096870, 5097399, 461946"
copy b "461946"
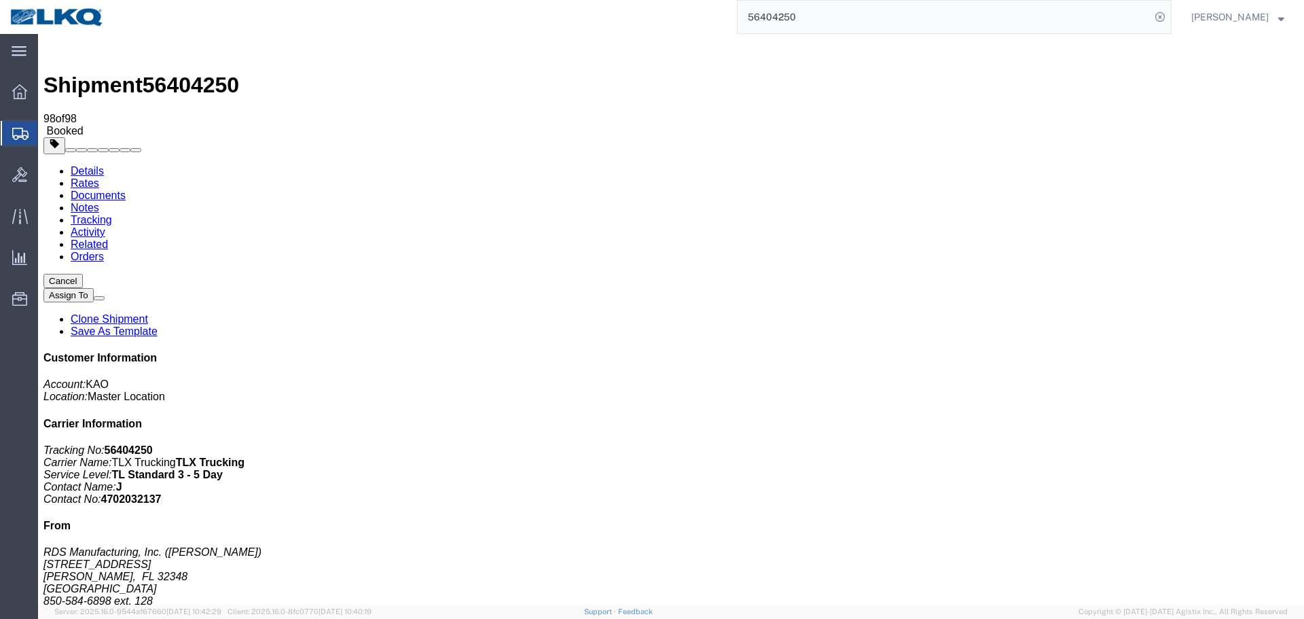
click at [871, 7] on input "56404250" at bounding box center [944, 17] width 413 height 33
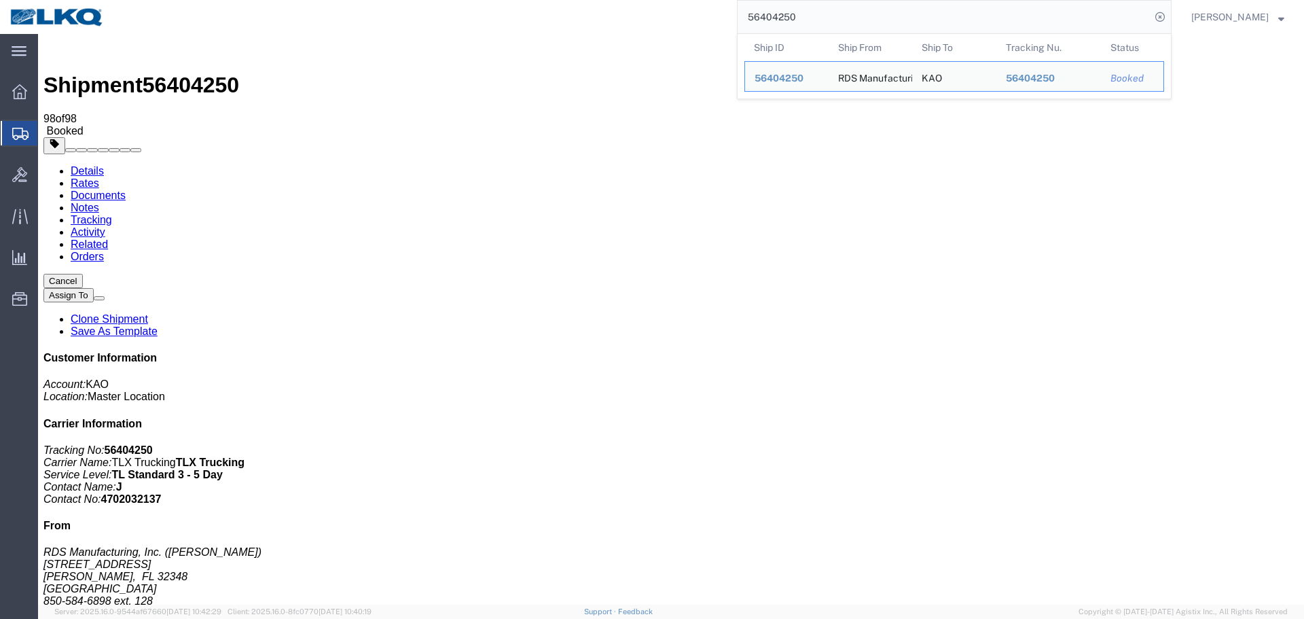
paste input "44288"
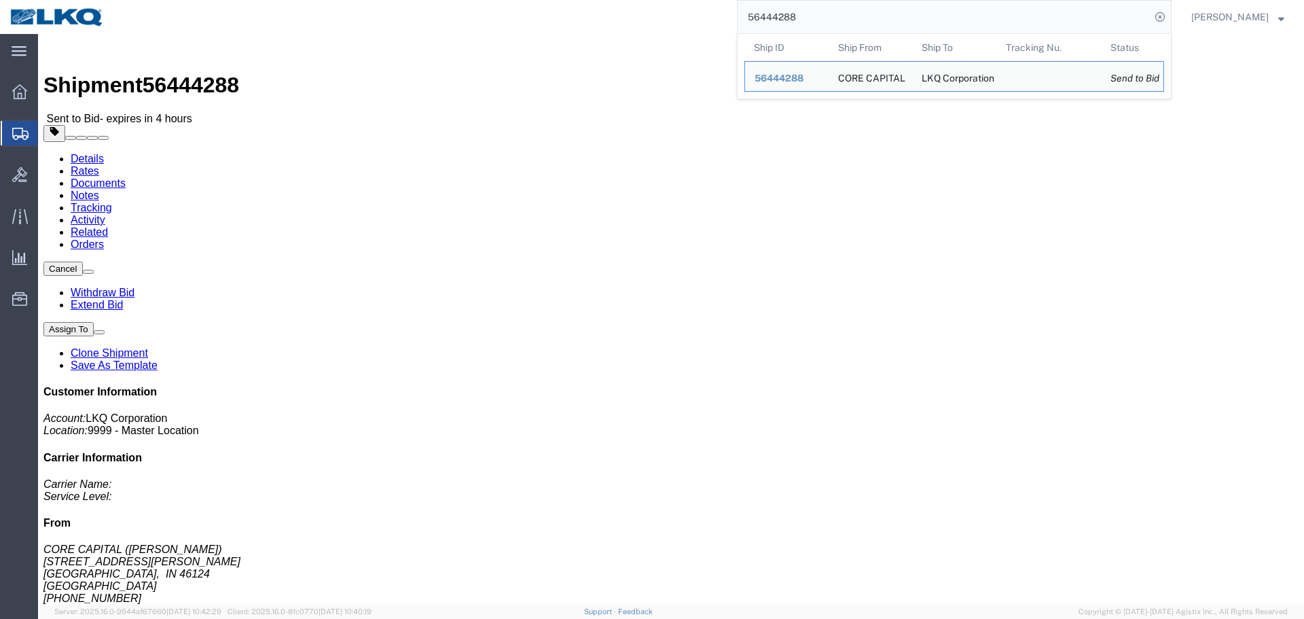
click h4 "Routing & Vehicle Information"
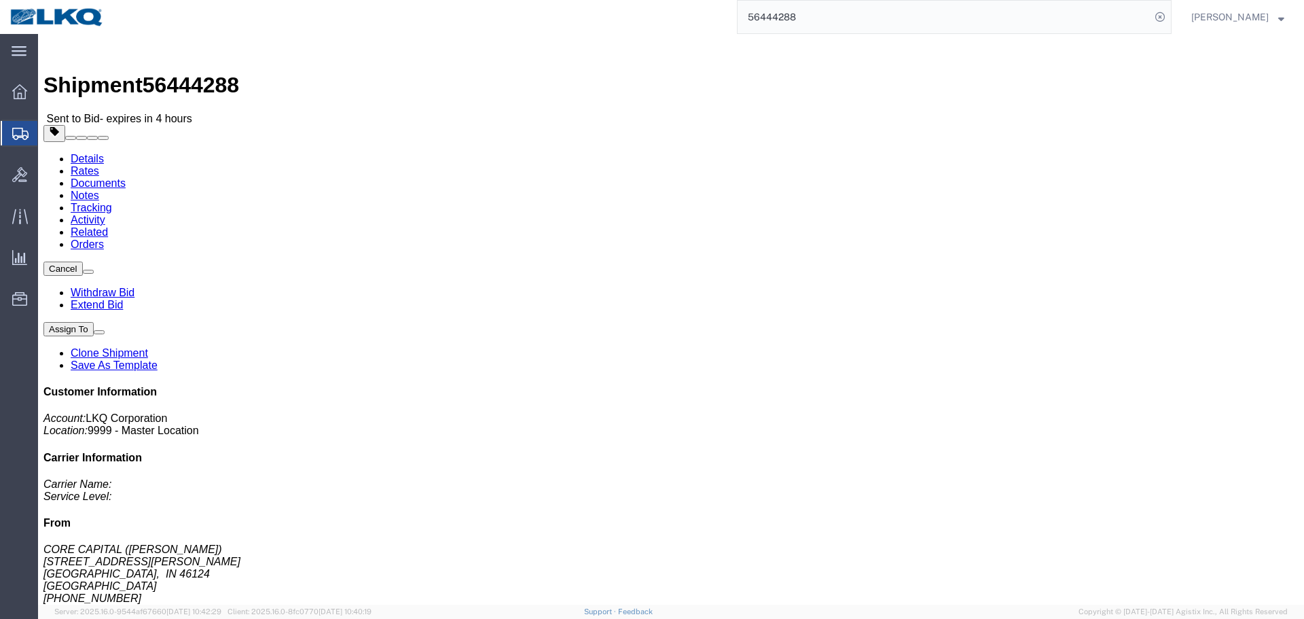
click h4 "Routing & Vehicle Information"
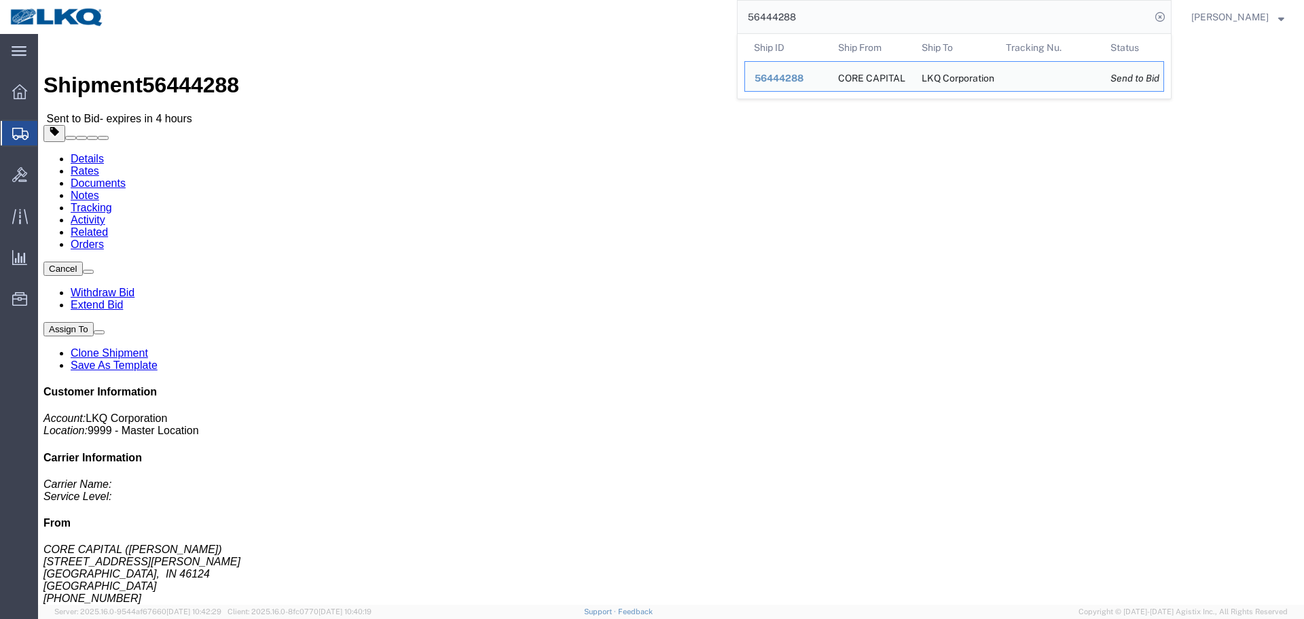
click at [809, 14] on input "56444288" at bounding box center [944, 17] width 413 height 33
paste input "137965"
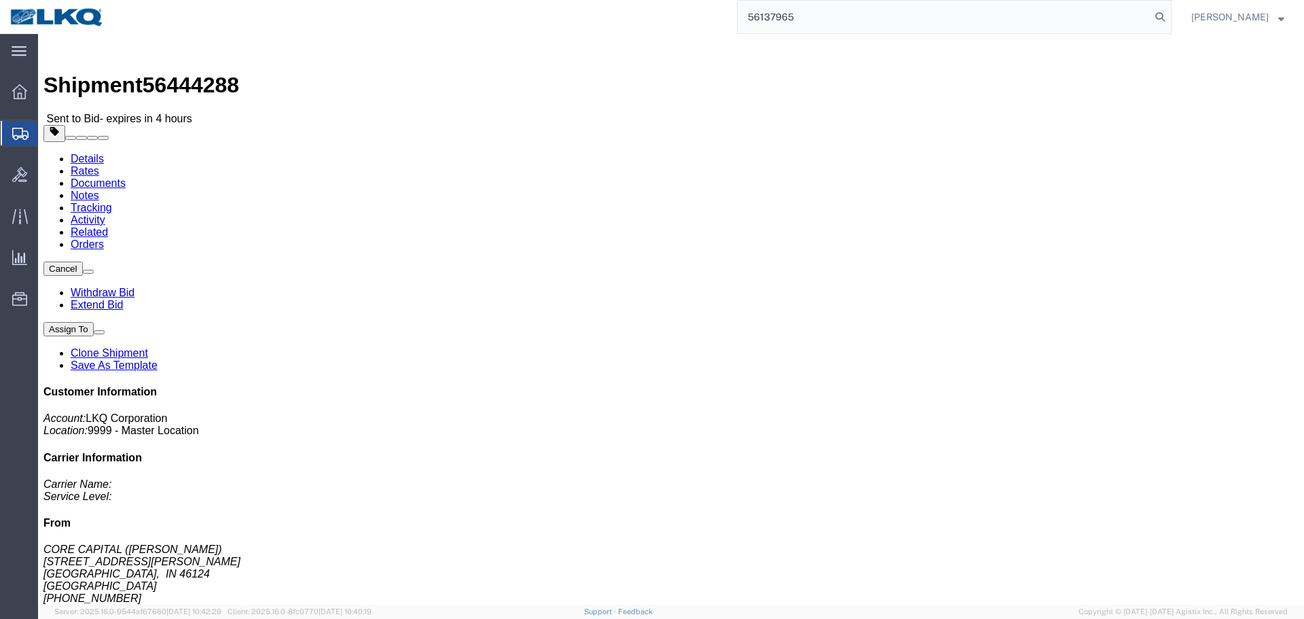
type input "56137965"
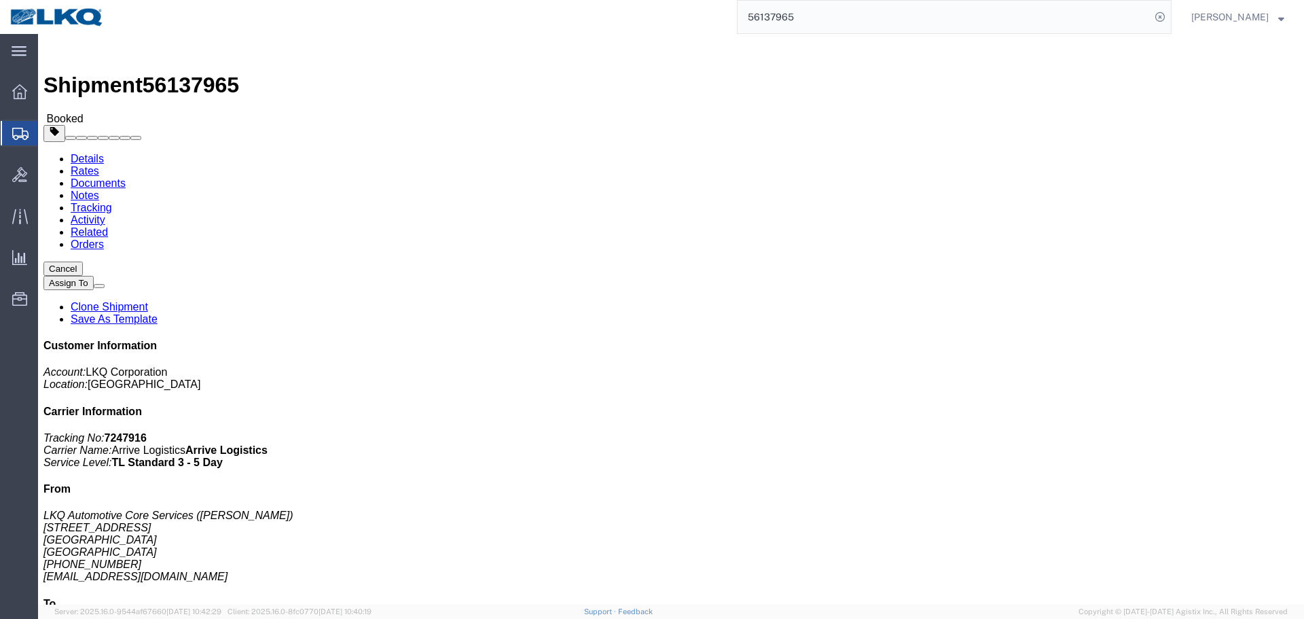
click div "Ship From LKQ Automotive Core Services ([PERSON_NAME]) [STREET_ADDRESS] [PHONE_…"
click span "button"
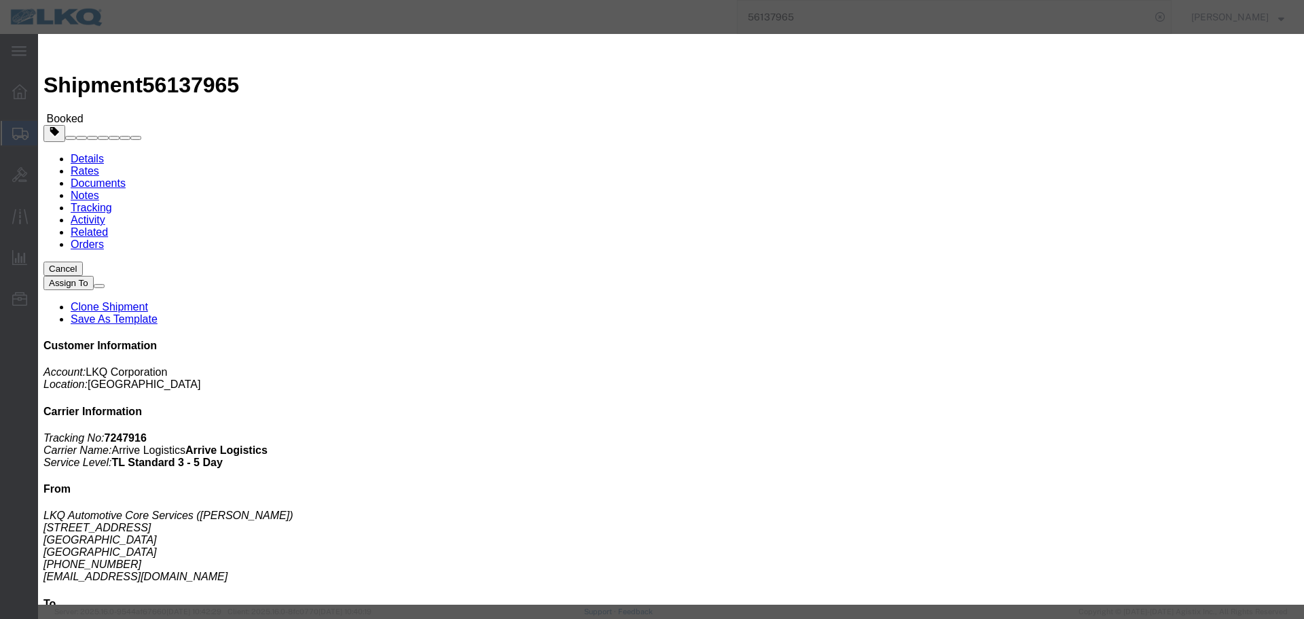
click div "[DATE] 6:00 AM"
click button "Apply"
click div "[DATE] 7:00 AM"
click input "7:00 AM"
type input "11"
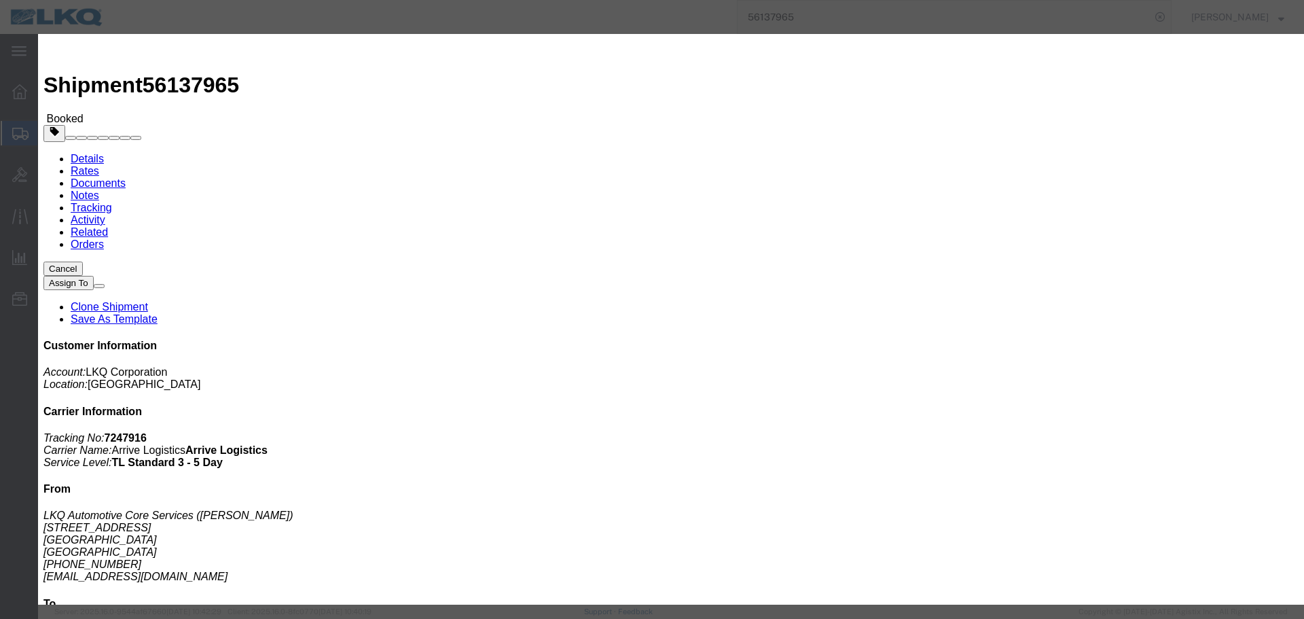
type input "11:00 AM"
click button "Apply"
click button "Save"
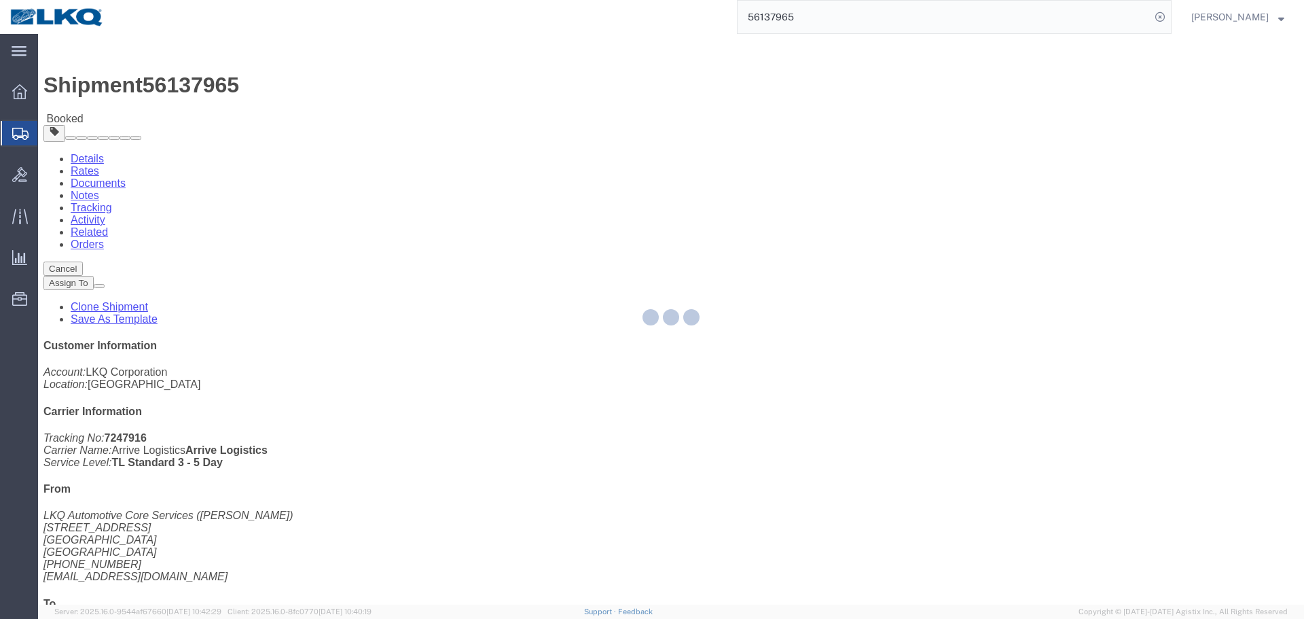
click at [847, 154] on div at bounding box center [671, 319] width 1266 height 571
click at [877, 73] on div at bounding box center [671, 319] width 1266 height 571
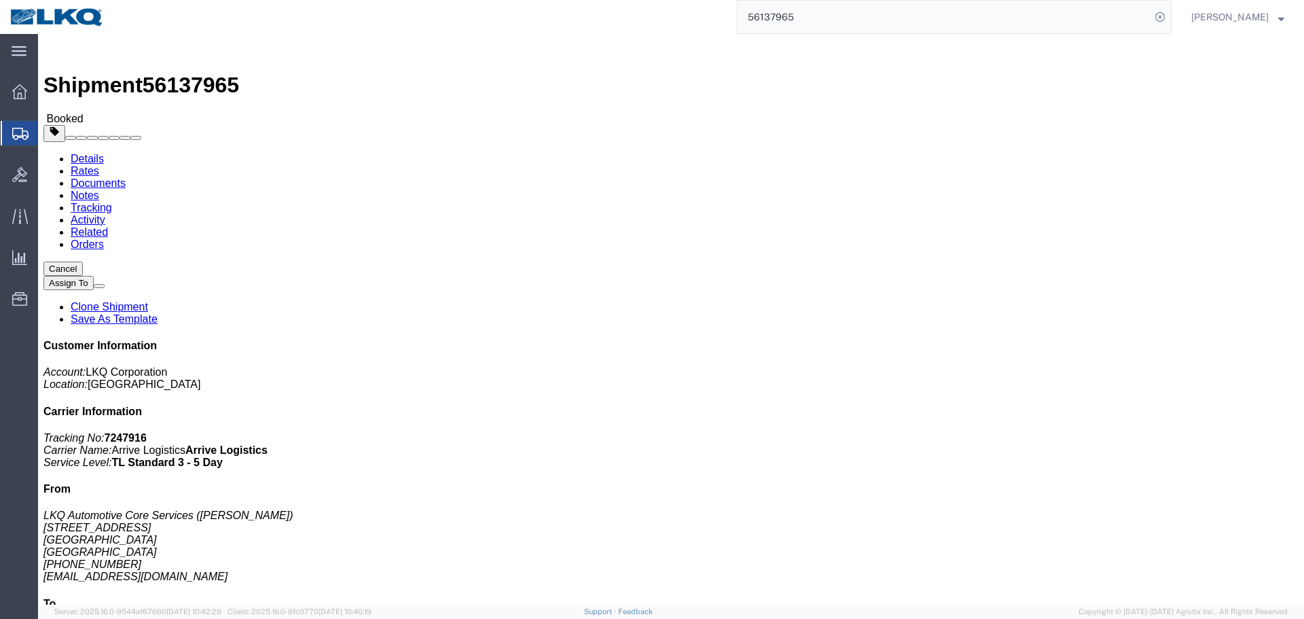
click icon "button"
click button "button"
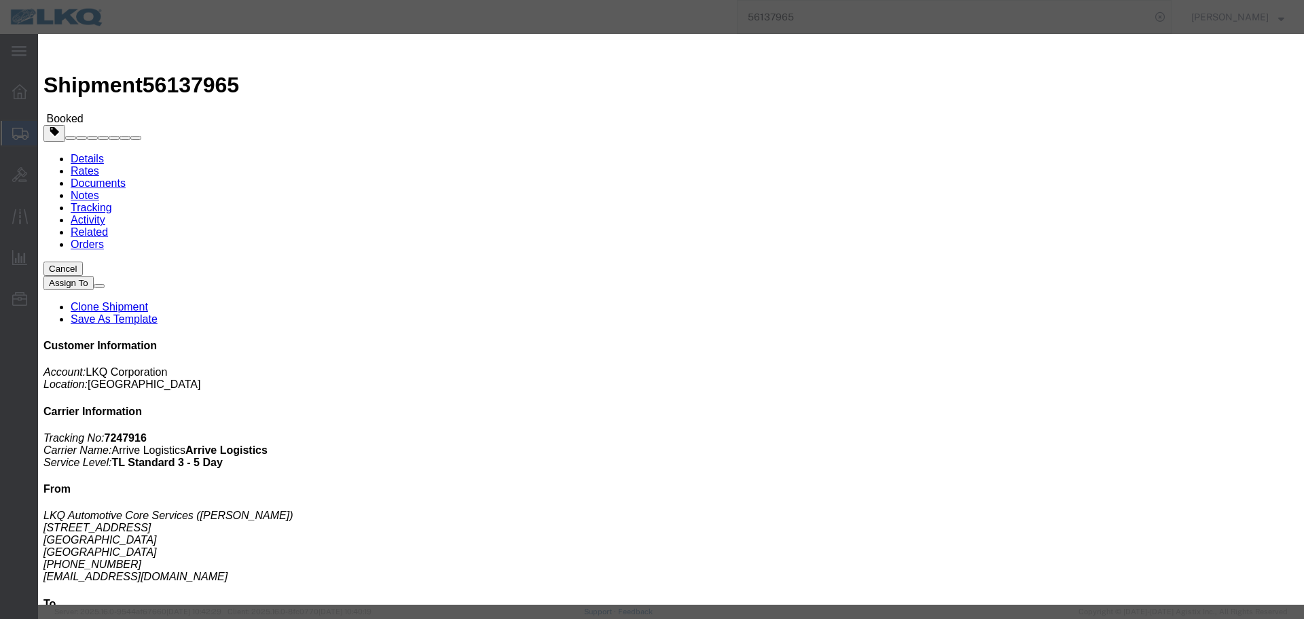
click div "[DATE] 11:00 AM"
click button "Apply"
click button "Save"
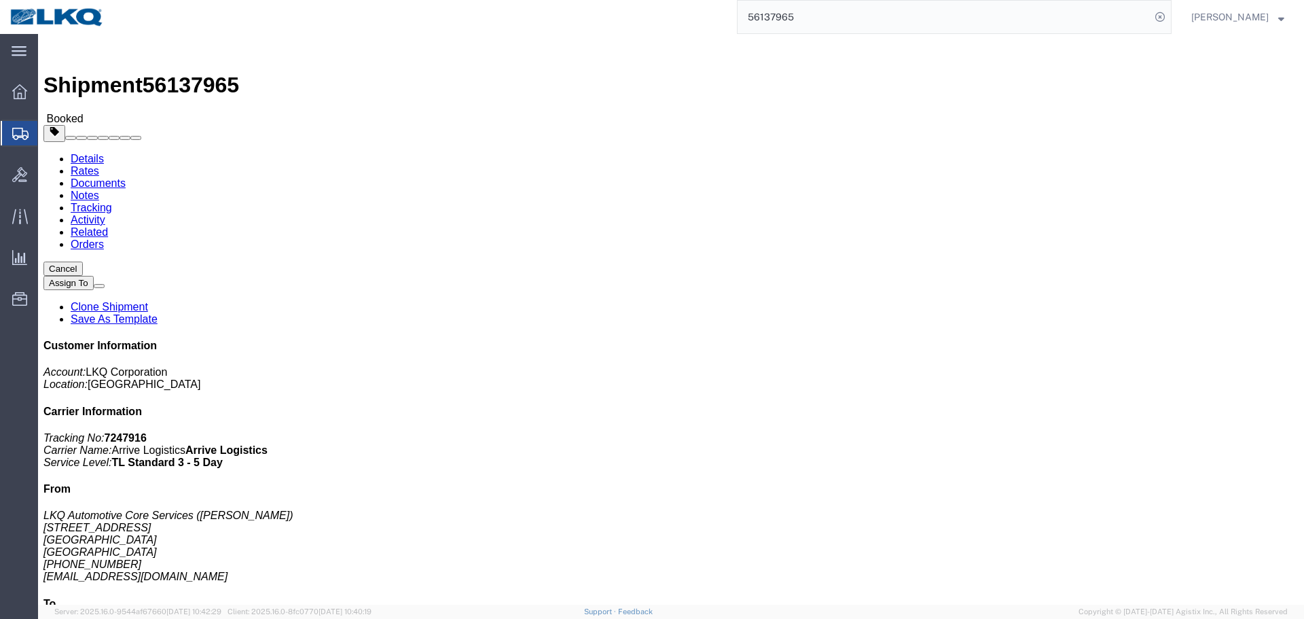
click button "Close"
click at [801, 10] on input "56137965" at bounding box center [944, 17] width 413 height 33
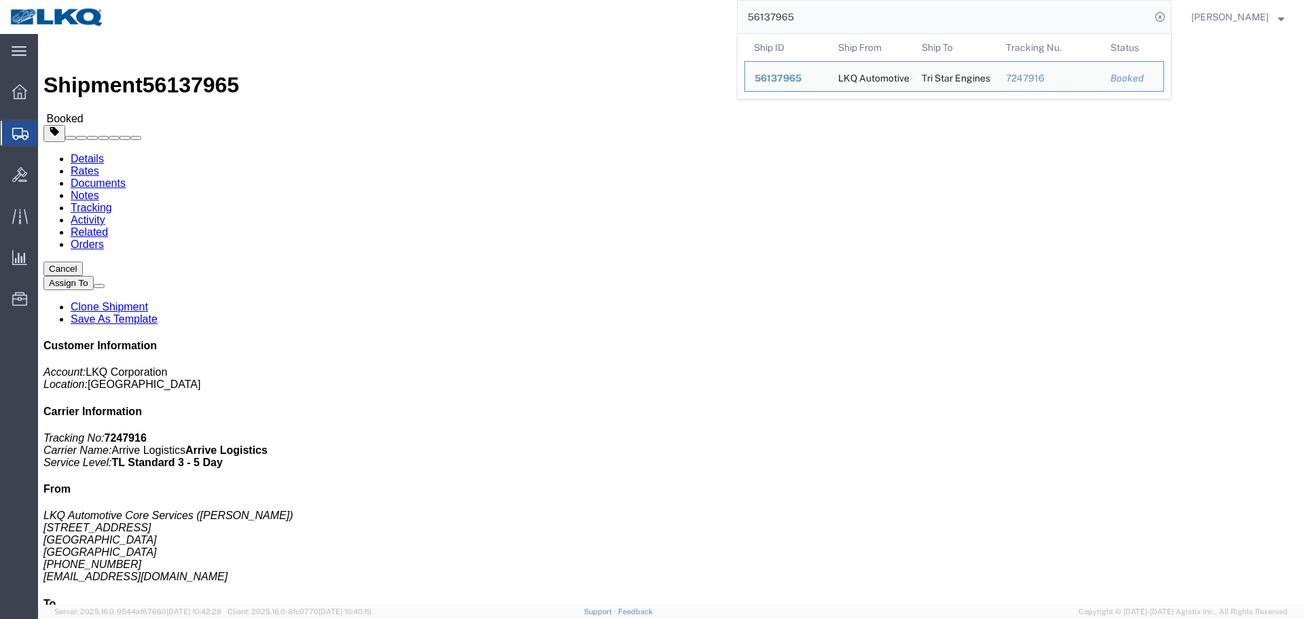
click at [810, 22] on input "56137965" at bounding box center [944, 17] width 413 height 33
paste input "482154"
type input "56482154"
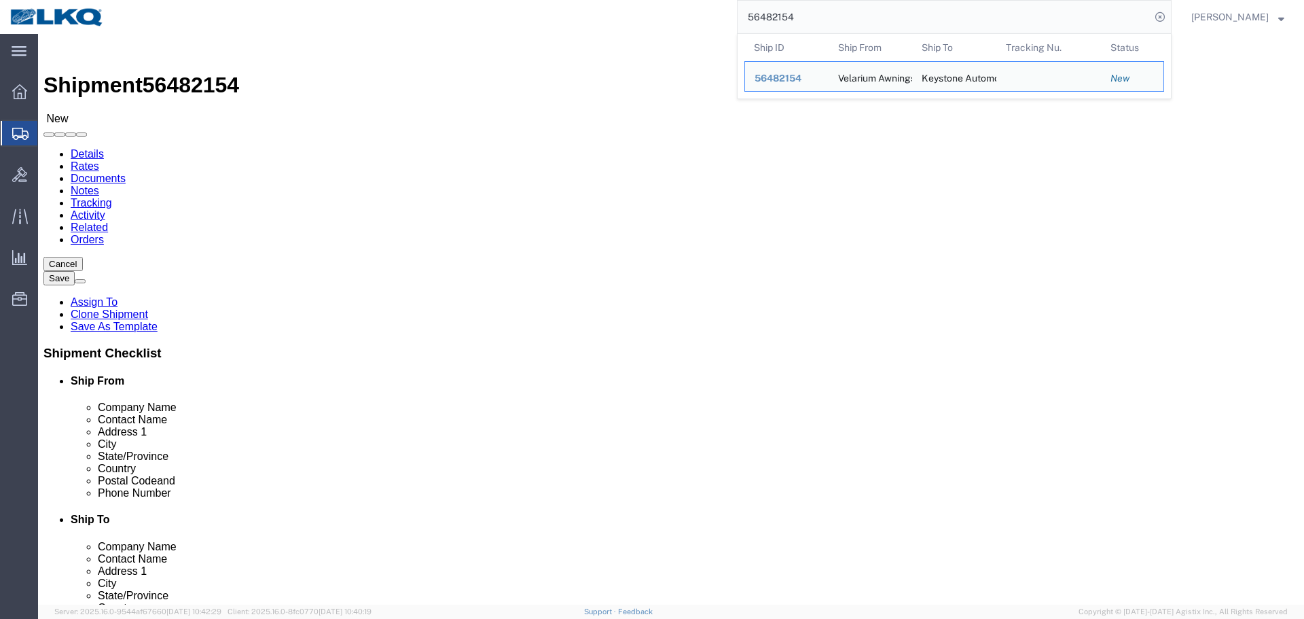
scroll to position [16, 0]
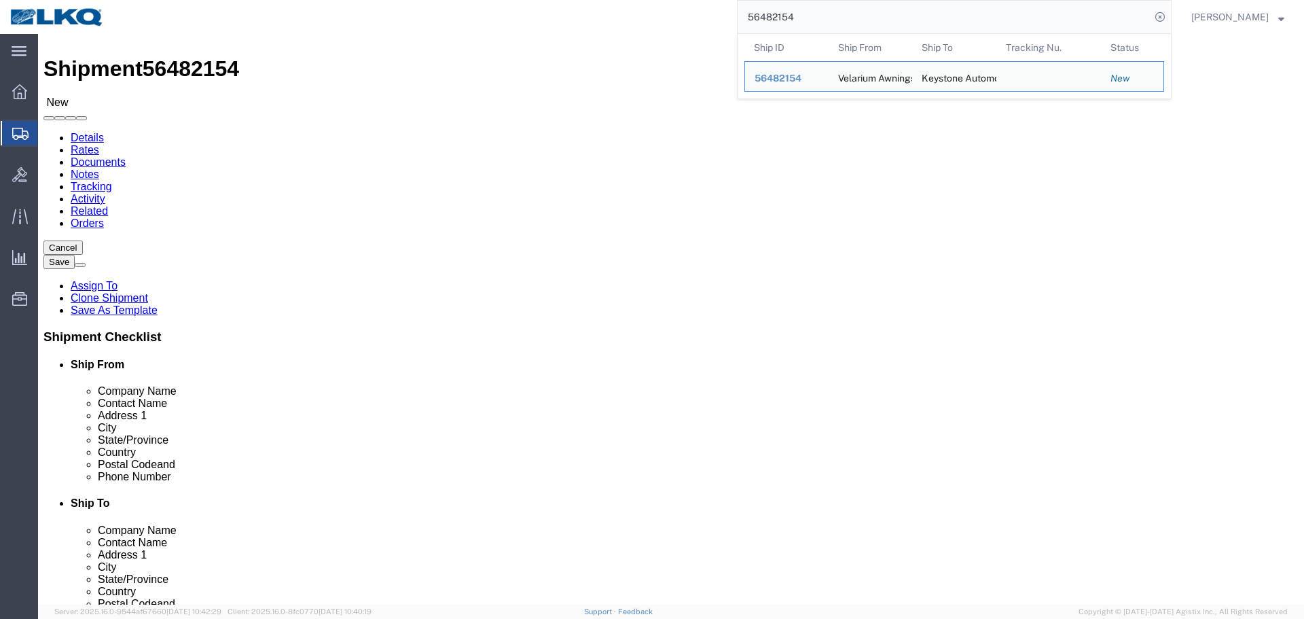
click div
click at [655, 22] on div "56482154 Ship ID Ship From Ship To Tracking Nu. Status Ship ID 56482154 Ship Fr…" at bounding box center [642, 17] width 1057 height 34
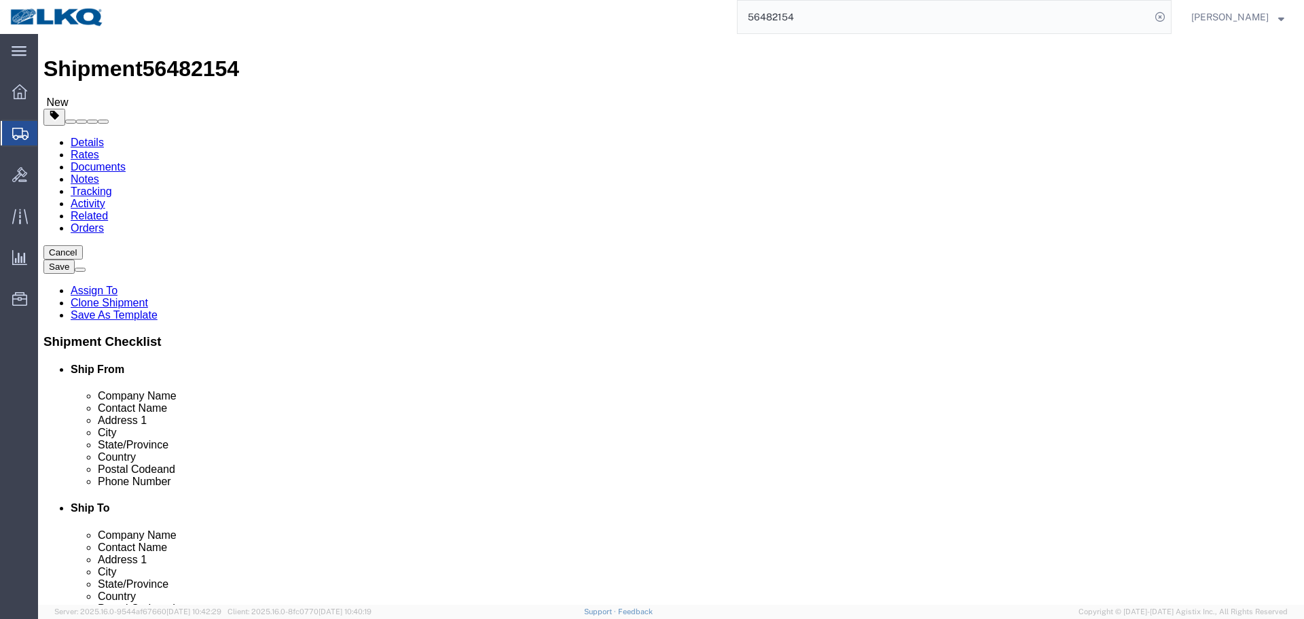
click div
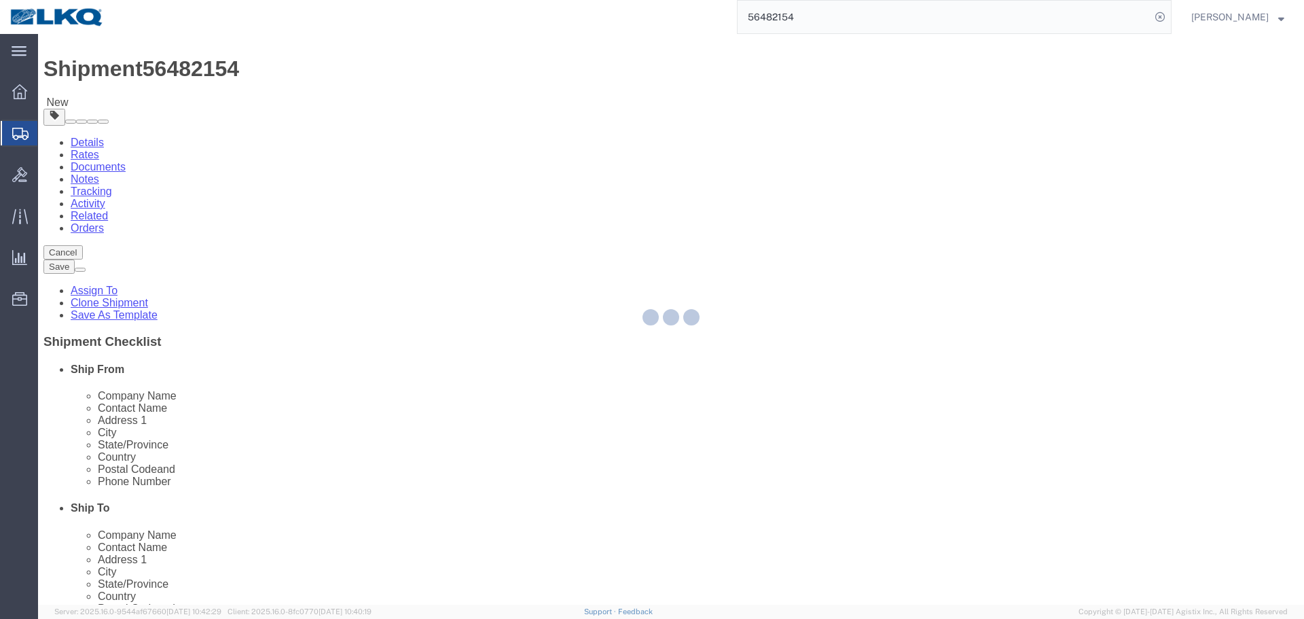
scroll to position [812, 0]
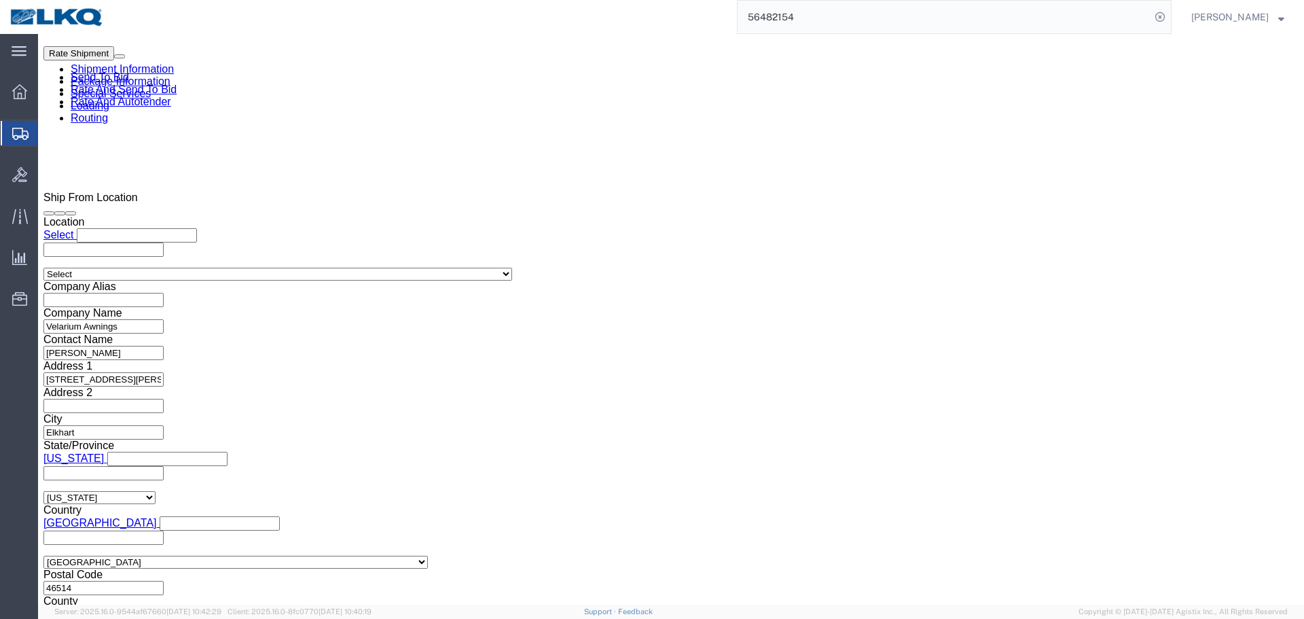
click input "x"
paste input "485425"
type input "485425"
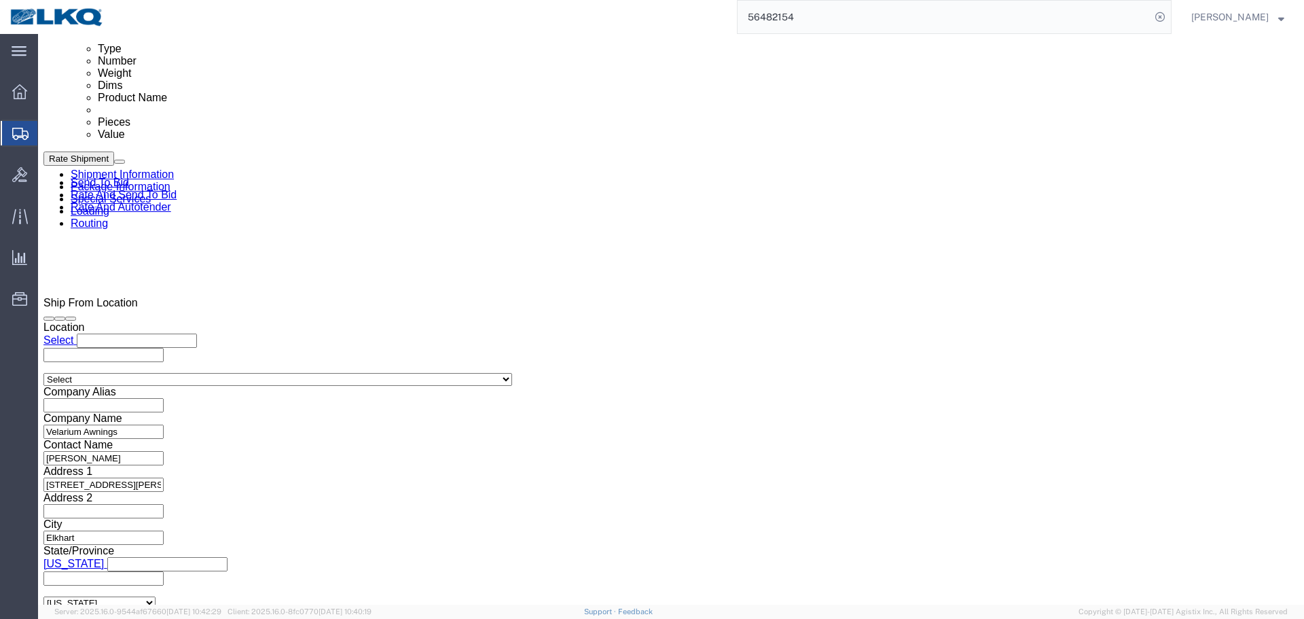
scroll to position [609, 0]
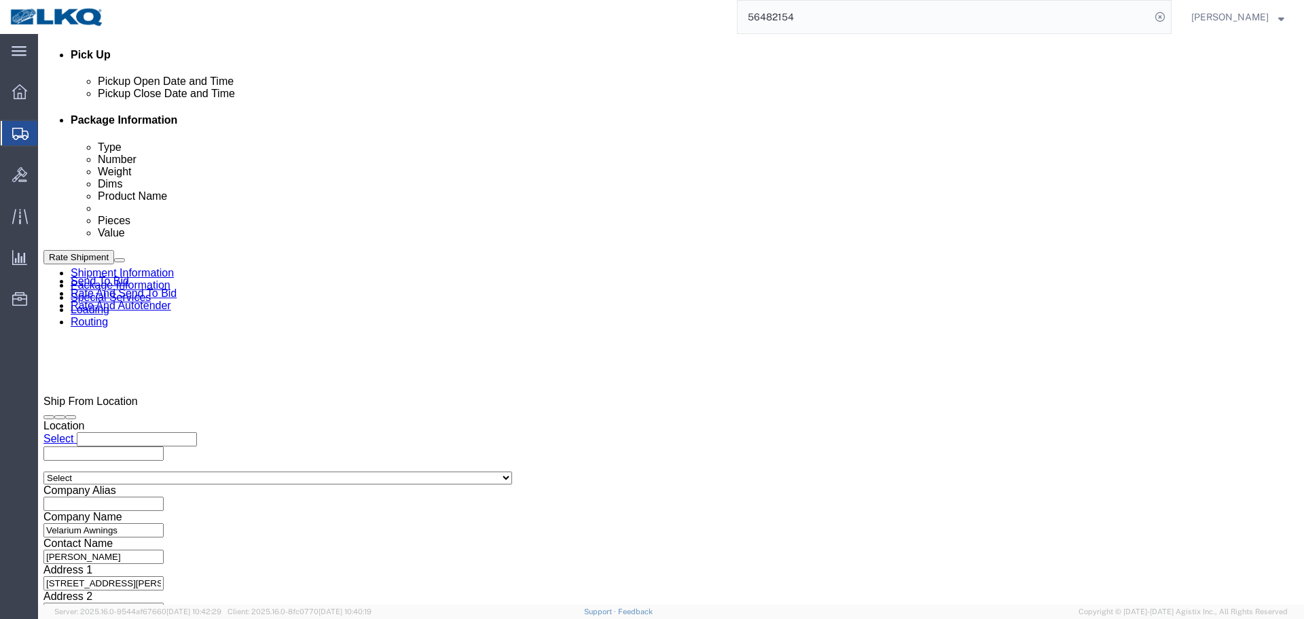
click div
click input "3:00 PM"
type input "5:30 AM"
click button "Apply"
click button "Save"
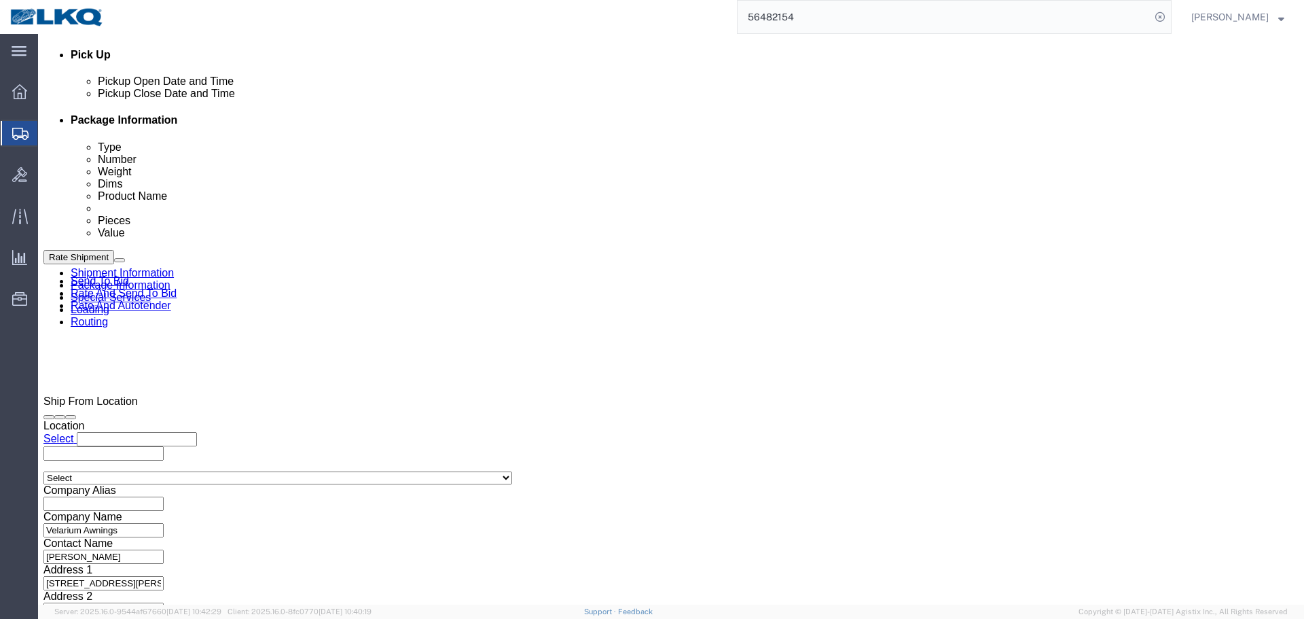
click at [954, 14] on input "56482154" at bounding box center [944, 17] width 413 height 33
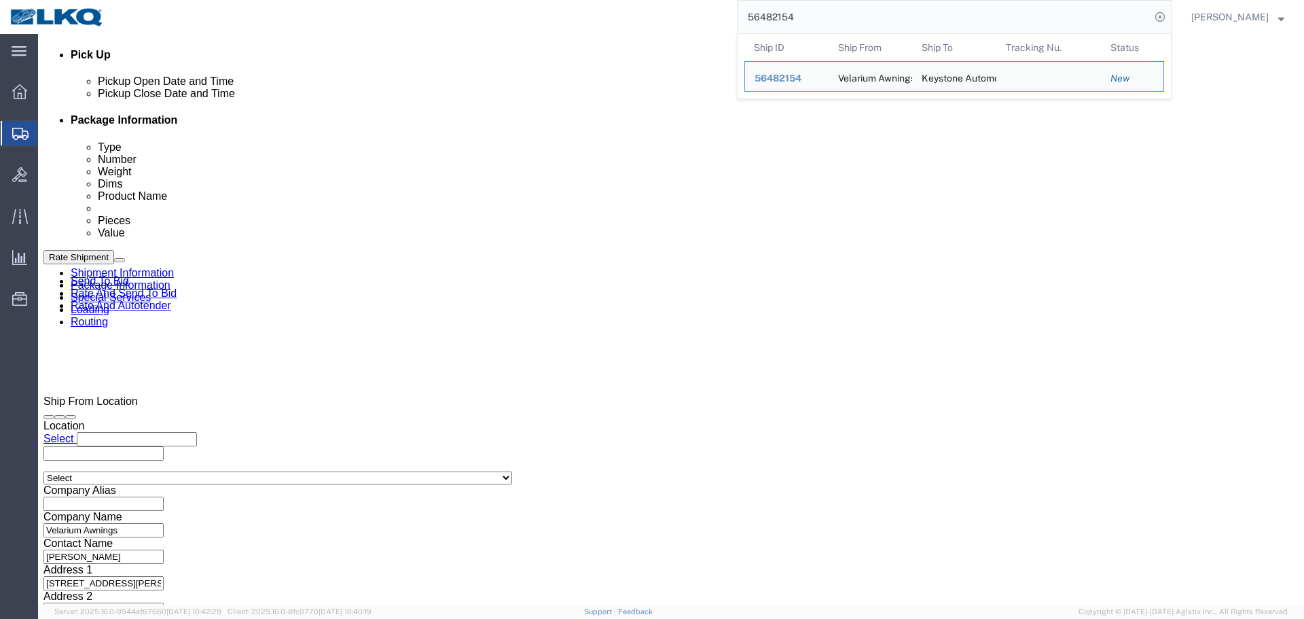
paste input "54455"
type input "56454455"
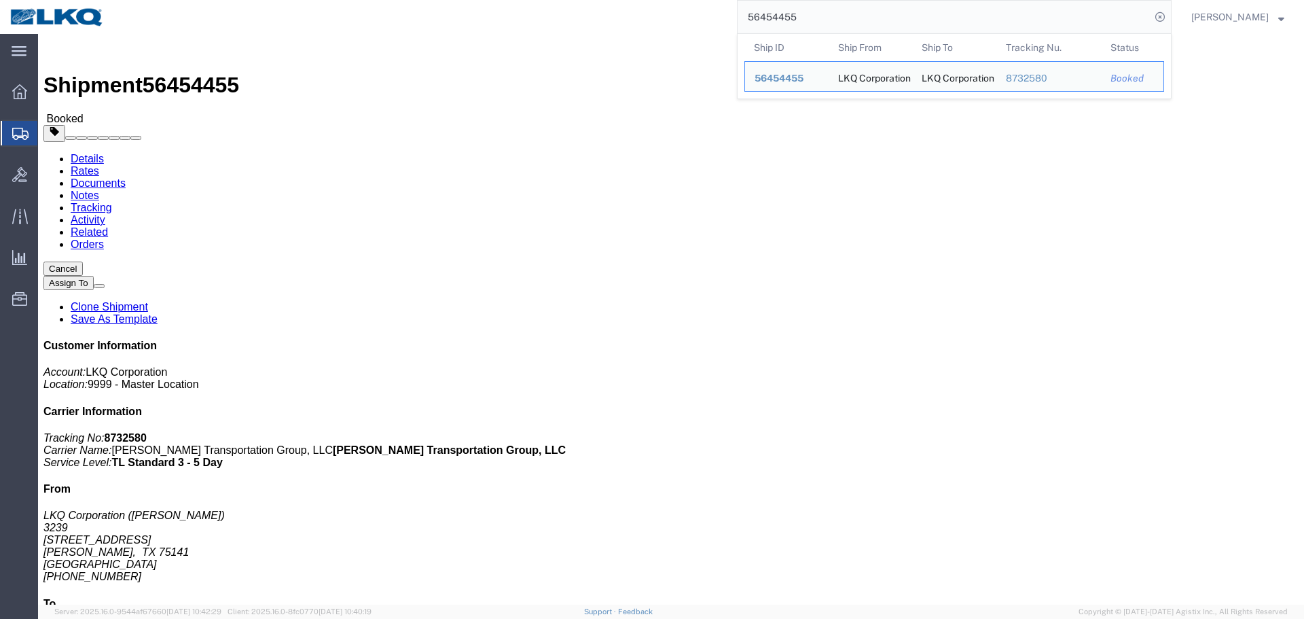
click div "Ship From LKQ Corporation ([PERSON_NAME]) [STREET_ADDRESS][PERSON_NAME] [PHONE_…"
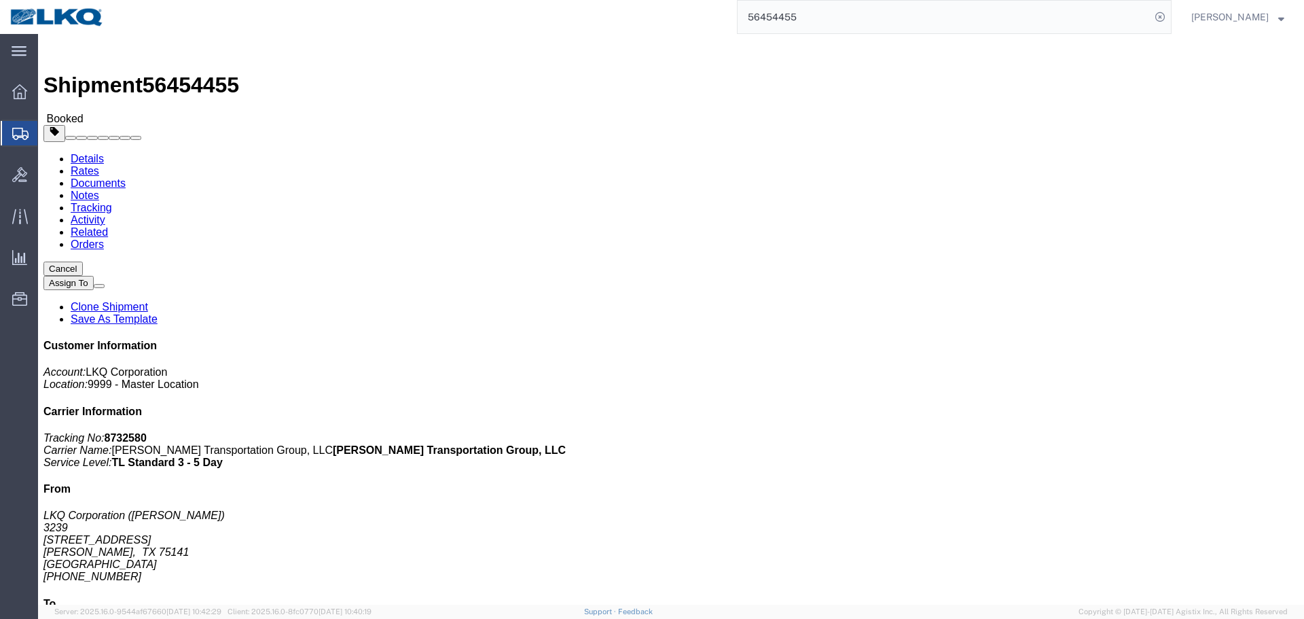
click span "button"
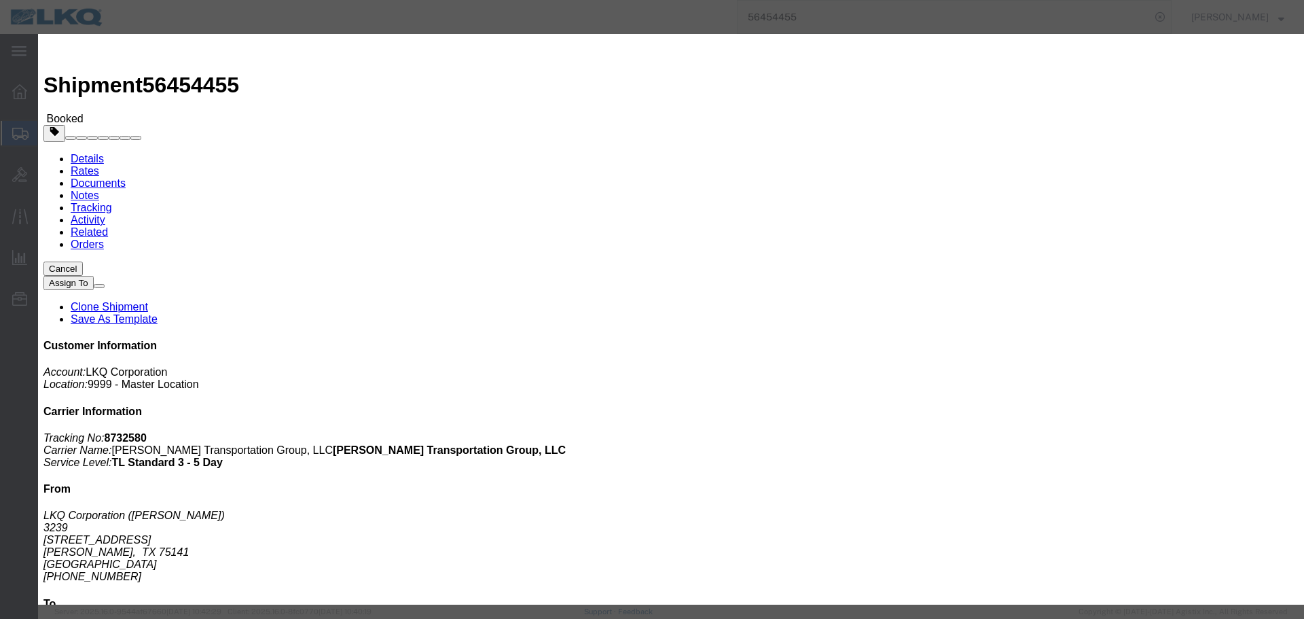
click div "[DATE] 7:00 AM"
click button "Apply"
click button "Save"
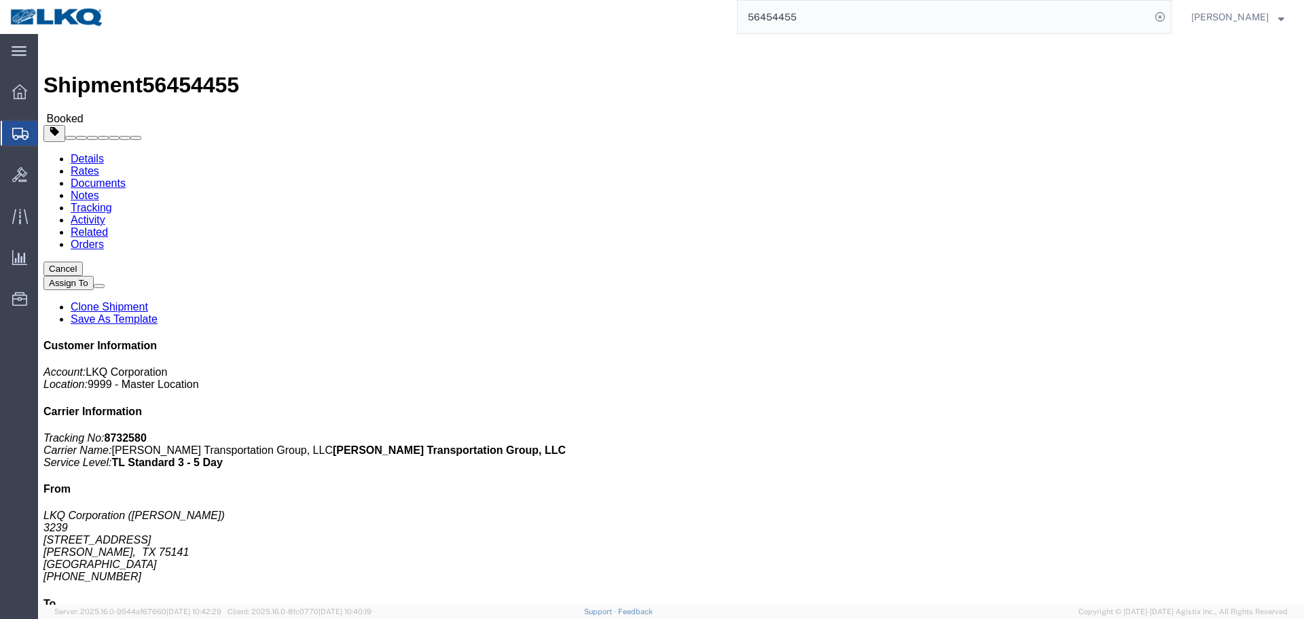
click button "Close"
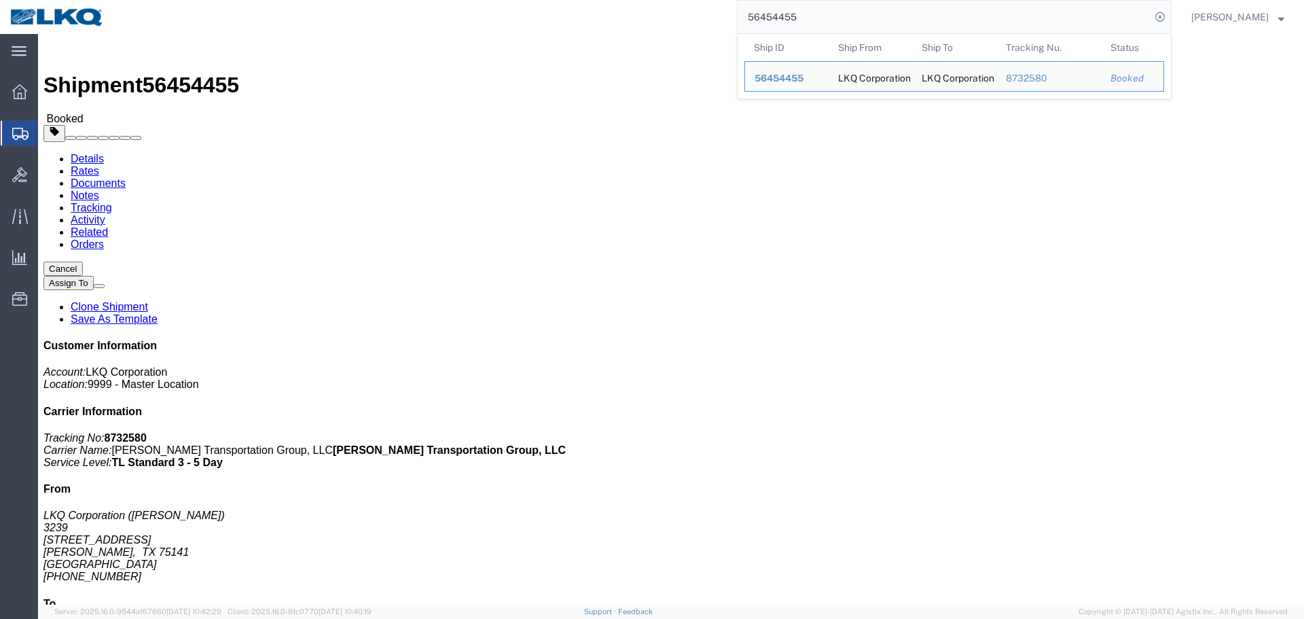
click at [841, 18] on input "56454455" at bounding box center [944, 17] width 413 height 33
paste input "373686"
type input "56373686"
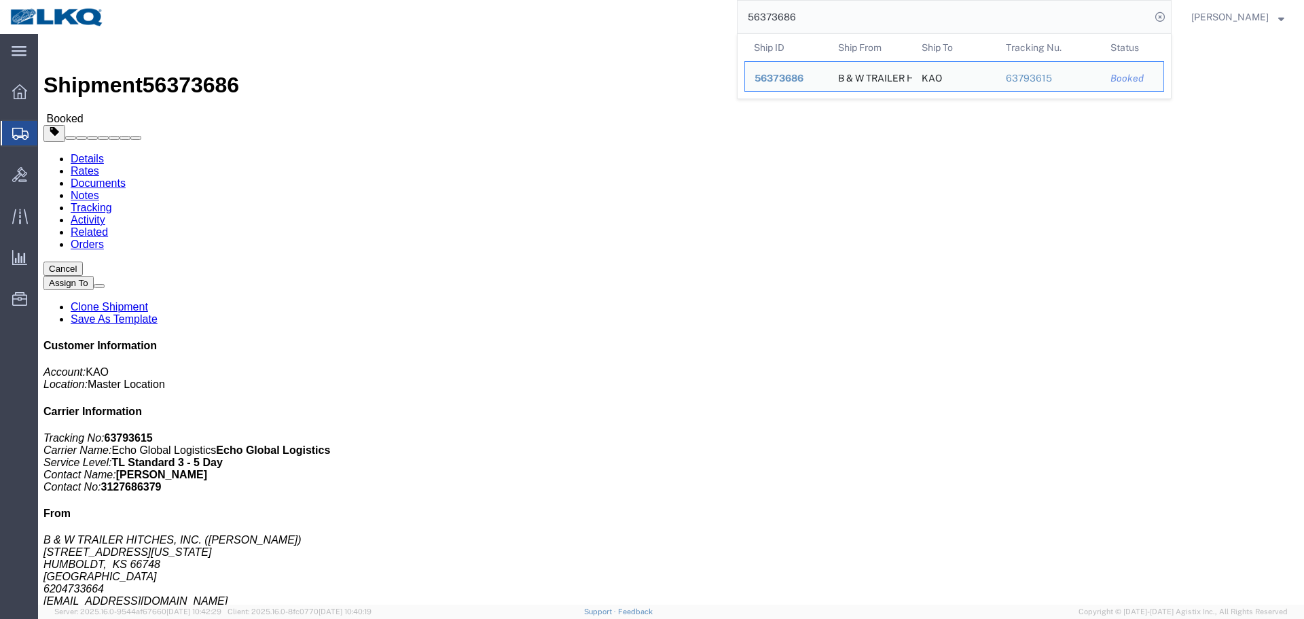
click div "Leg 1 - Truckload Vehicle 1: Standard Dry Van (53 Feet) Number of trucks: 1"
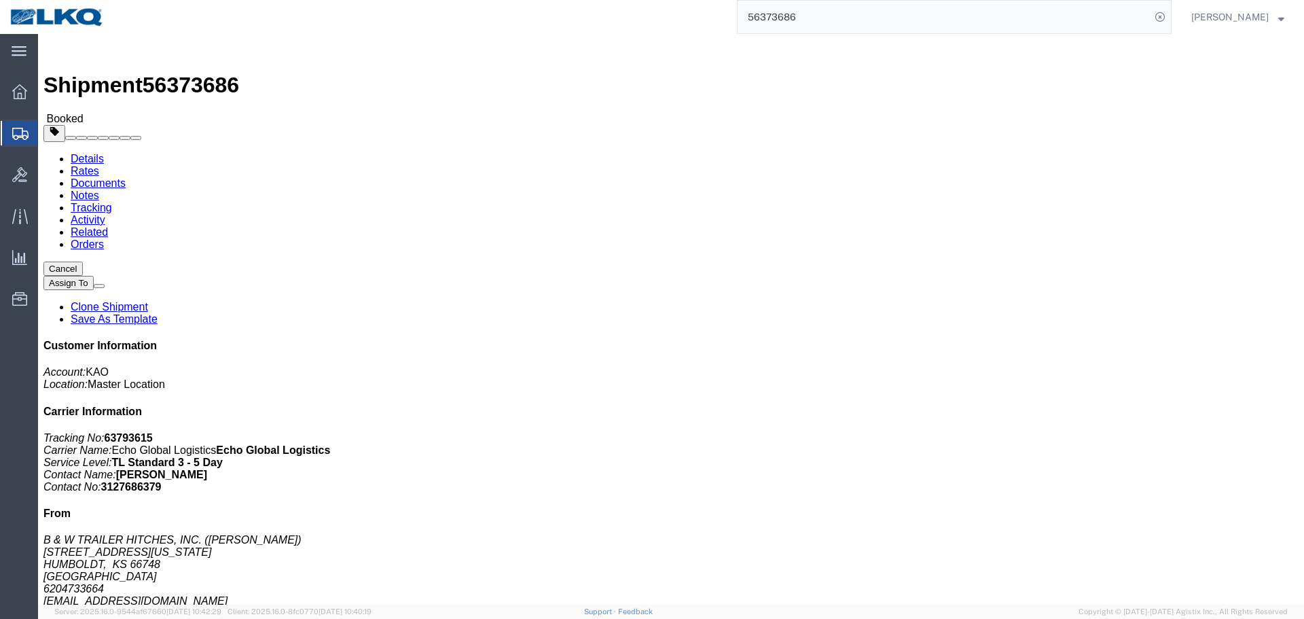
click button "button"
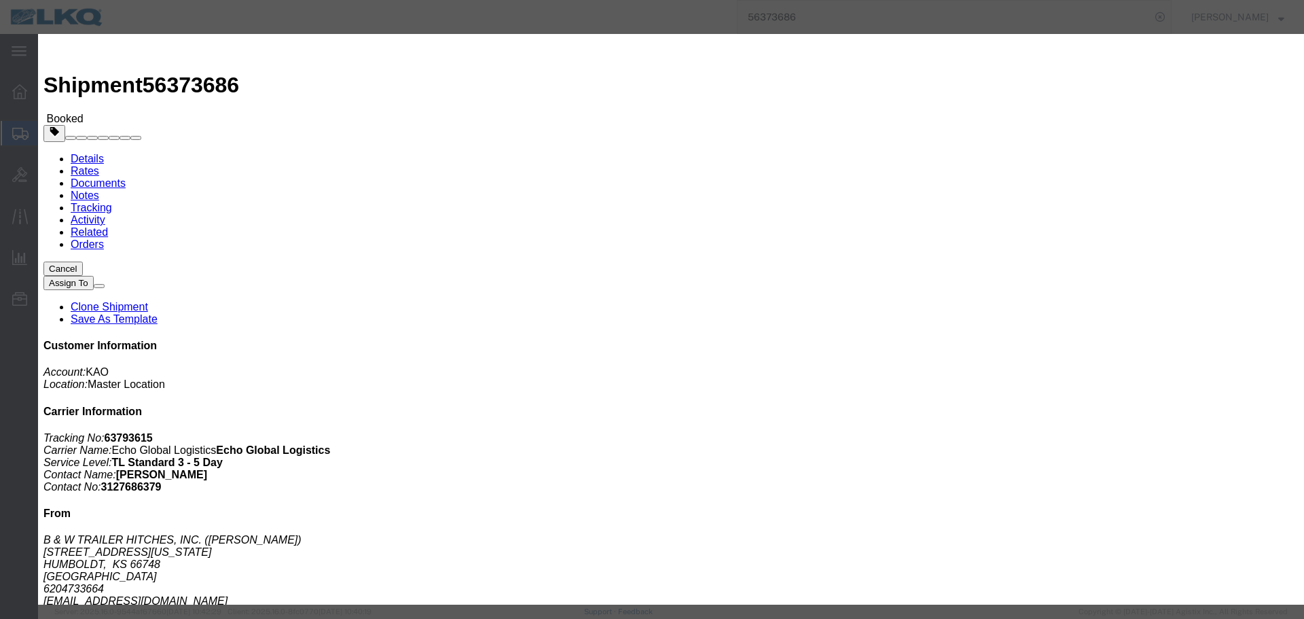
click div "[DATE] 7:30 AM"
click button "Apply"
click div "[DATE] 9:30 AM"
click input "9:30 AM"
type input "10:00 AM"
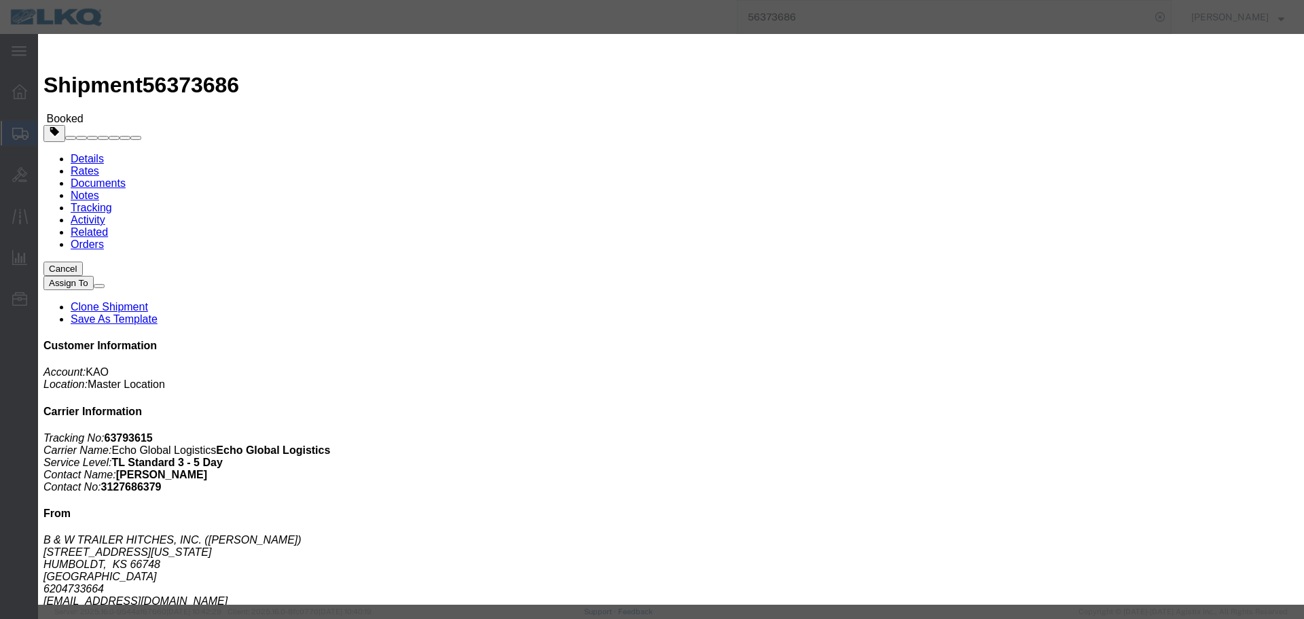
click button "Apply"
click button "Save"
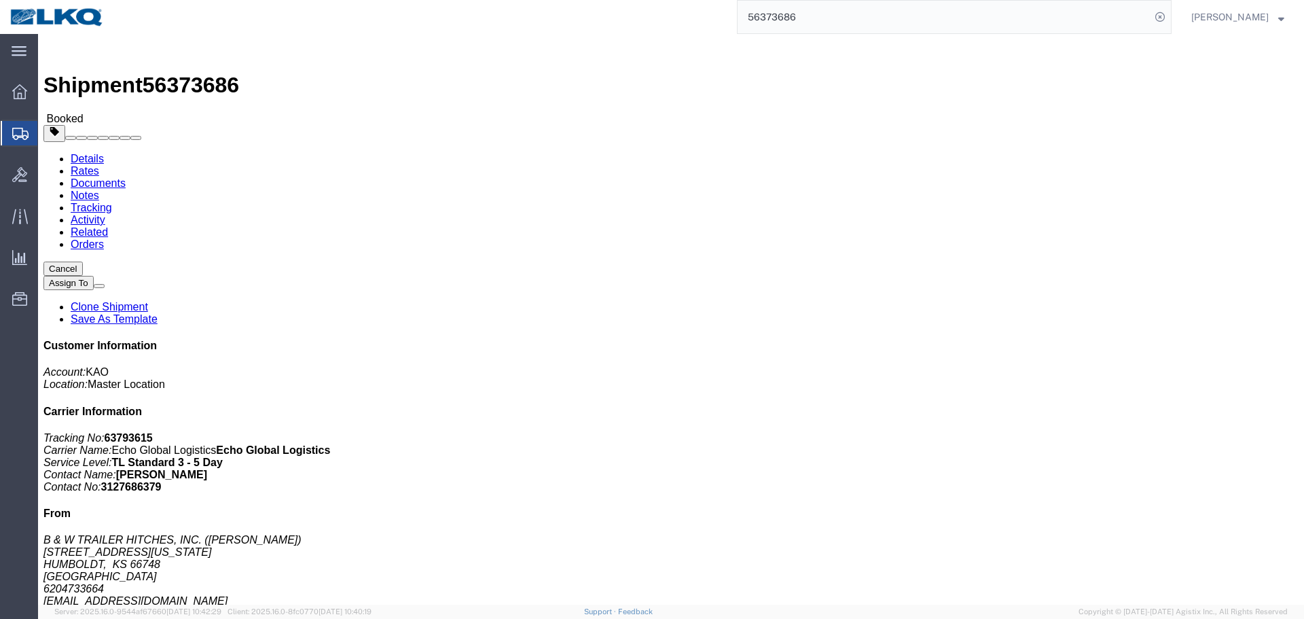
click button "Close"
click at [835, 12] on input "56373686" at bounding box center [944, 17] width 413 height 33
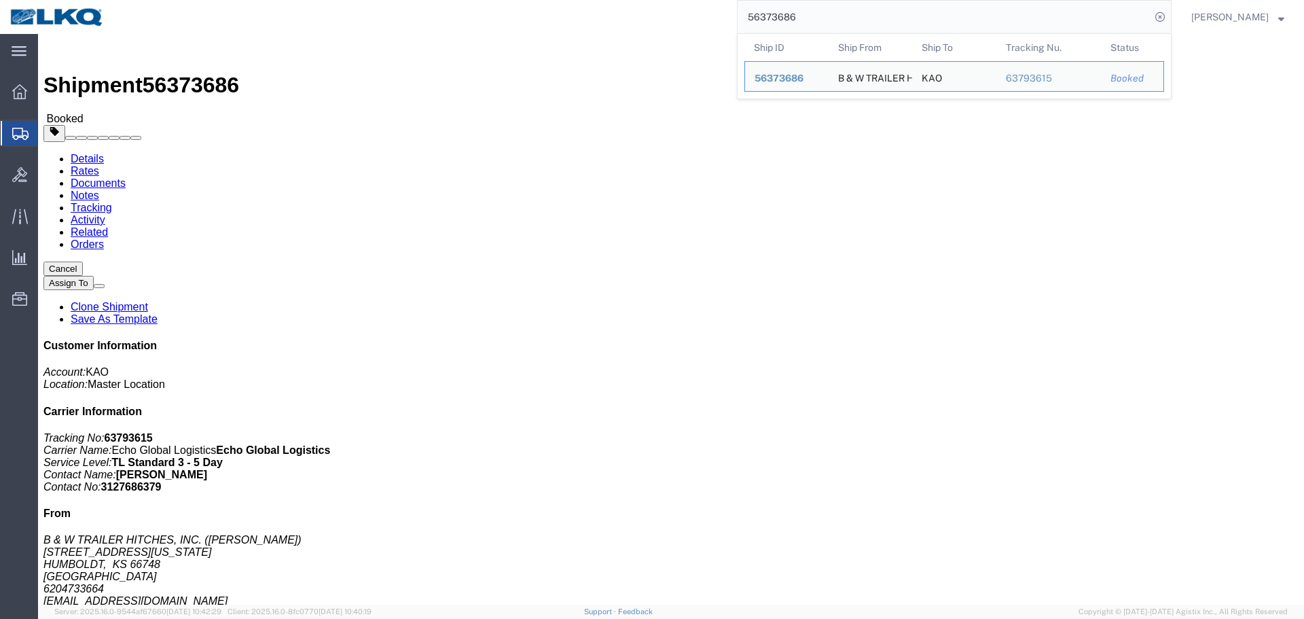
paste input "441330"
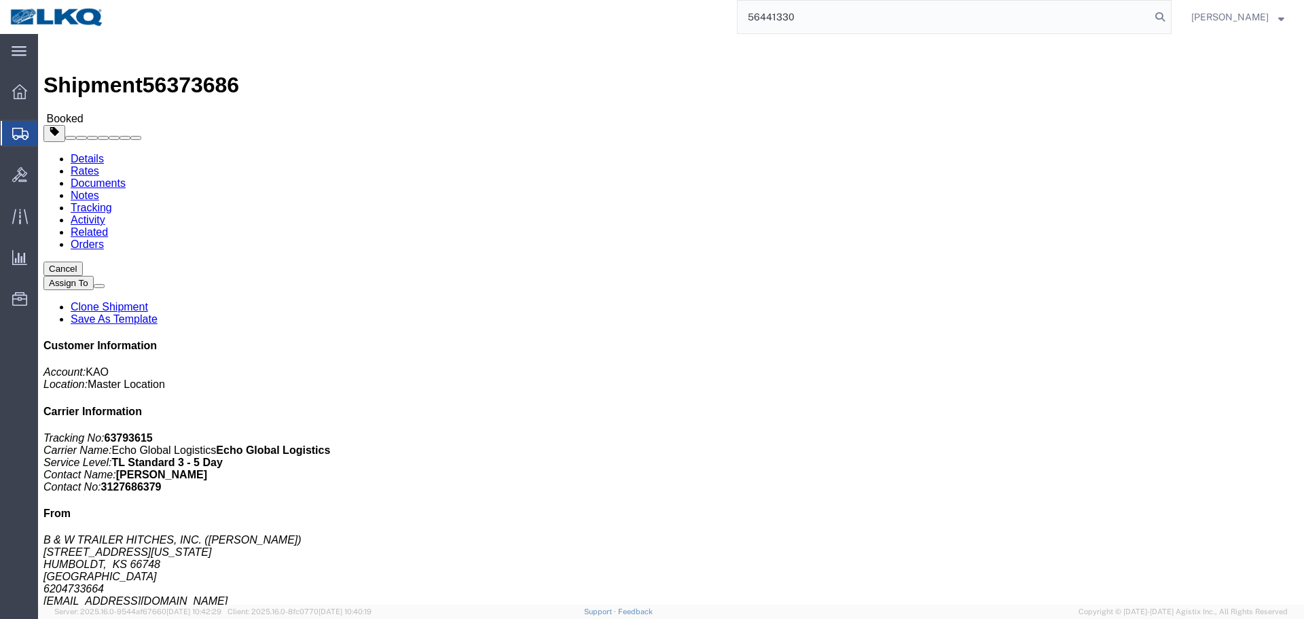
type input "56441330"
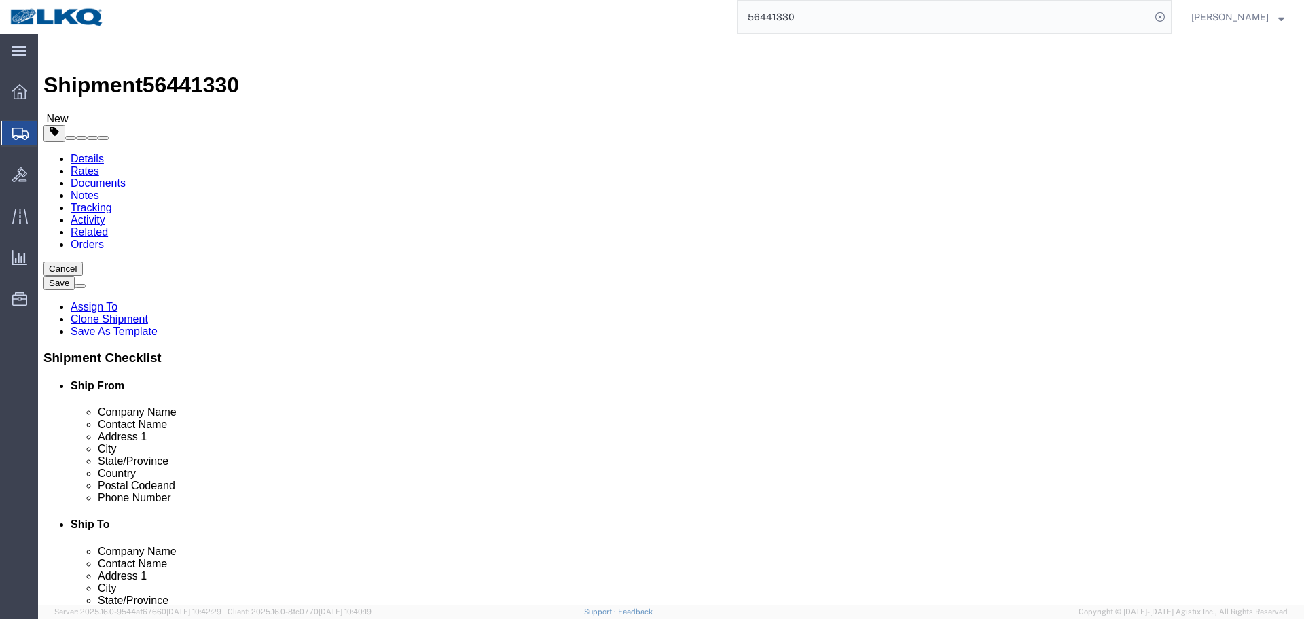
select select "27634"
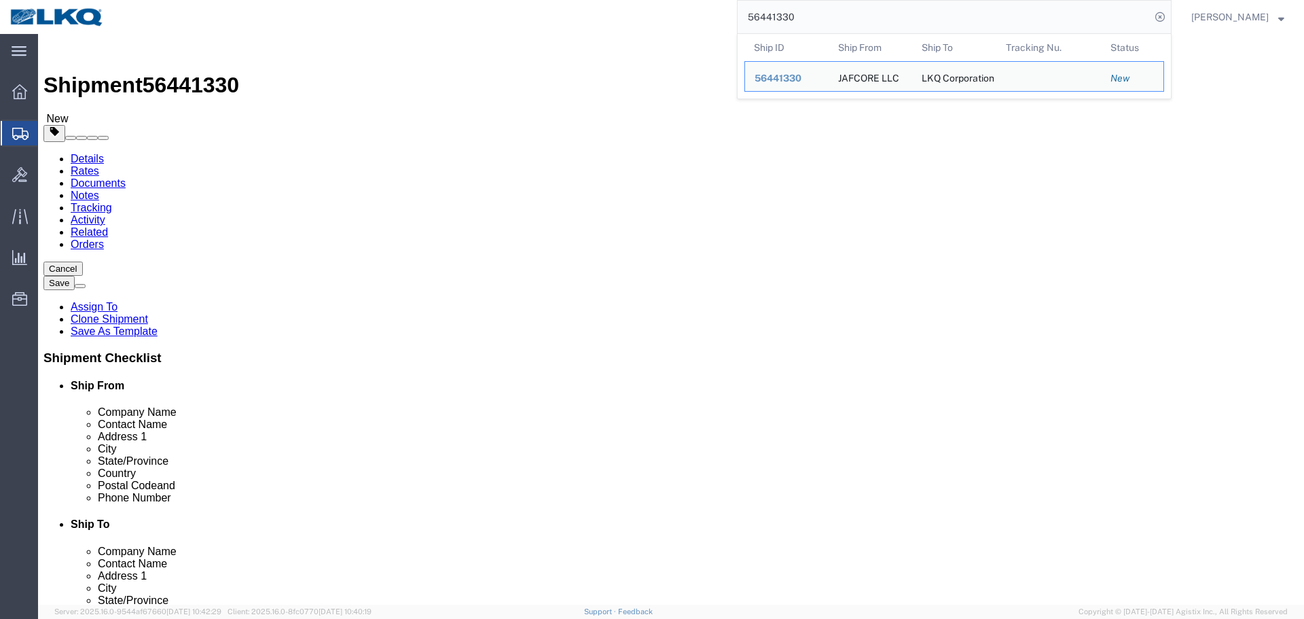
click at [828, 23] on input "56441330" at bounding box center [944, 17] width 413 height 33
paste input "83030"
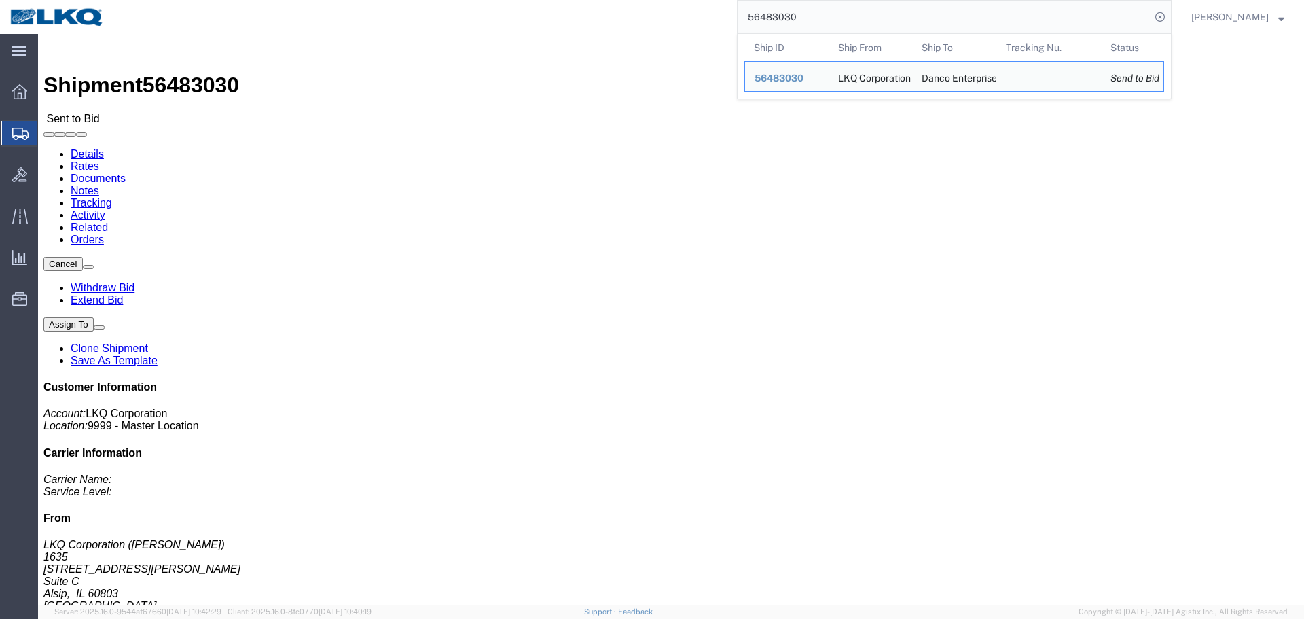
click body "Shipment 56483030 Sent to Bid Details Rates Documents Notes Tracking Activity R…"
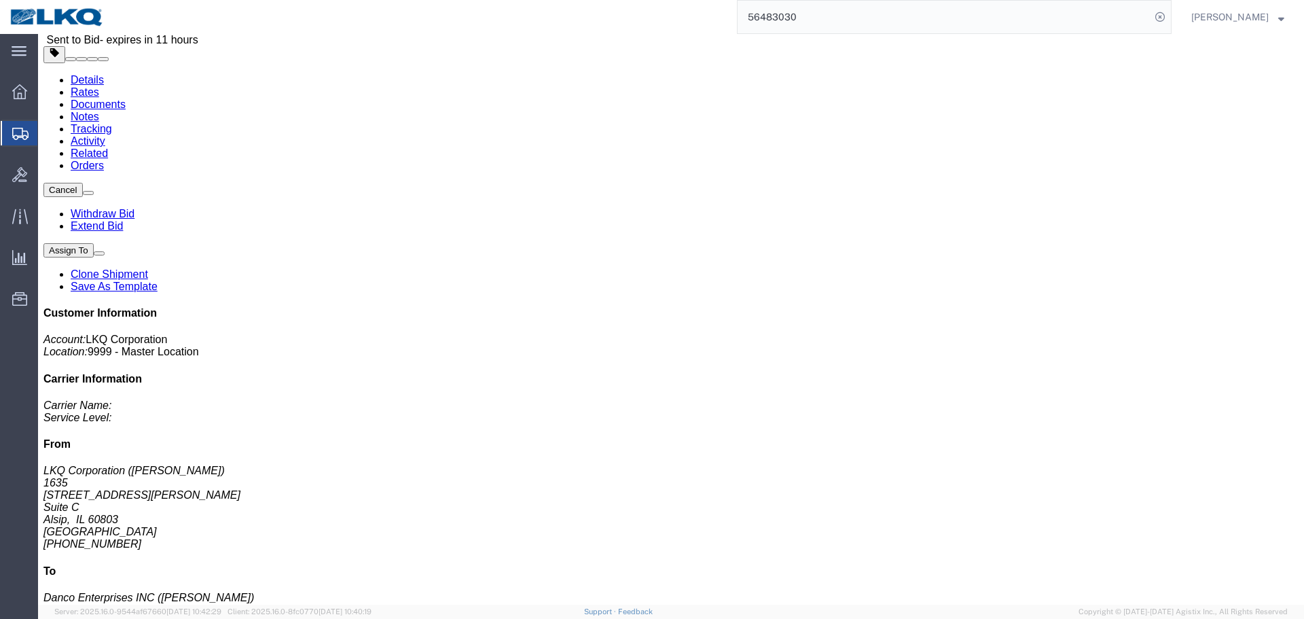
scroll to position [26, 0]
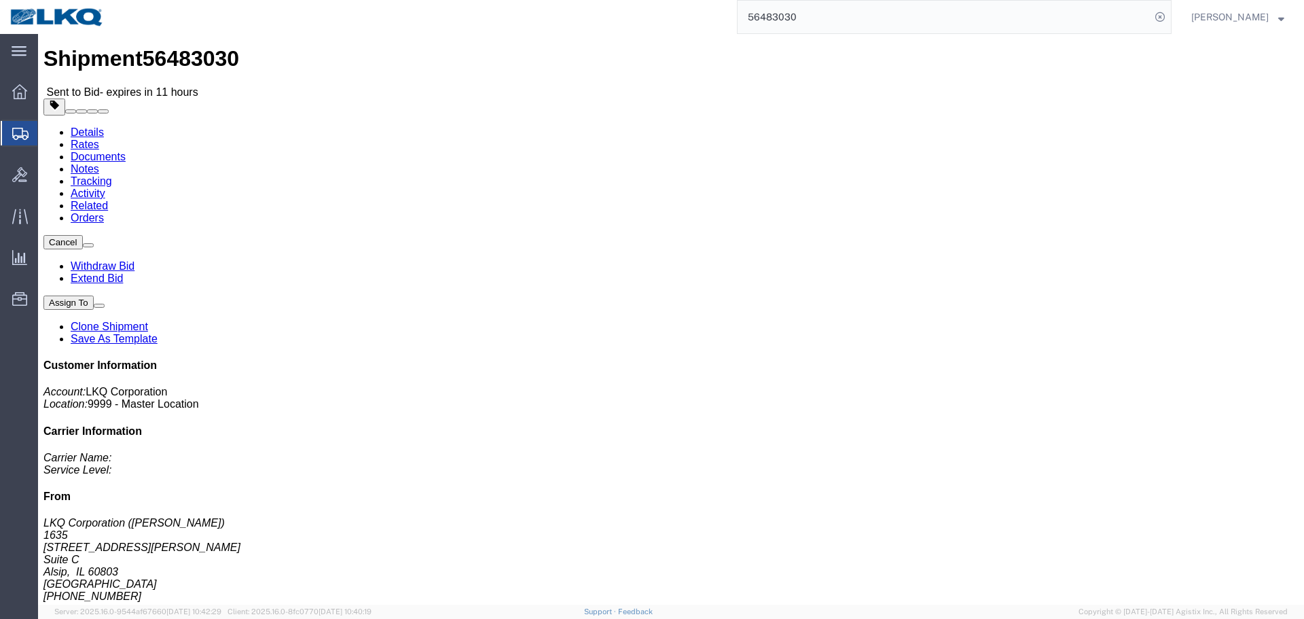
click link "Rates"
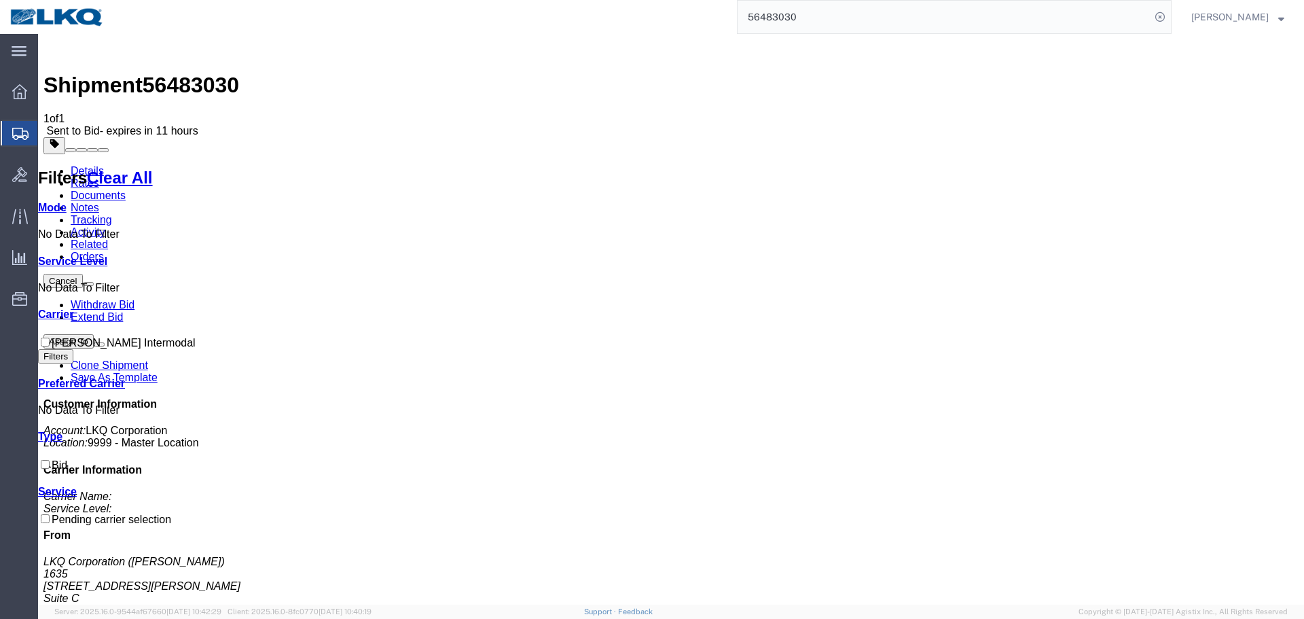
click at [901, 39] on div "Shipment 56483030 1 of 1 Sent to Bid - expires in 11 hours Details Rates Docume…" at bounding box center [670, 424] width 1255 height 771
click at [893, 27] on input "56483030" at bounding box center [944, 17] width 413 height 33
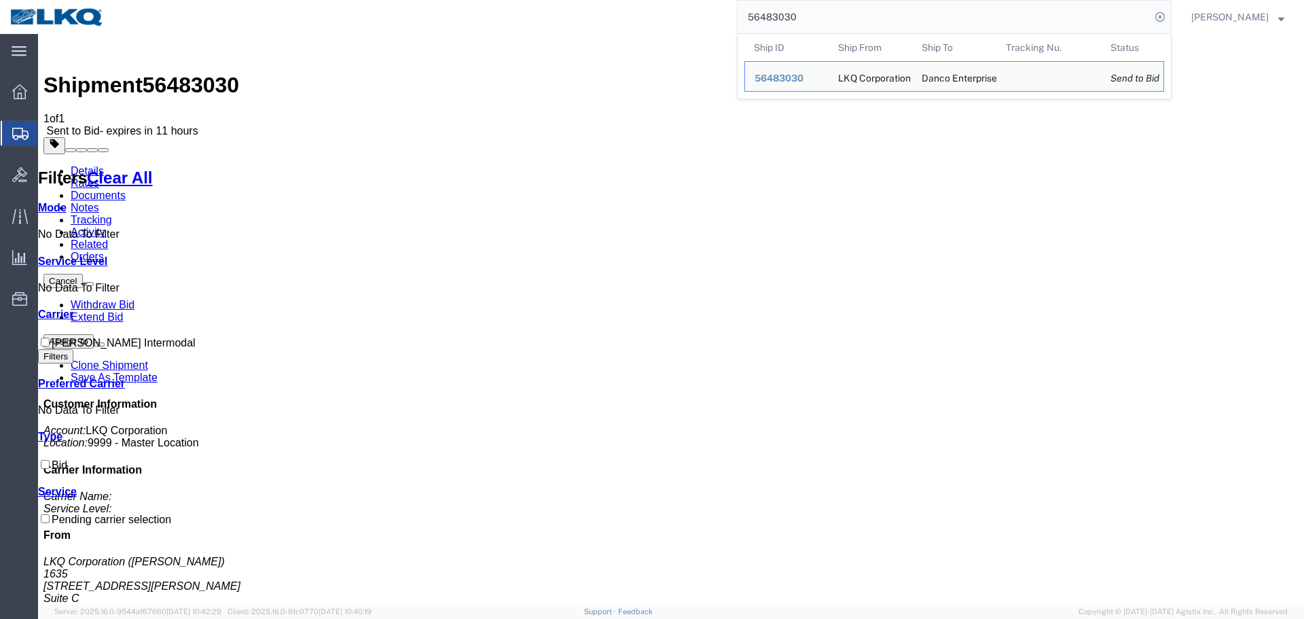
paste input "68528"
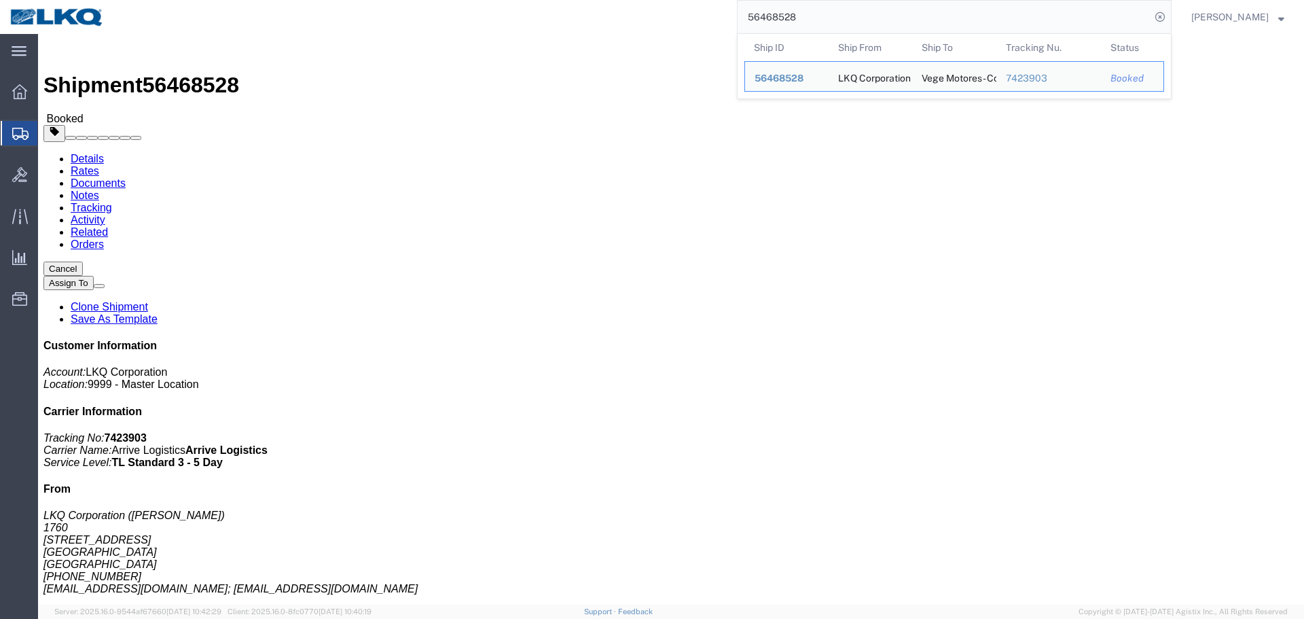
click at [939, 16] on input "56468528" at bounding box center [944, 17] width 413 height 33
paste input "82154"
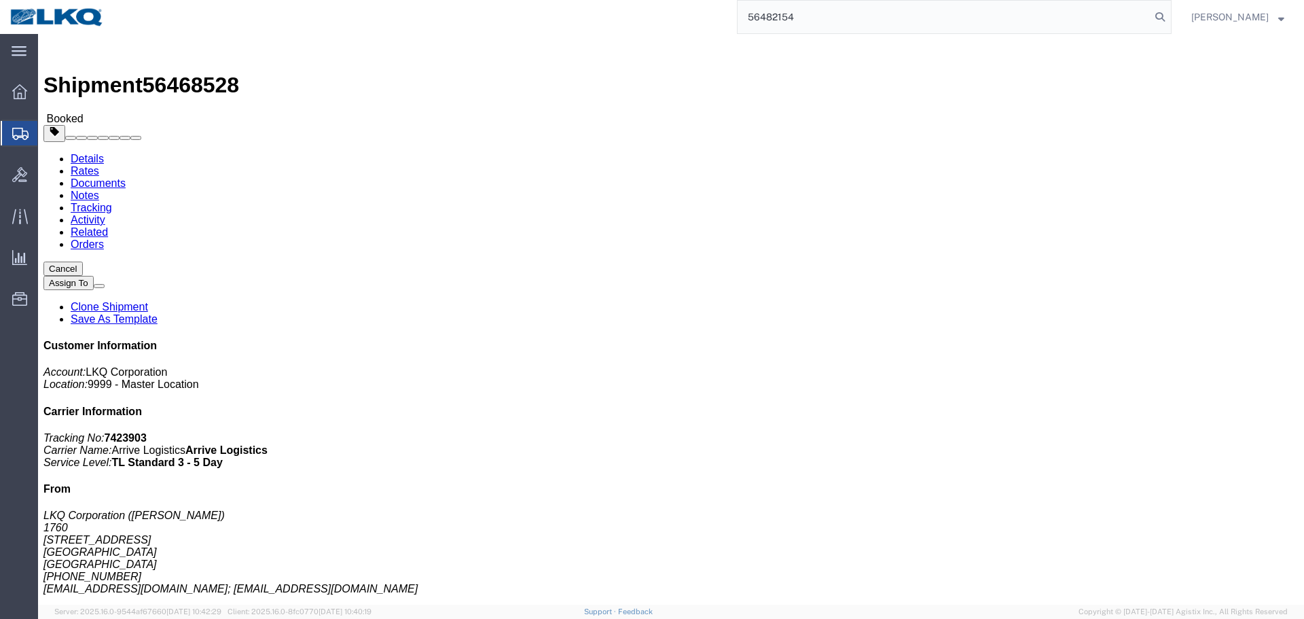
type input "56482154"
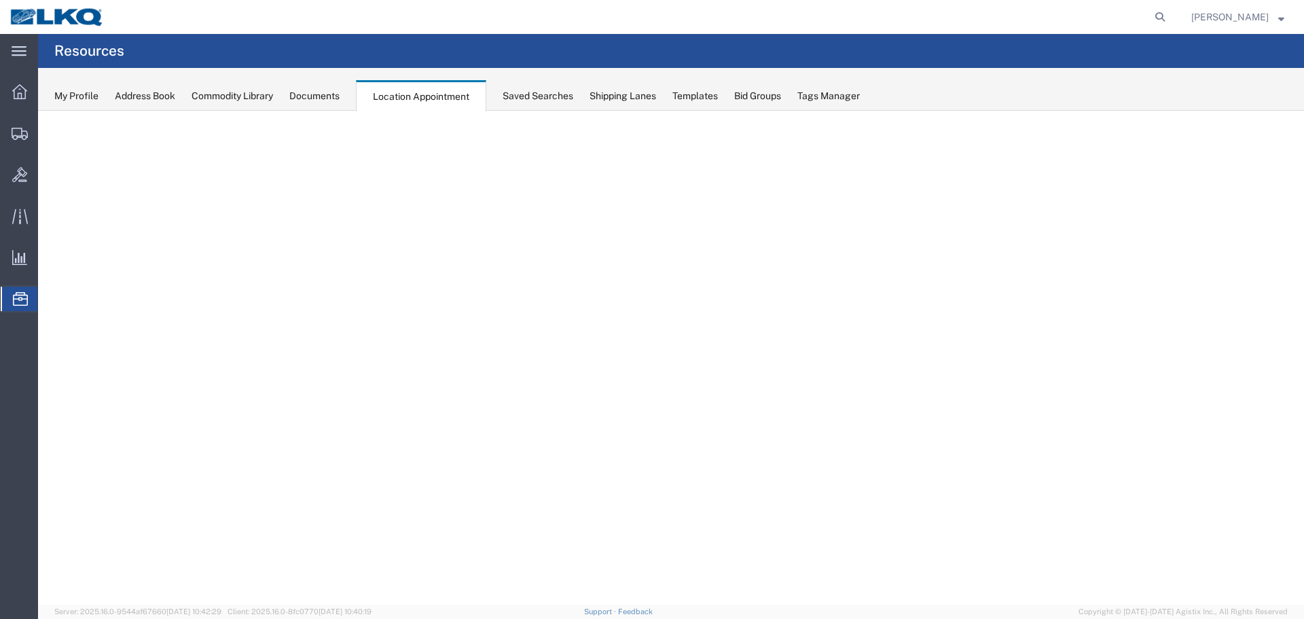
select select "27634"
select select "agendaWeek"
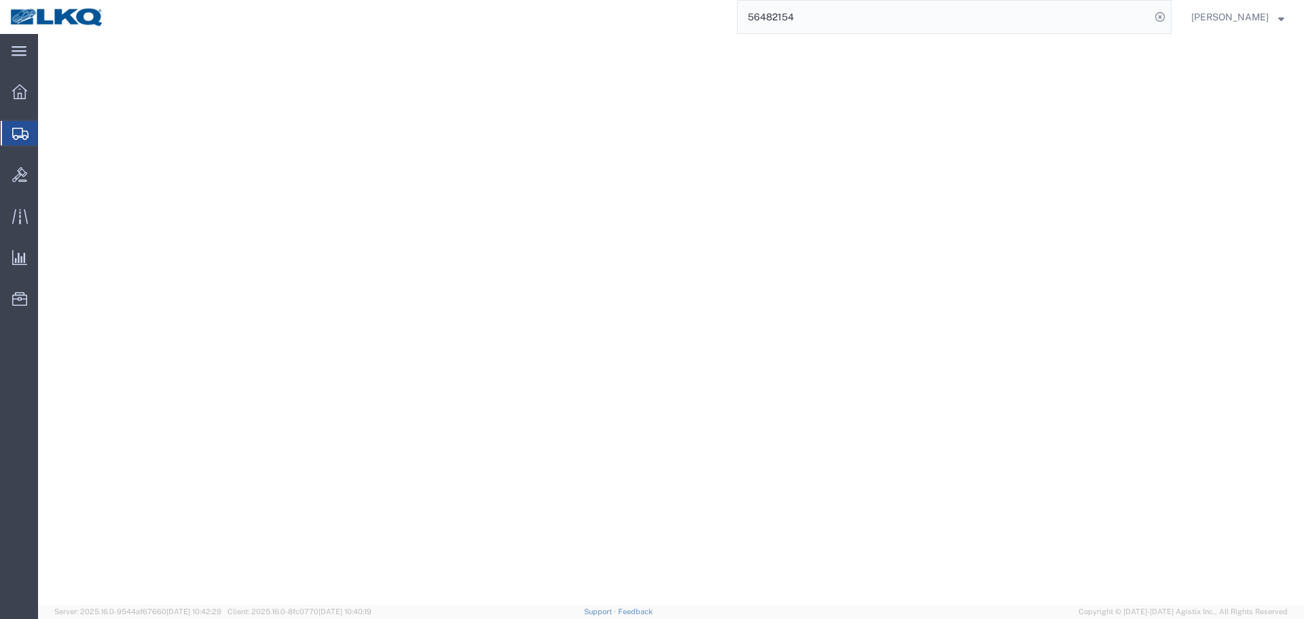
select select "30553"
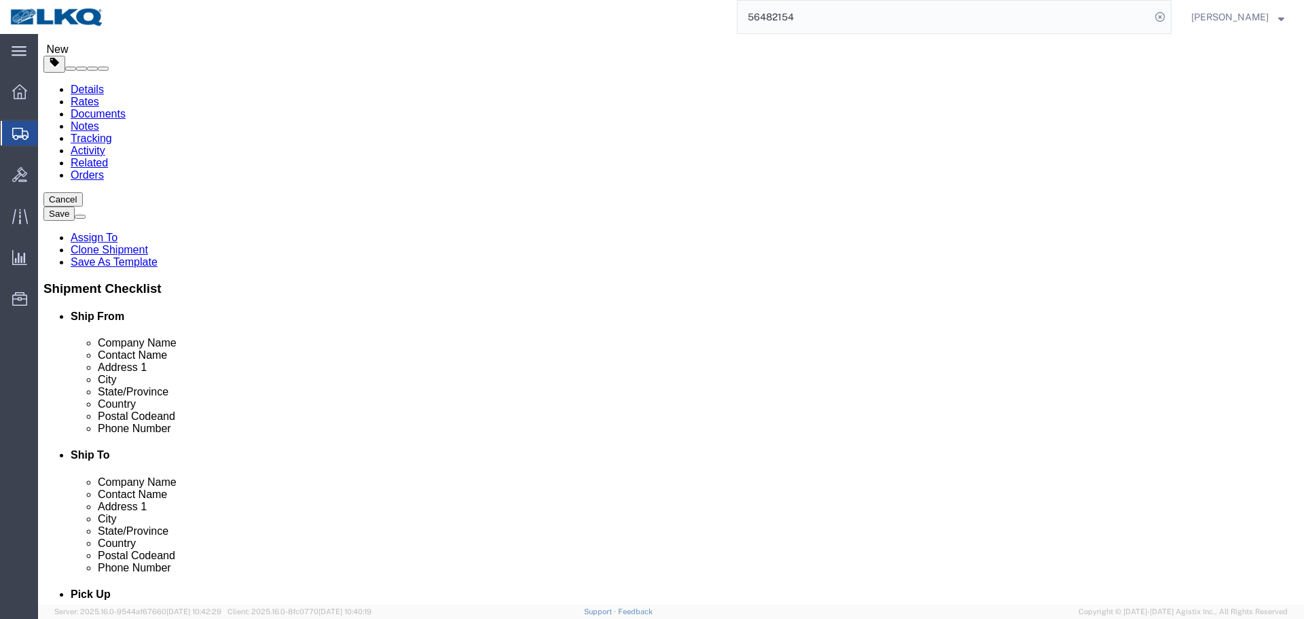
scroll to position [543, 0]
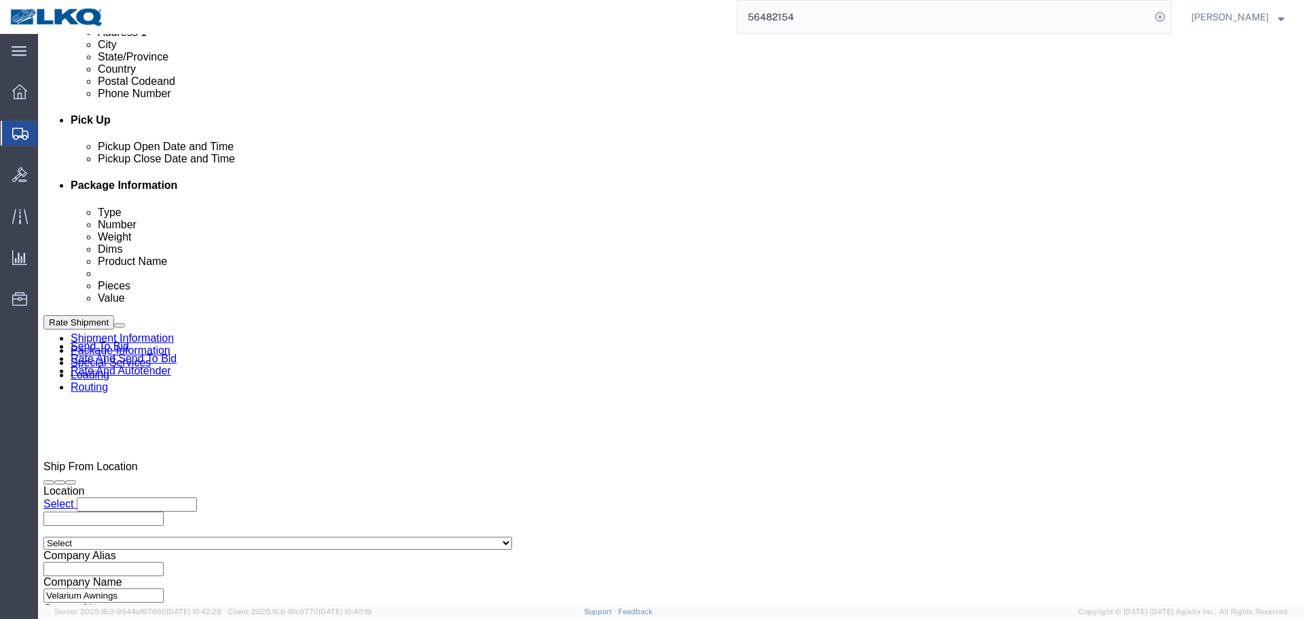
click link "Notes"
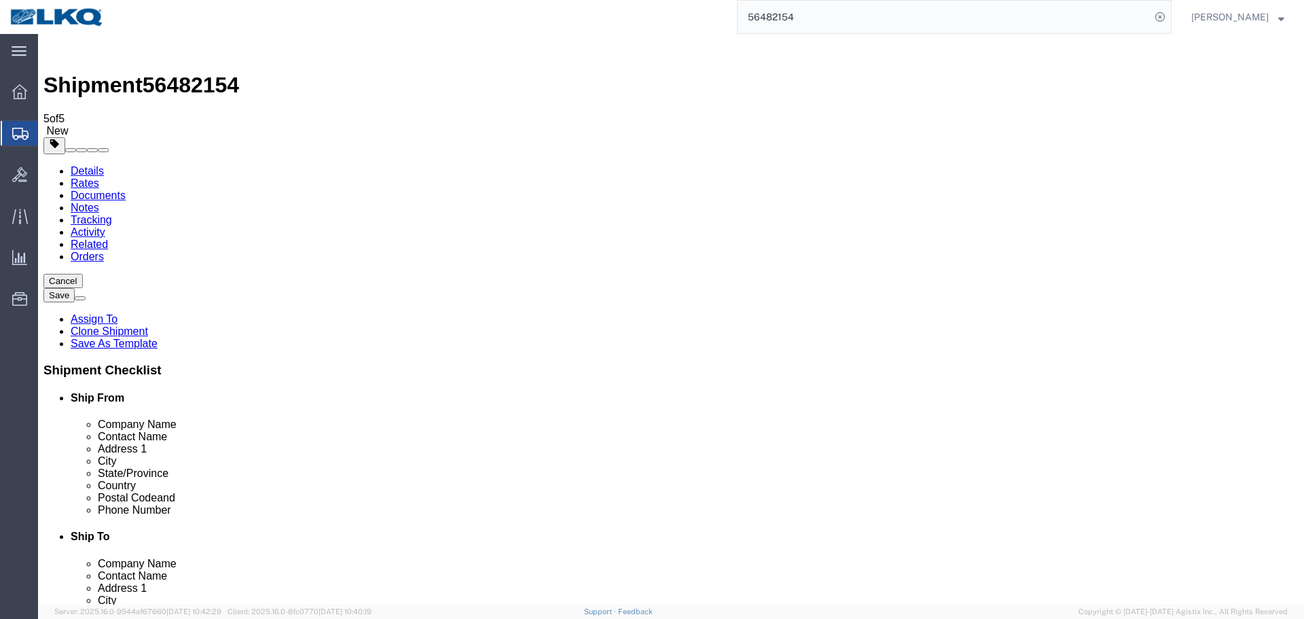
click at [75, 165] on link "Details" at bounding box center [87, 171] width 33 height 12
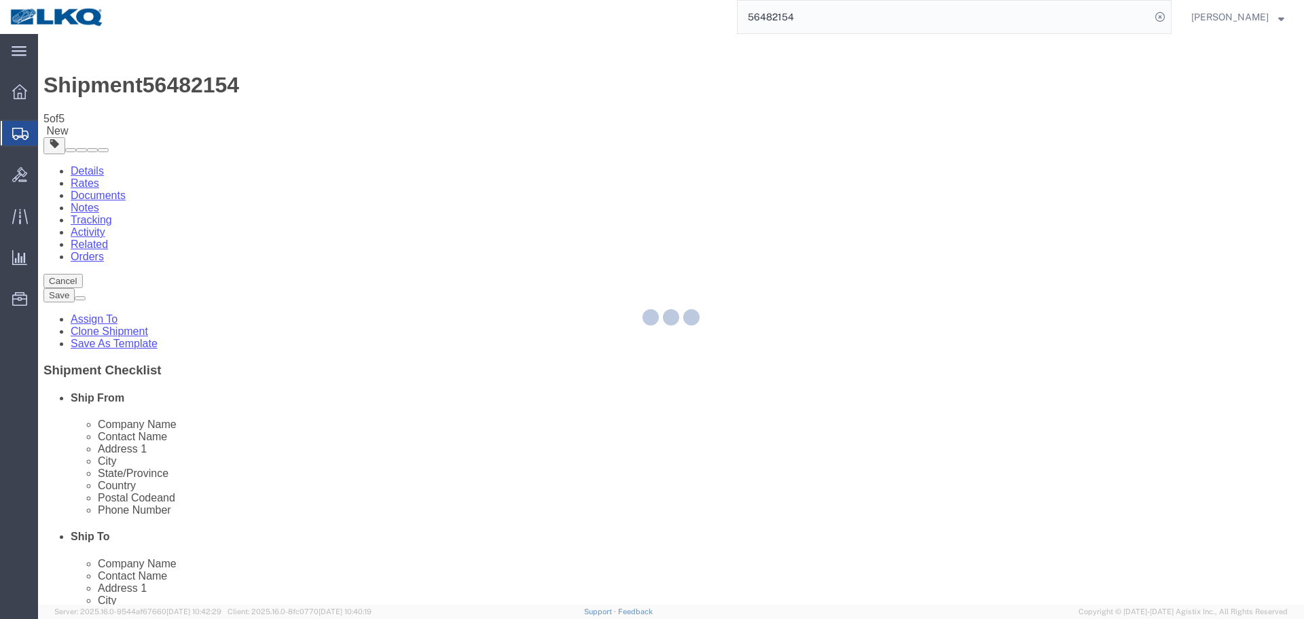
select select "30553"
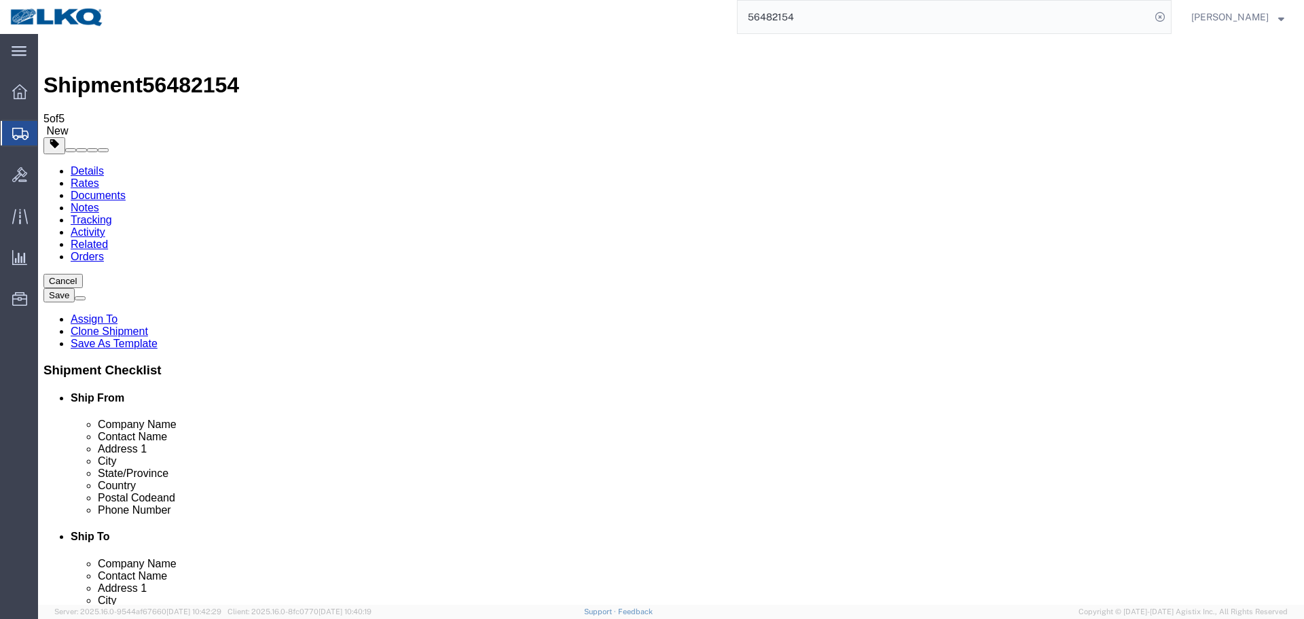
click div "Postal Code 46514"
click input "46514"
click input "99224"
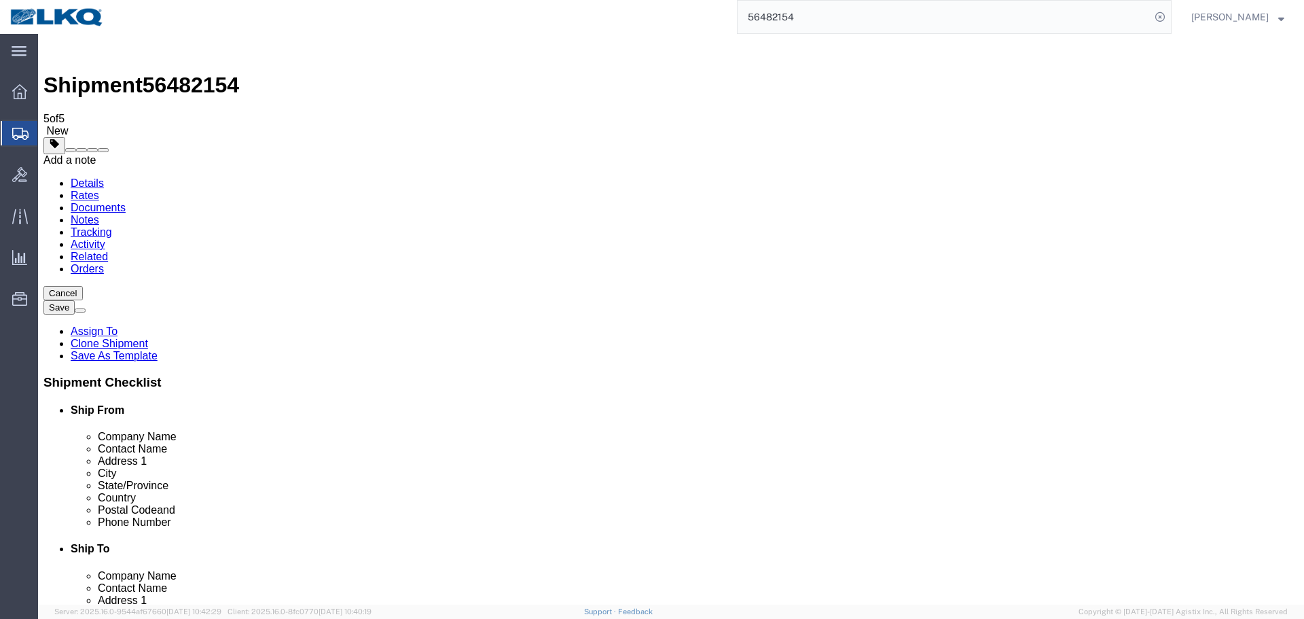
click span
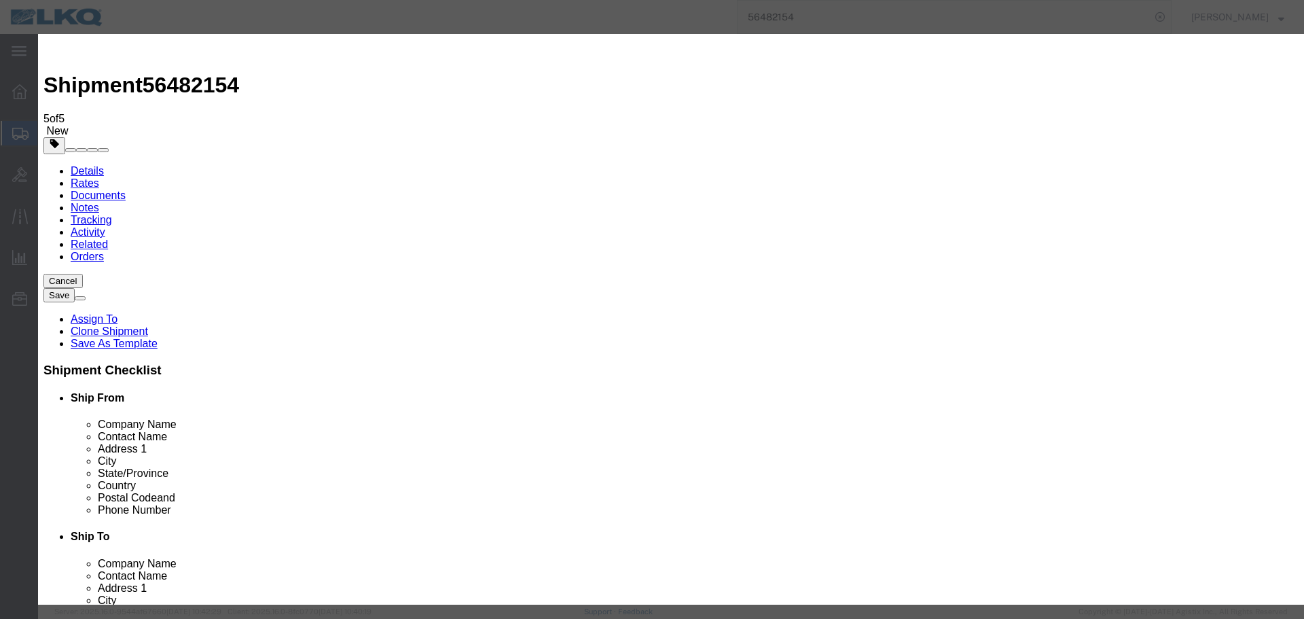
click select "Select Approval Bid Notes Carrier Change Notes Claim Notes Content Hazmat Notes…"
select select "BID_NOTES"
click select "Select Approval Bid Notes Carrier Change Notes Claim Notes Content Hazmat Notes…"
click div "Note Level Select Private to Account Private to Vendor Public"
click select "Select Private to Account Private to Vendor Public"
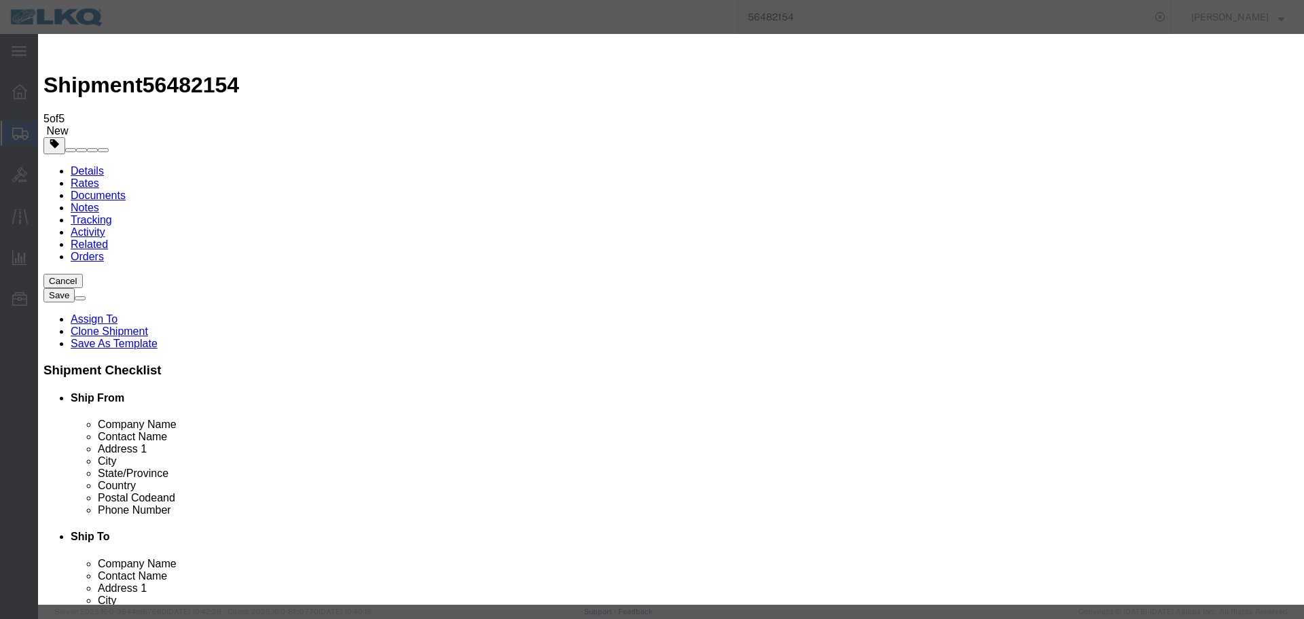
select select "PRIVATE_TO_ACCOUNT"
click select "Select Private to Account Private to Vendor Public"
click textarea
paste textarea "$3,933"
click textarea "DAT: $3,933"
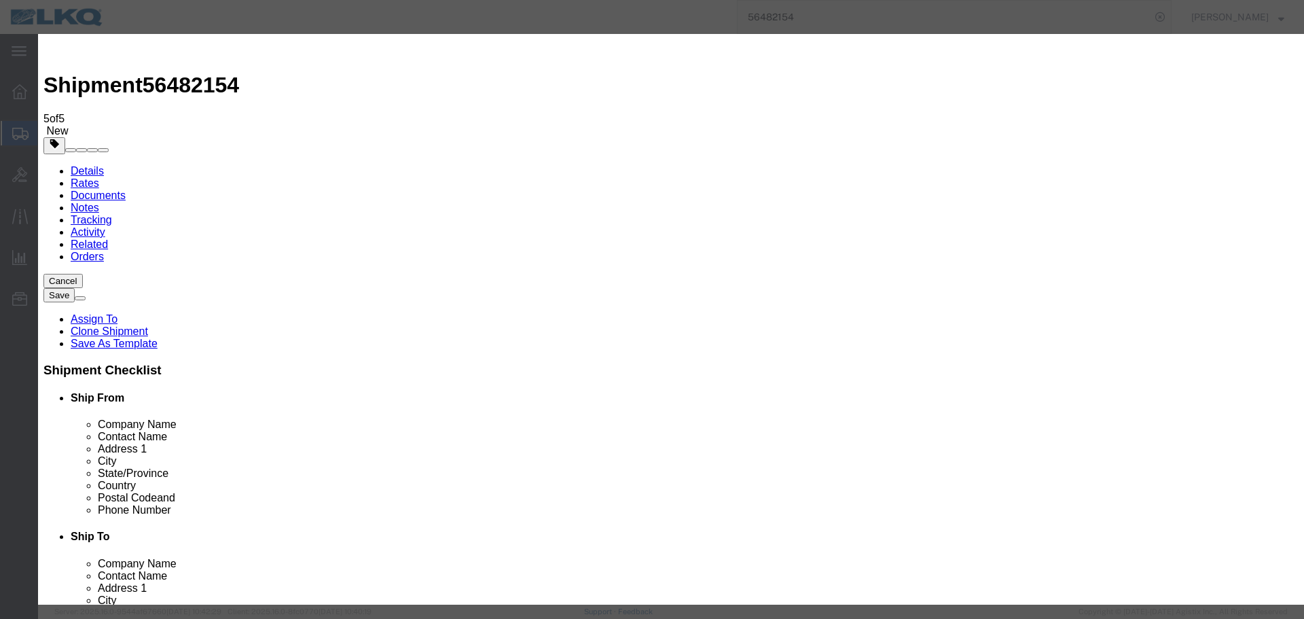
type textarea "DAT: $3933"
click button "Save"
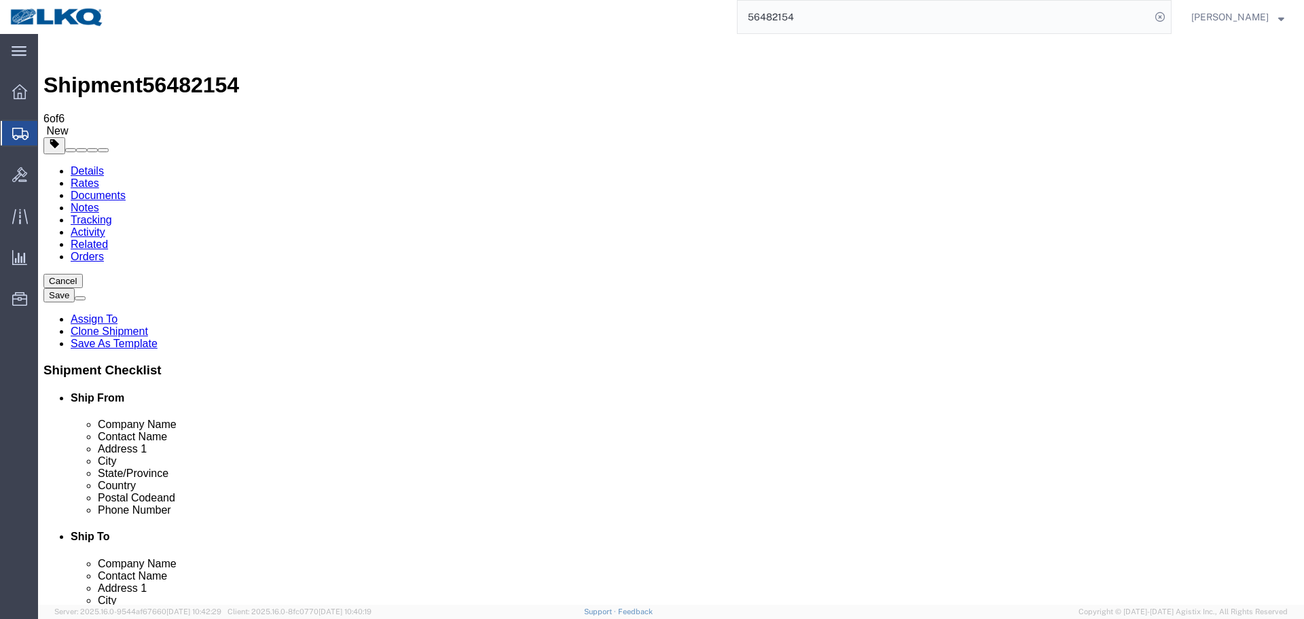
click at [82, 165] on link "Details" at bounding box center [87, 171] width 33 height 12
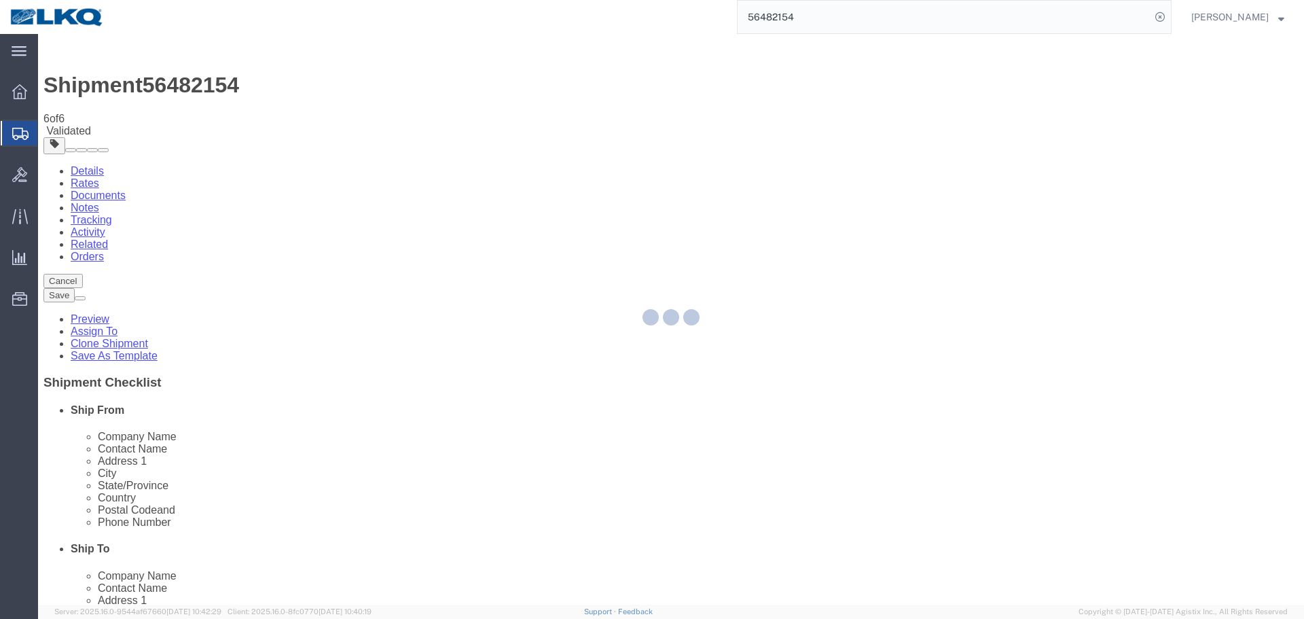
select select "30553"
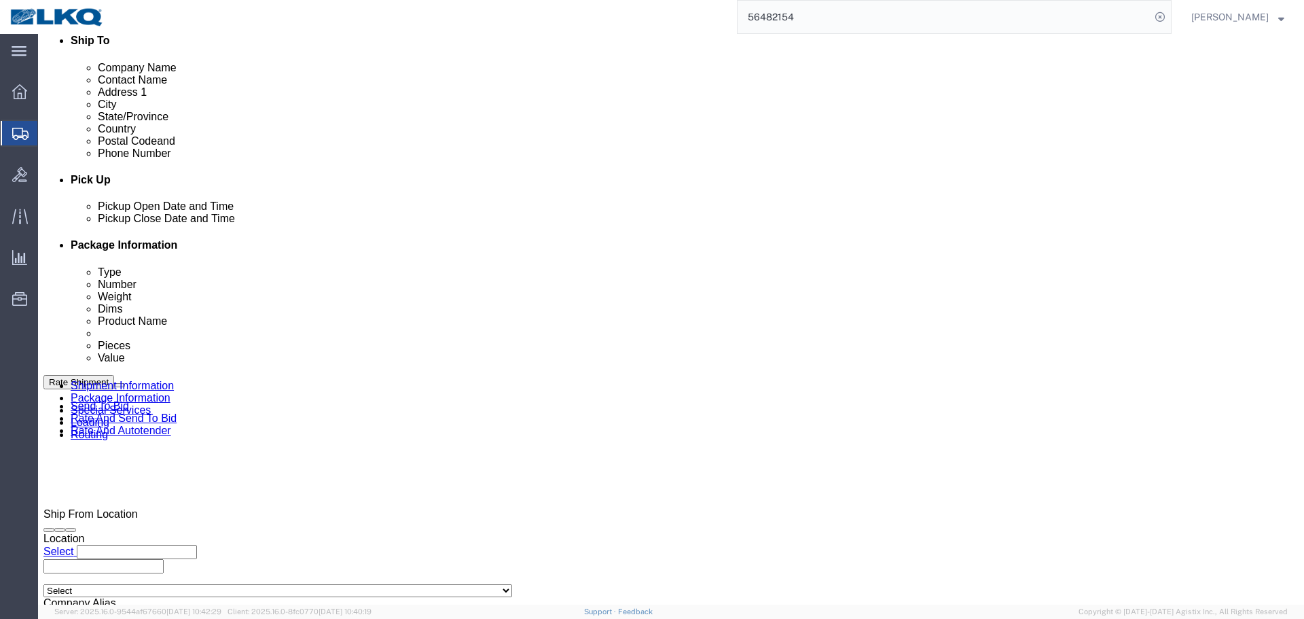
scroll to position [611, 0]
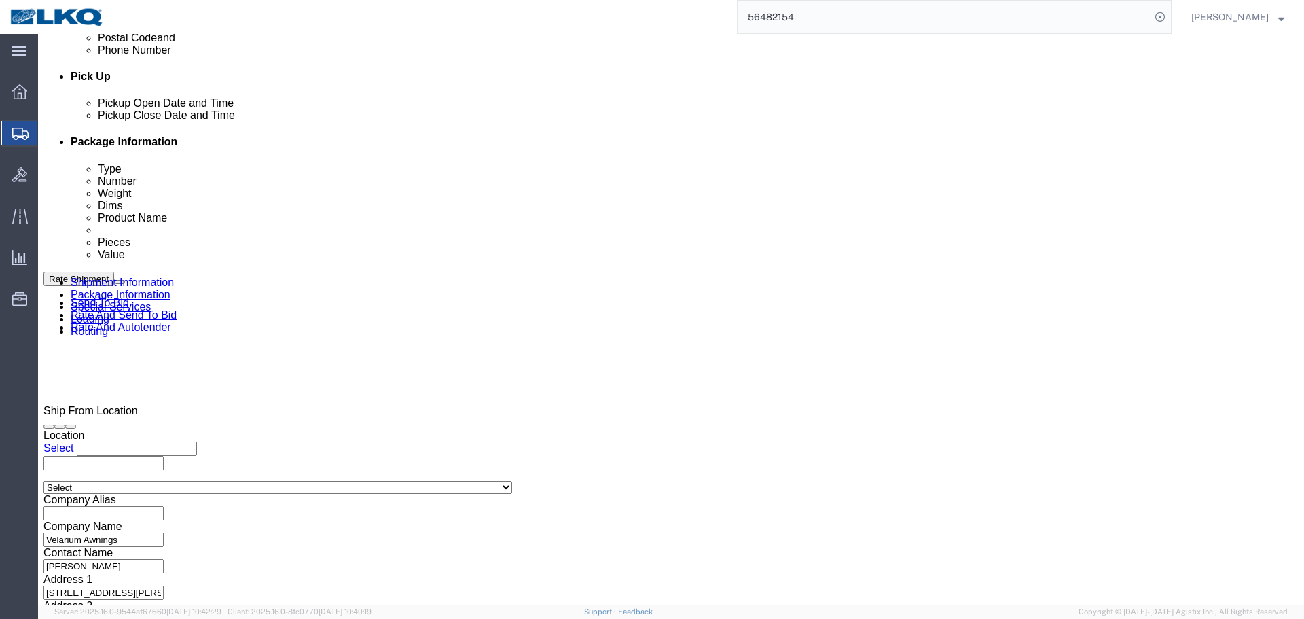
click div
click input "7:00 AM"
type input "5:30 AM"
click button "Apply"
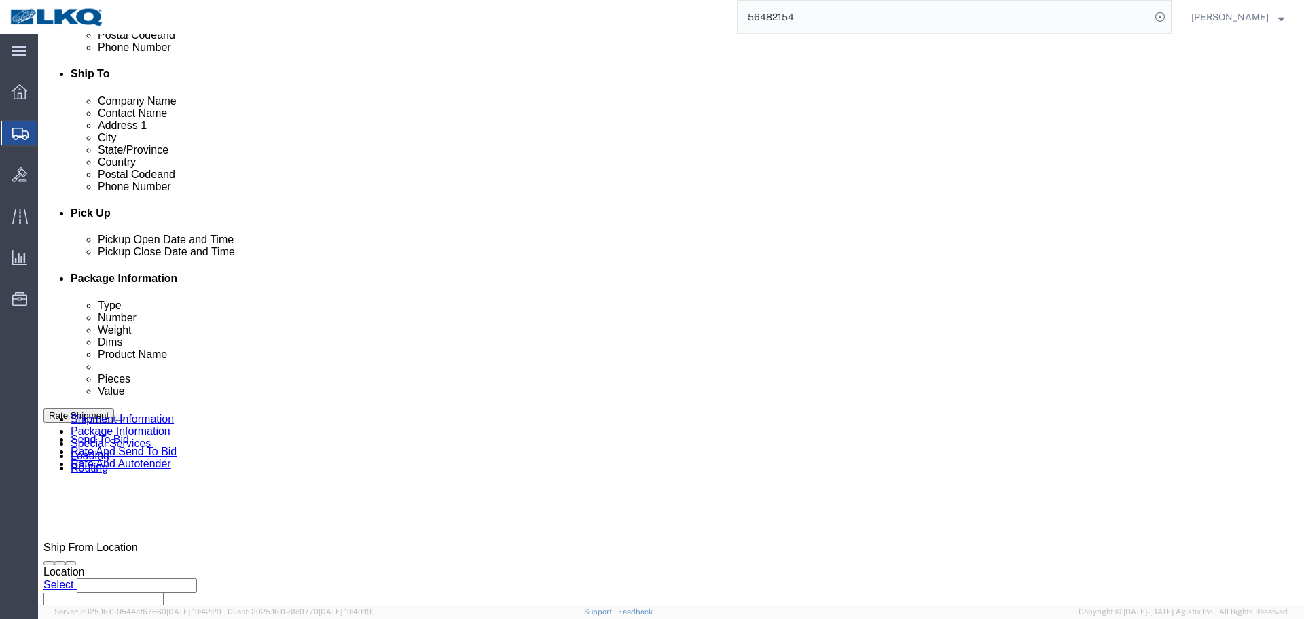
scroll to position [475, 0]
click div "Aug 15 2025 6:00 AM"
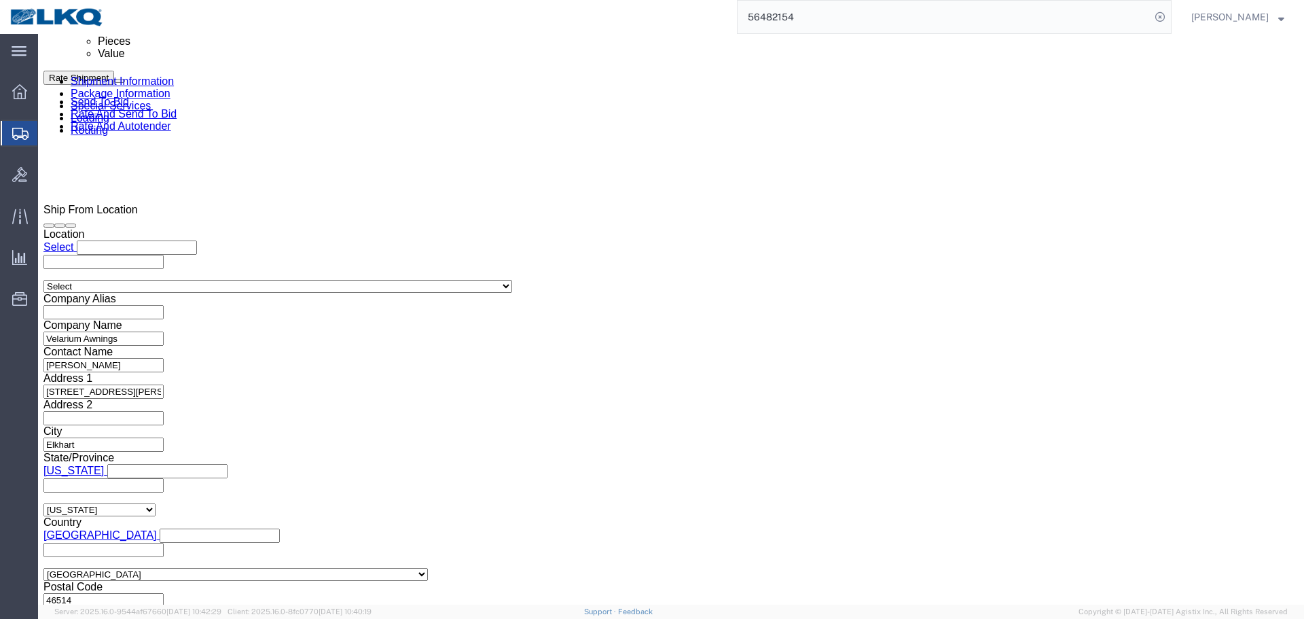
click input "6:00 AM"
type input "8:00 AM"
click button "Apply"
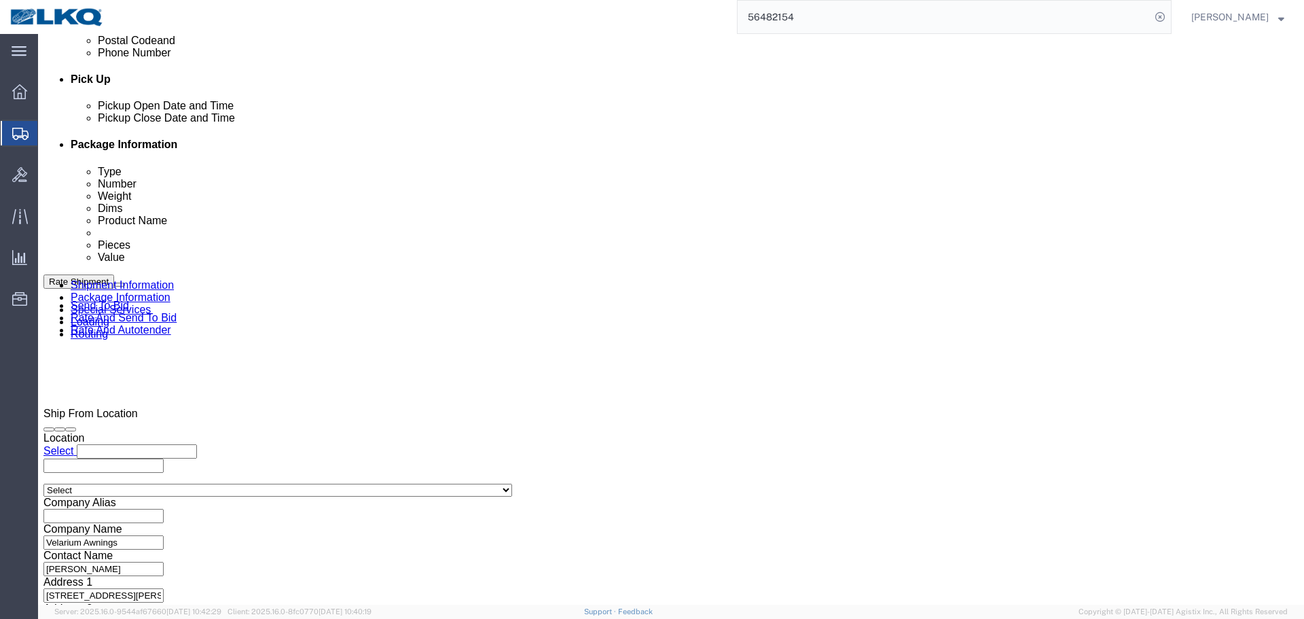
click div "Aug 15 2025 5:00 AM"
click input "5:00 AM"
type input "7:00 AM"
click button "Apply"
click button "Save"
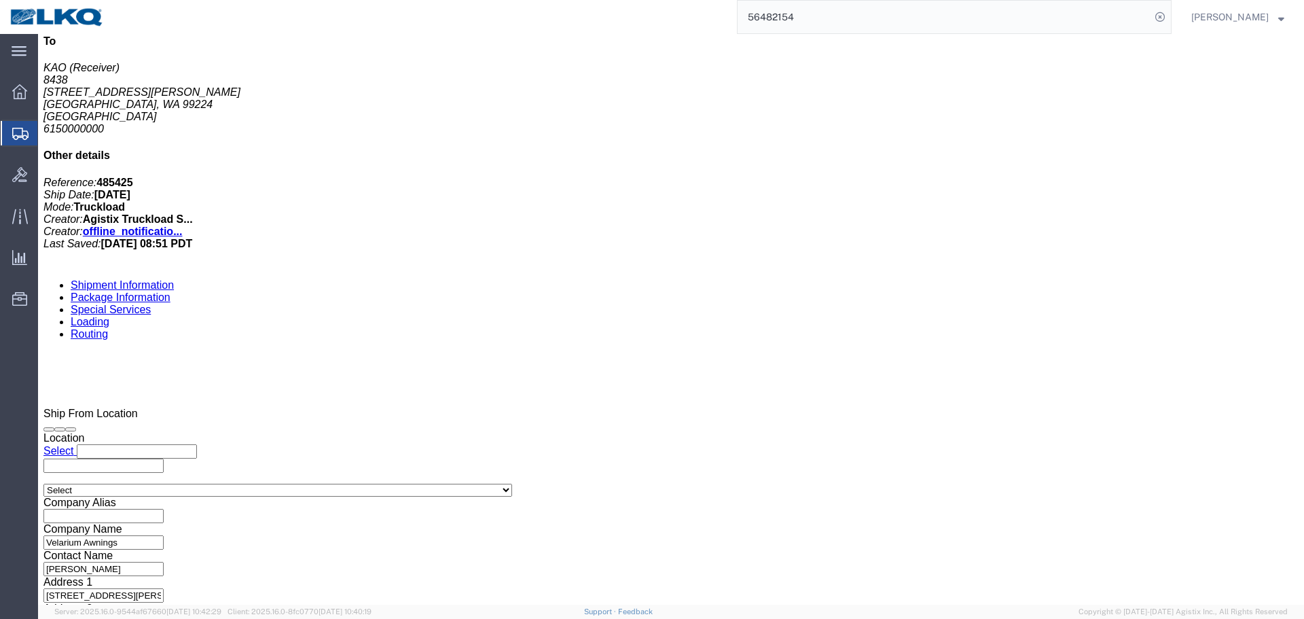
click div
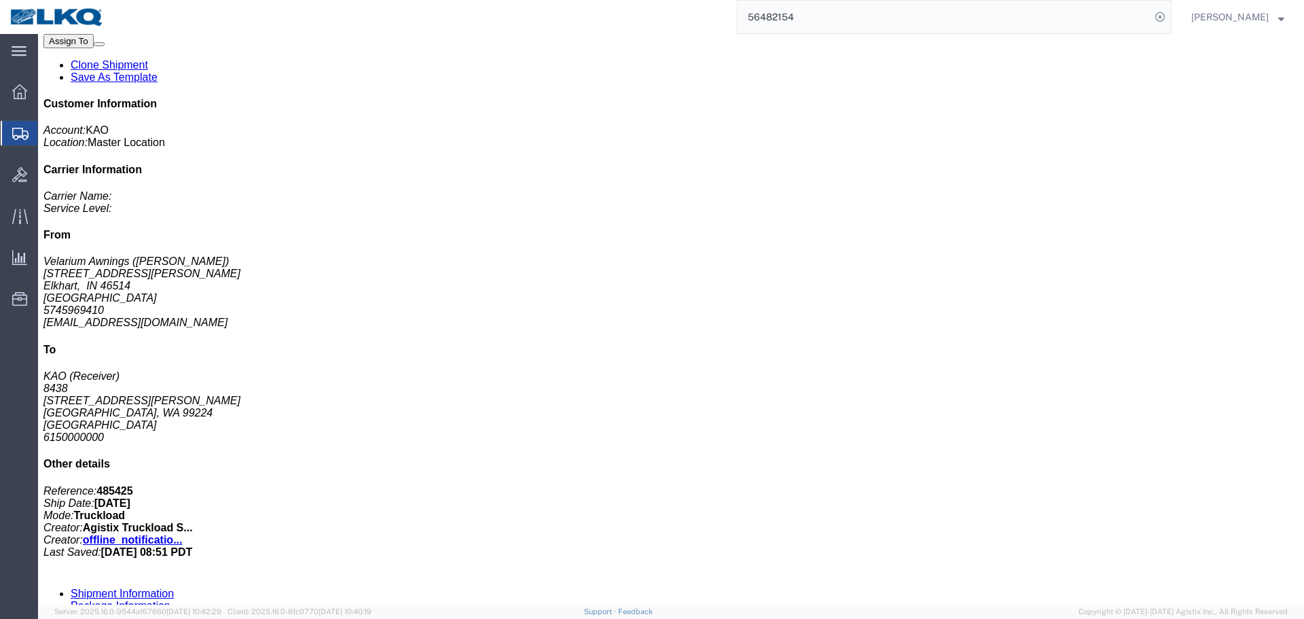
scroll to position [201, 0]
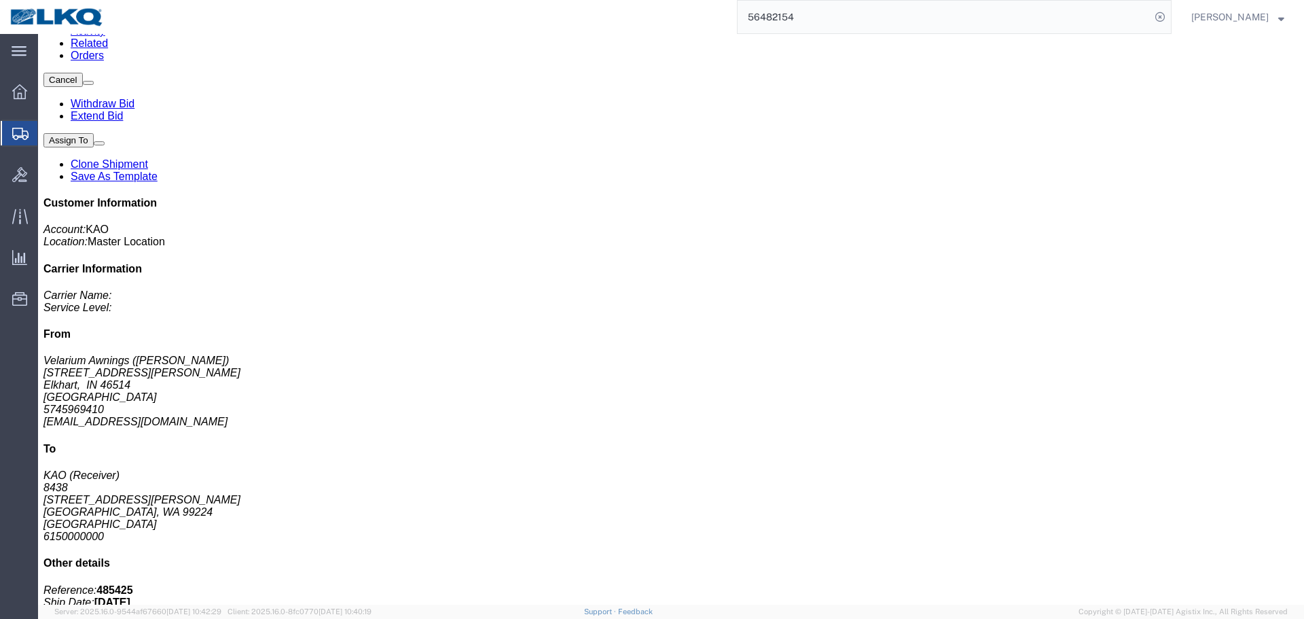
click input "[EMAIL_ADDRESS][DOMAIN_NAME]"
click at [885, 15] on input "56482154" at bounding box center [944, 17] width 413 height 33
type input "56137945"
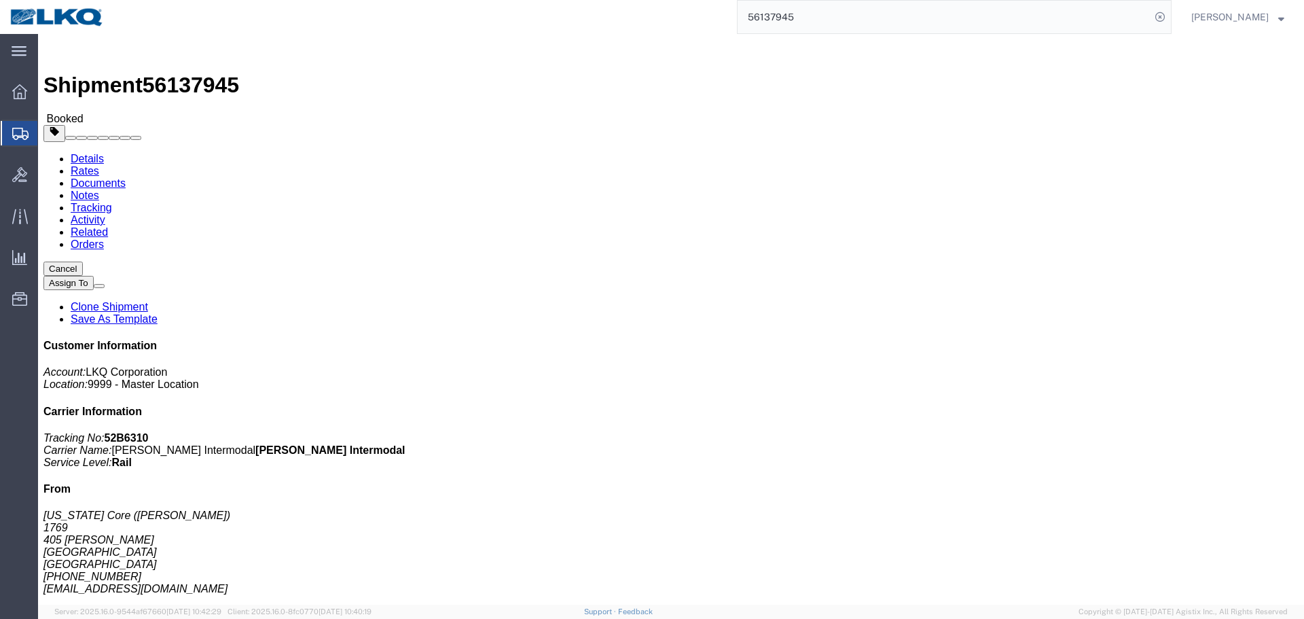
click link "Schedule appointment"
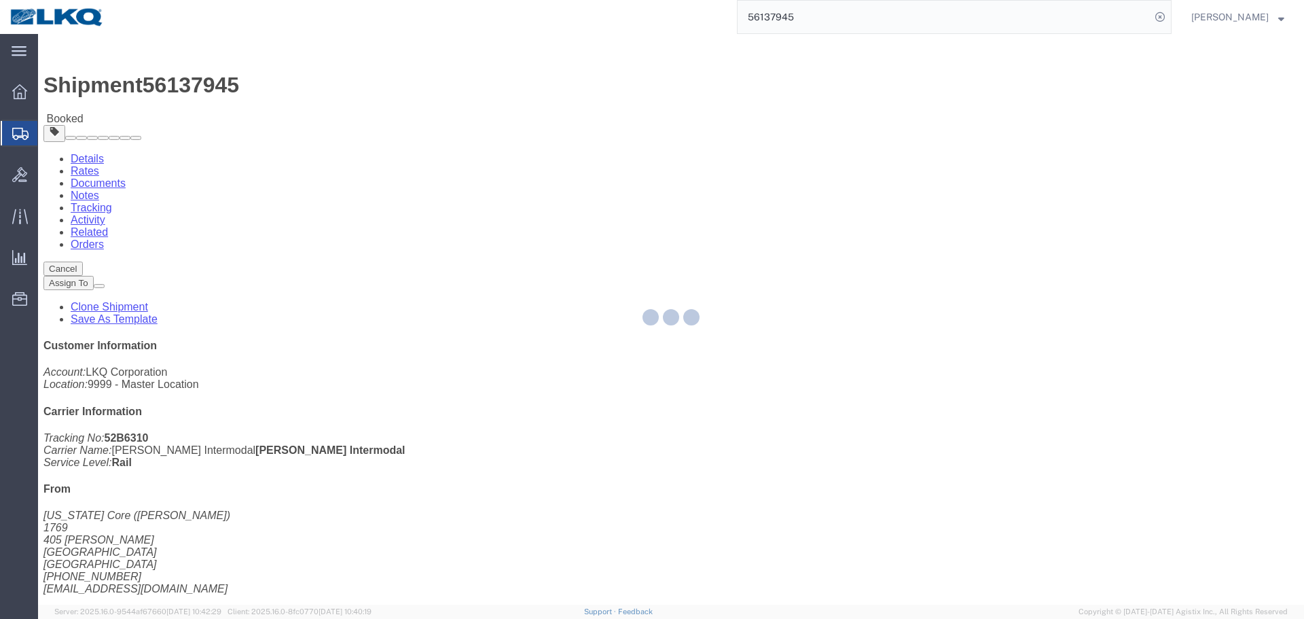
select select
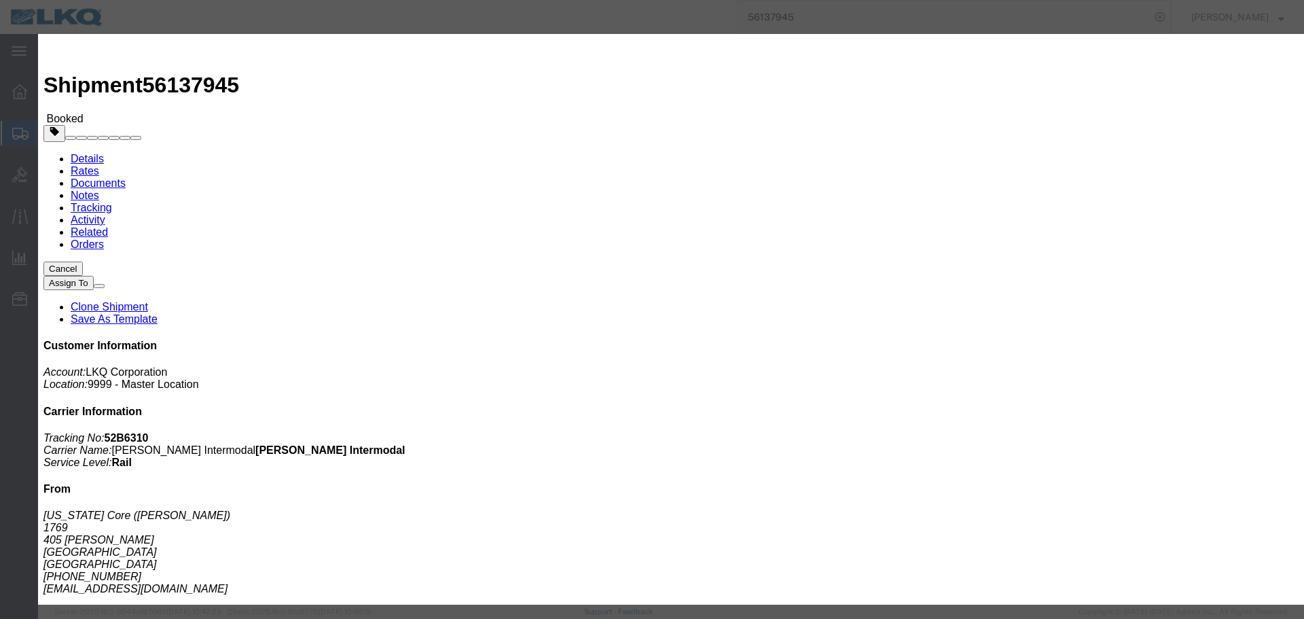
click input "[DATE]"
click td "22"
click input "1:00 PM"
type input "7:30 AM"
click select "Select 1760 - LKQ Best Core 1760 - Outbound Loads"
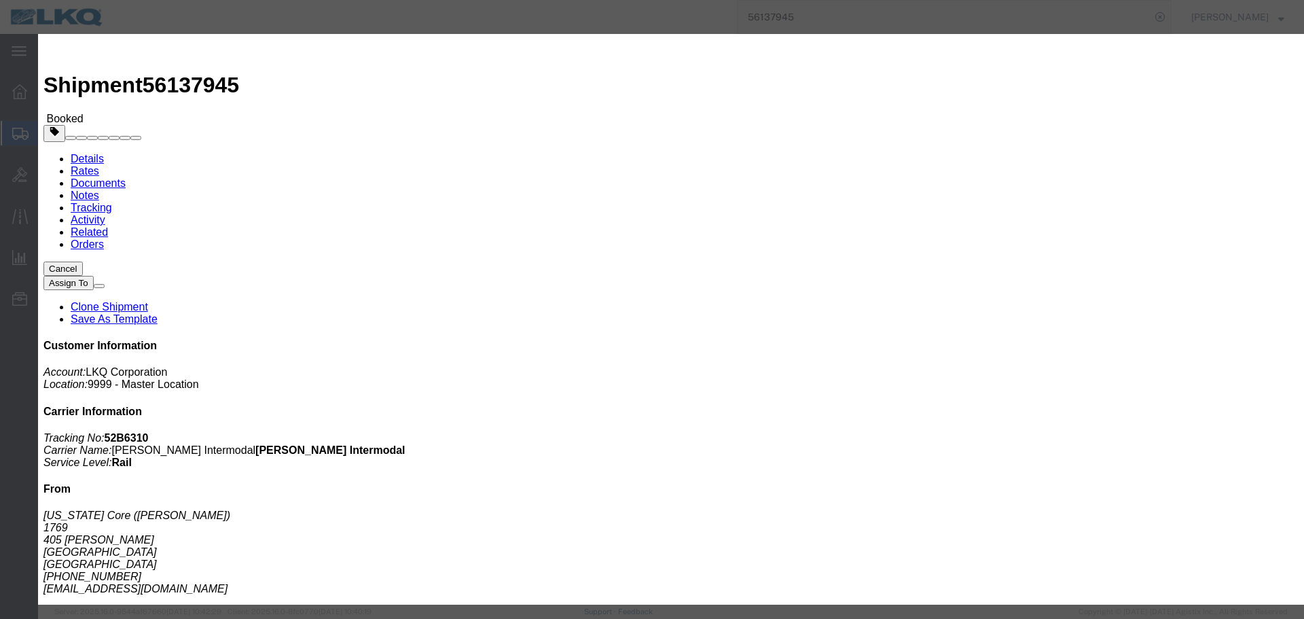
select select "1"
click select "Select 1760 - LKQ Best Core 1760 - Outbound Loads"
click select "Select 15 min 30 min 45 min 1 hr 2 hr 3 hr 4 hr"
select select "15"
click select "Select 15 min 30 min 45 min 1 hr 2 hr 3 hr 4 hr"
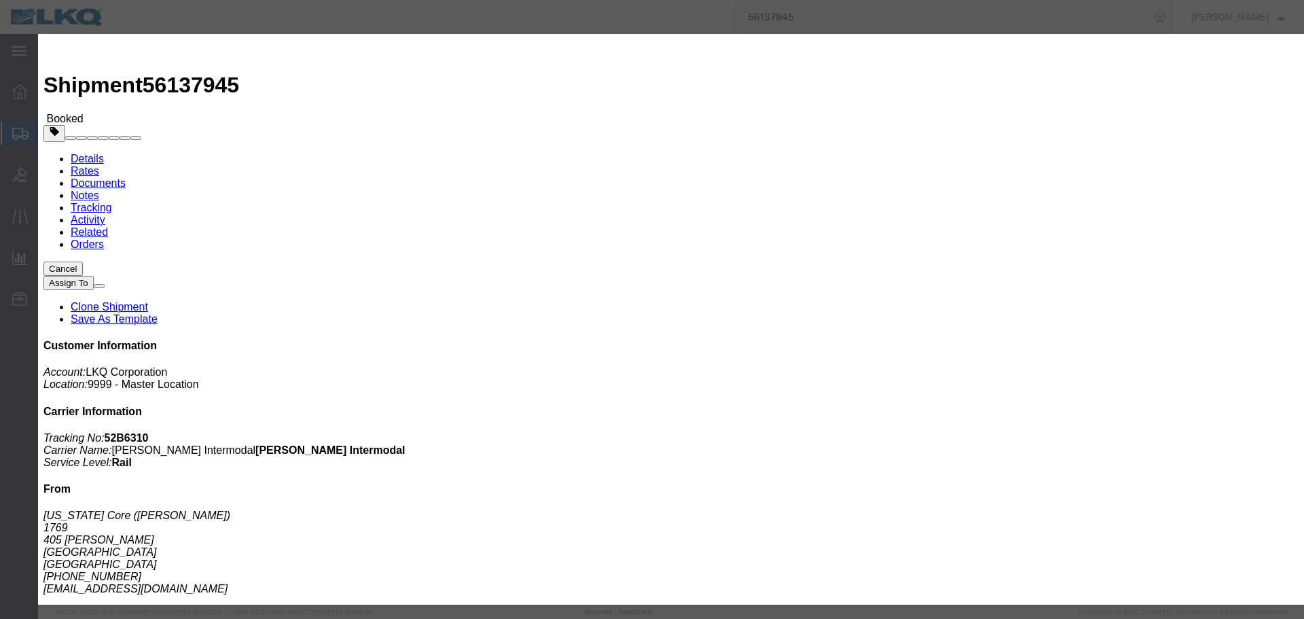
click button "Save"
click button "Ok"
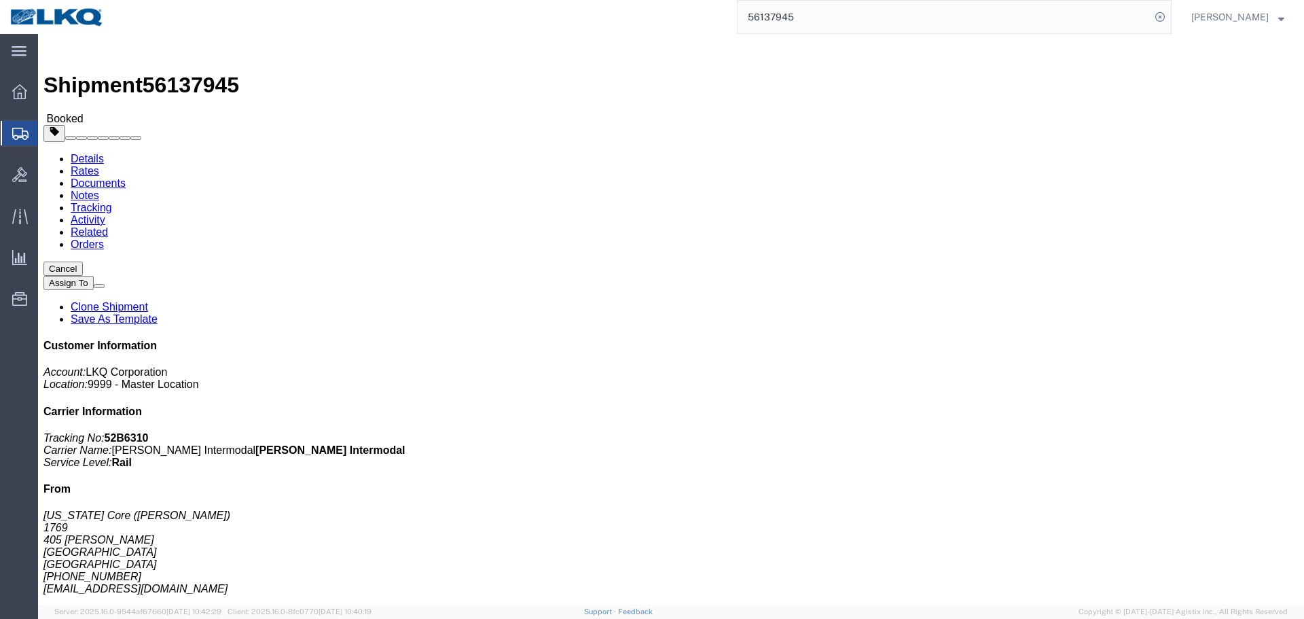
click button "Close"
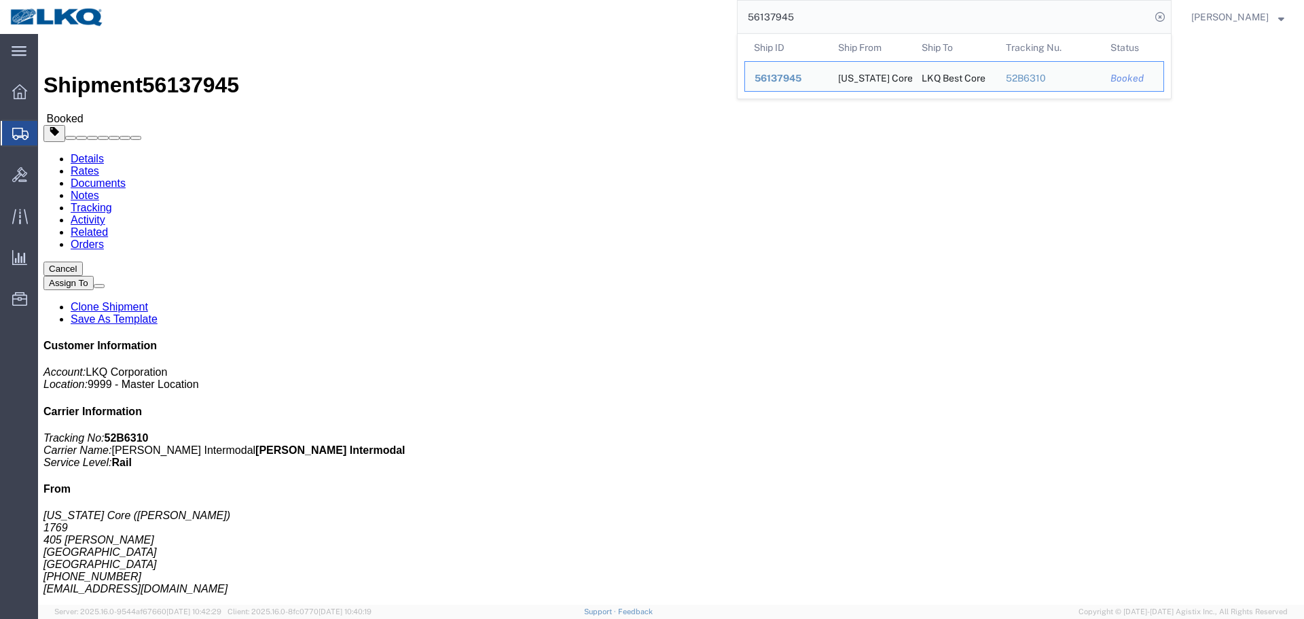
click at [822, 17] on input "56137945" at bounding box center [944, 17] width 413 height 33
paste input "483336"
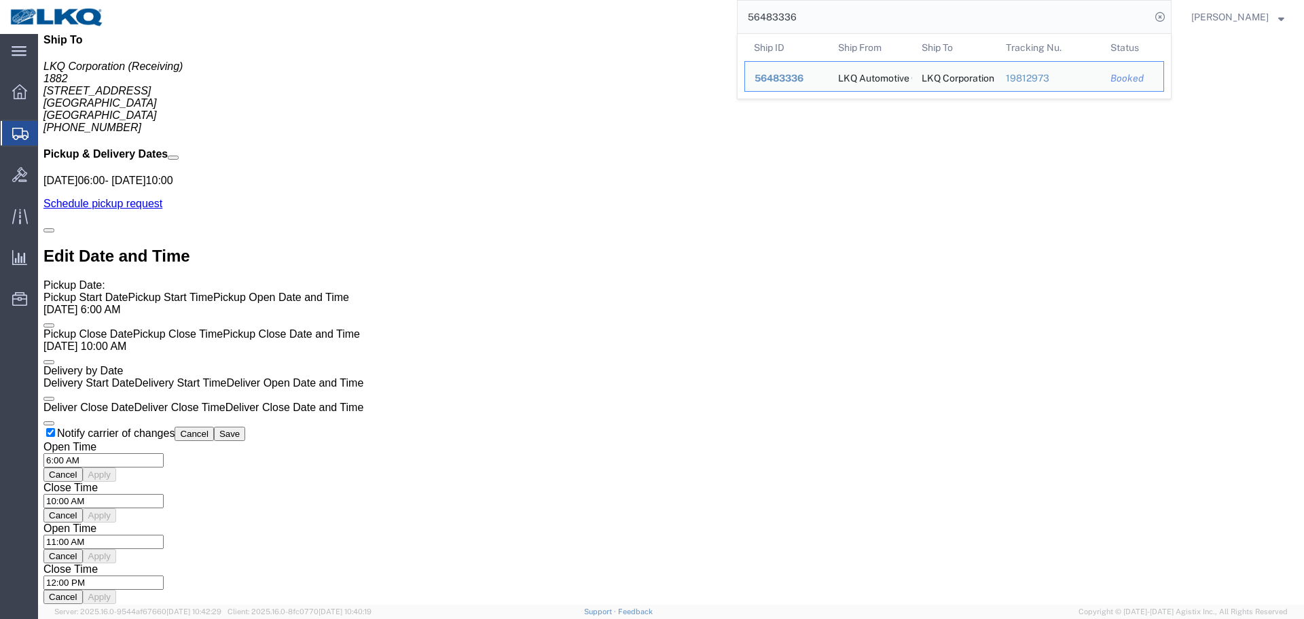
scroll to position [529, 0]
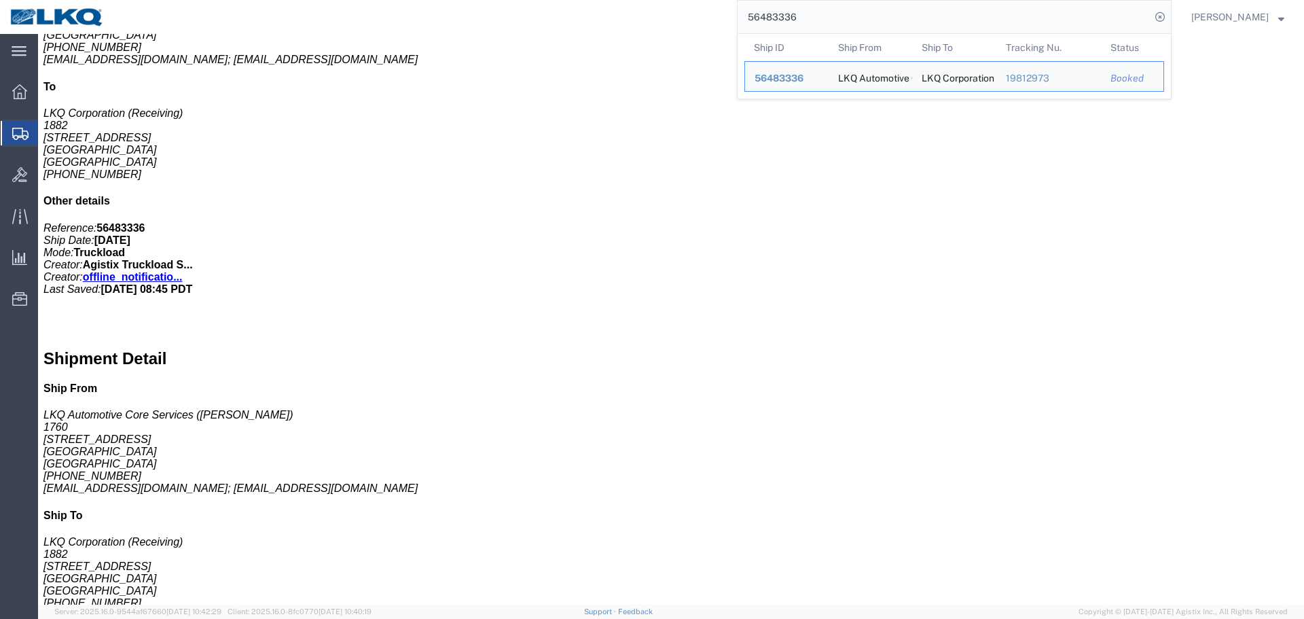
click address "(Alfredo Canales) 2818861028 acgarcia@lkqcorp.com"
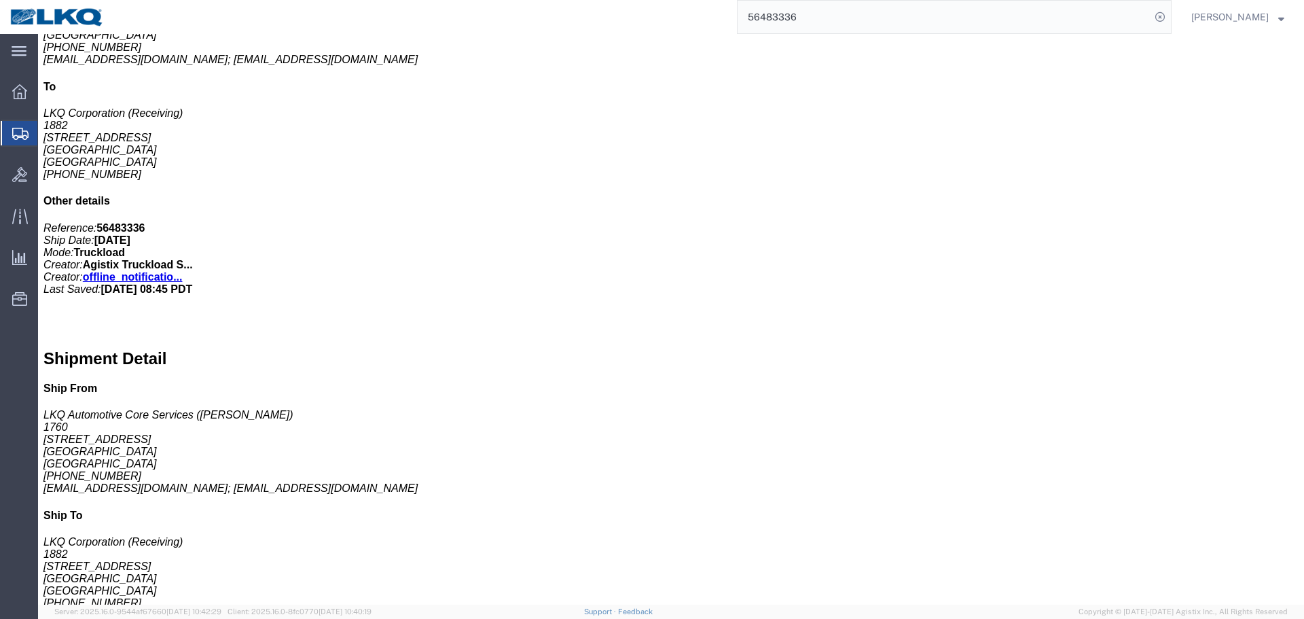
click address "(Alfredo Canales) 2818861028 acgarcia@lkqcorp.com"
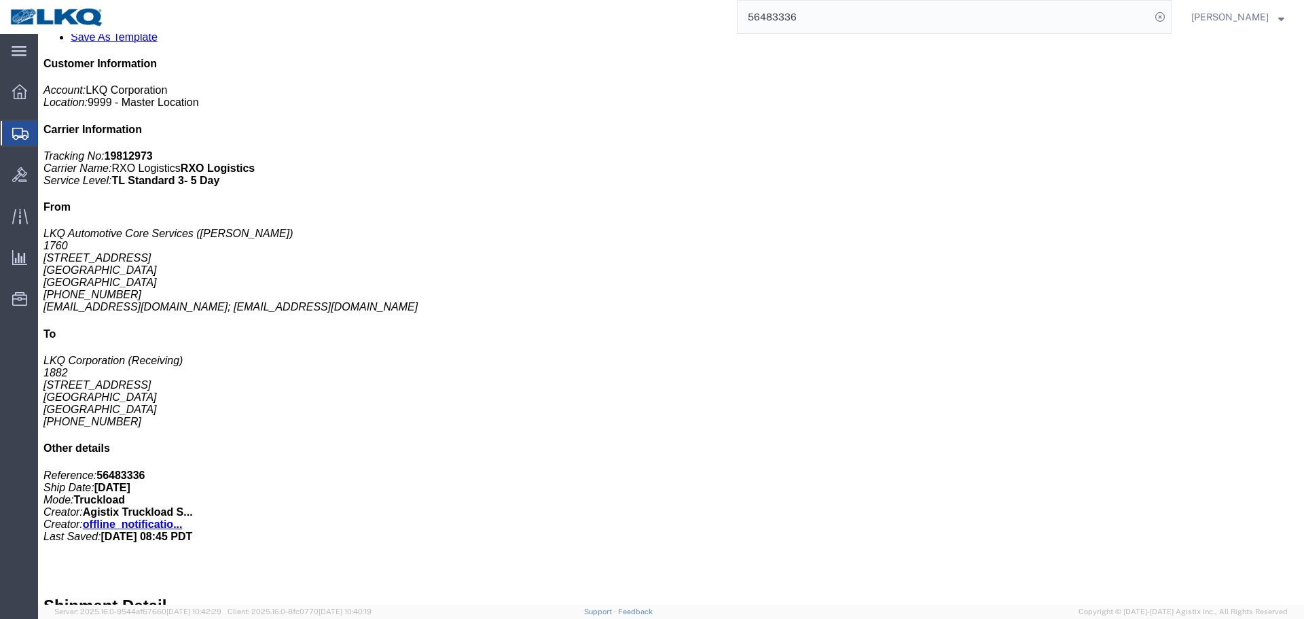
scroll to position [0, 0]
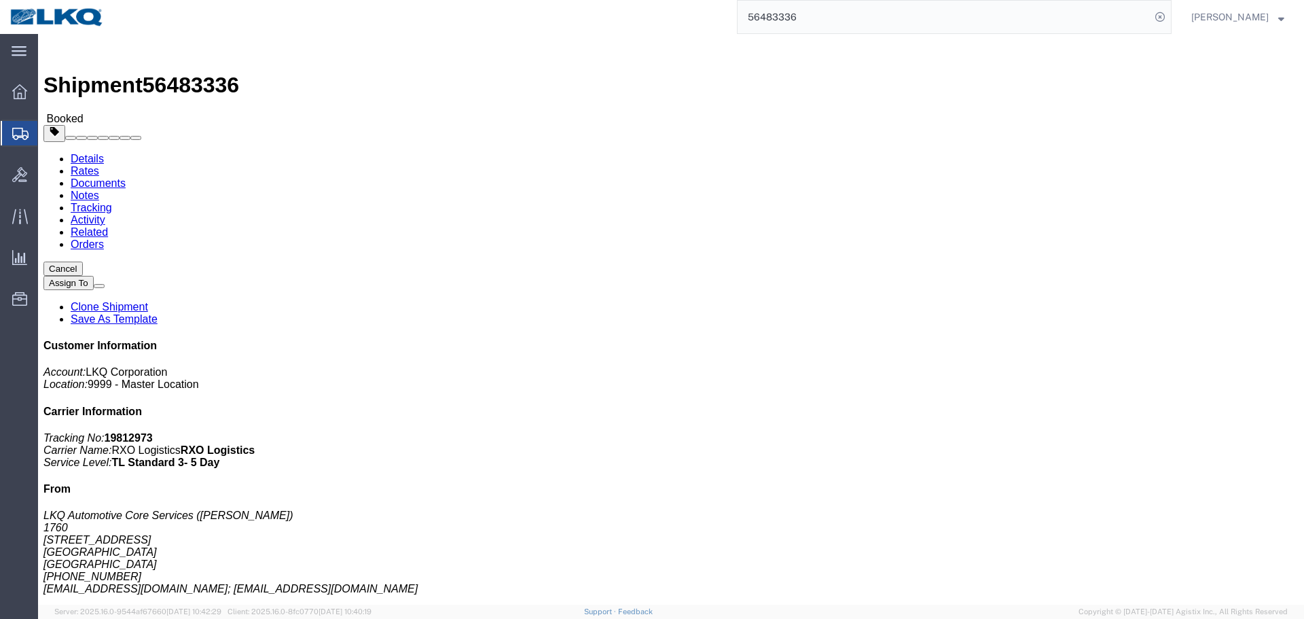
click link "Notes"
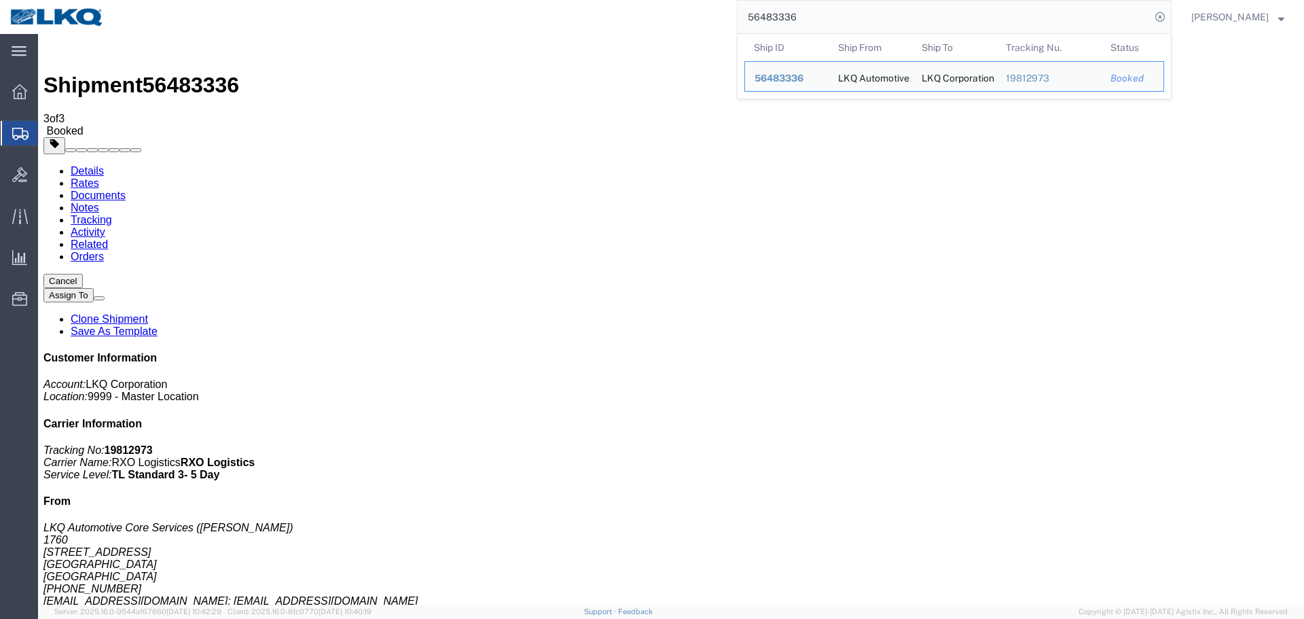
click at [882, 11] on input "56483336" at bounding box center [944, 17] width 413 height 33
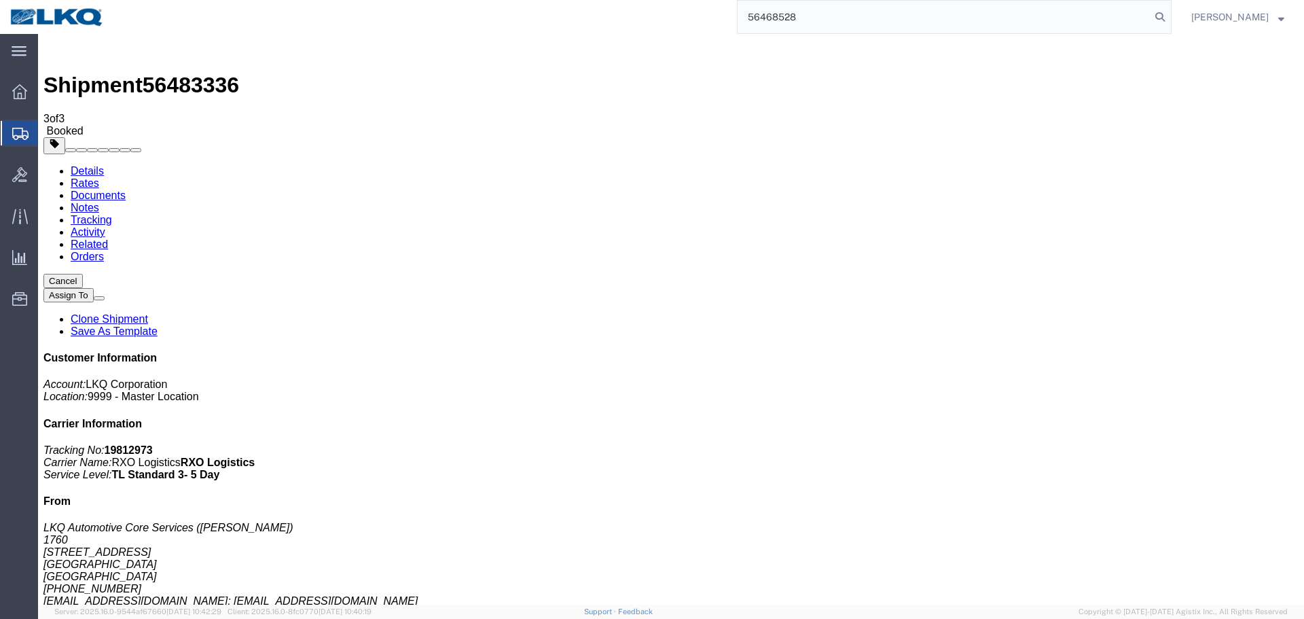
type input "56468528"
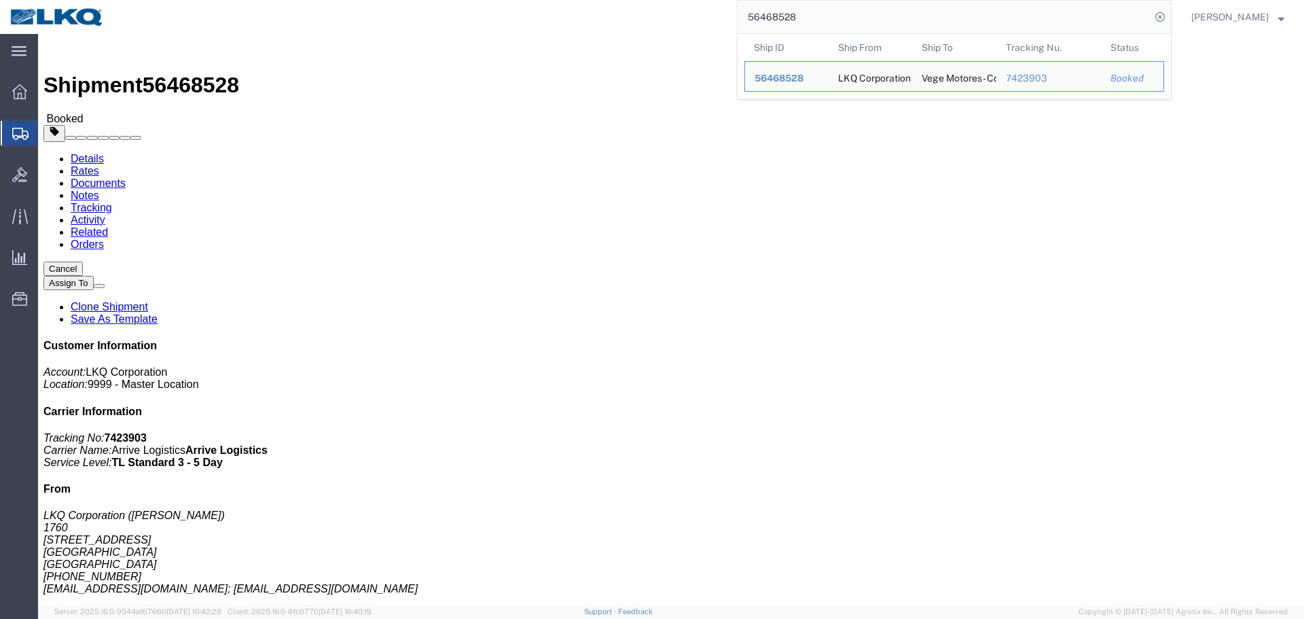
click div
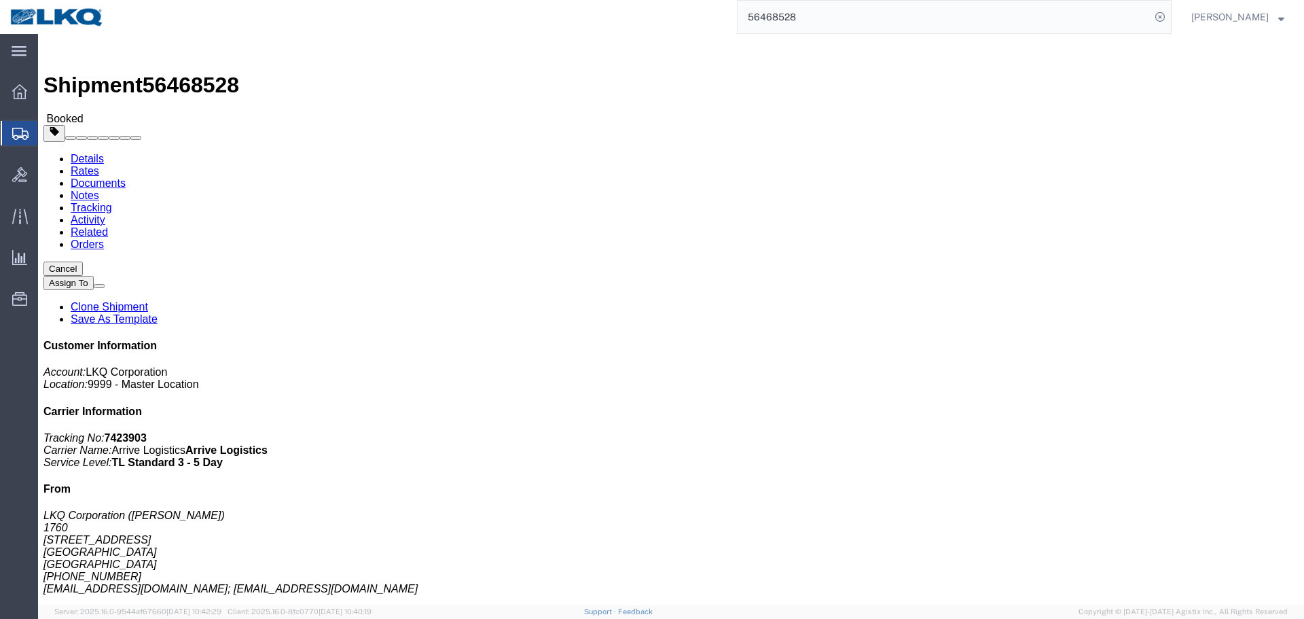
click link "Tracking"
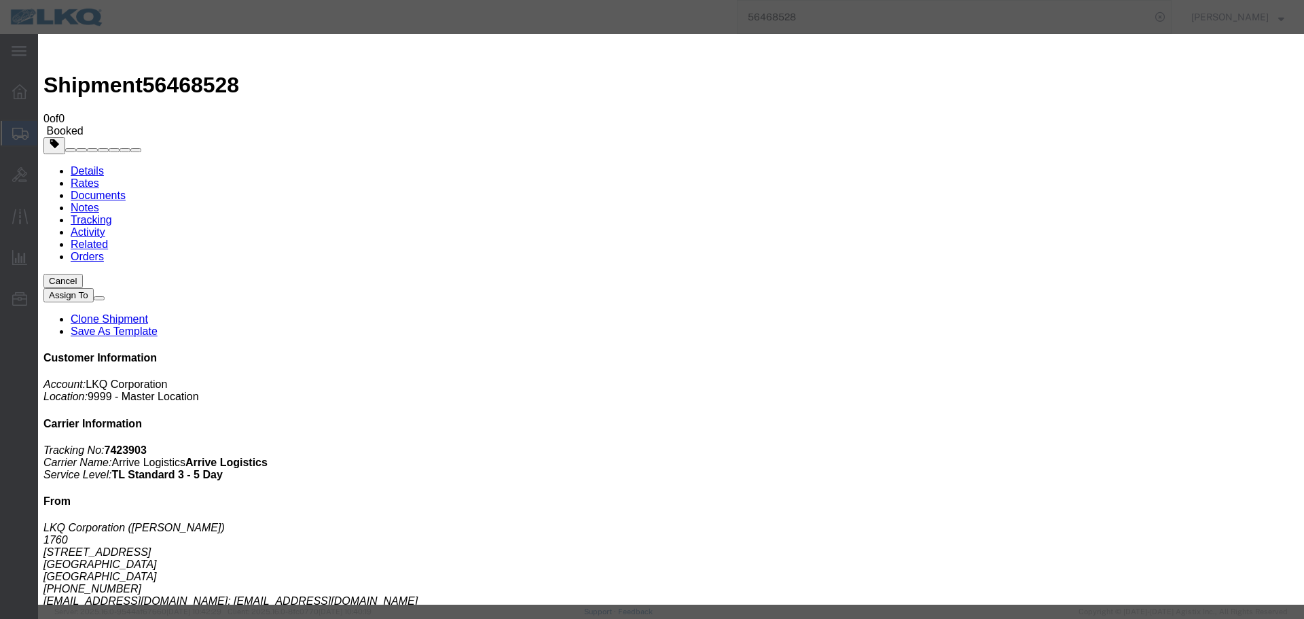
type input "[DATE]"
type input "10:00 PM"
select select "DELIVRED"
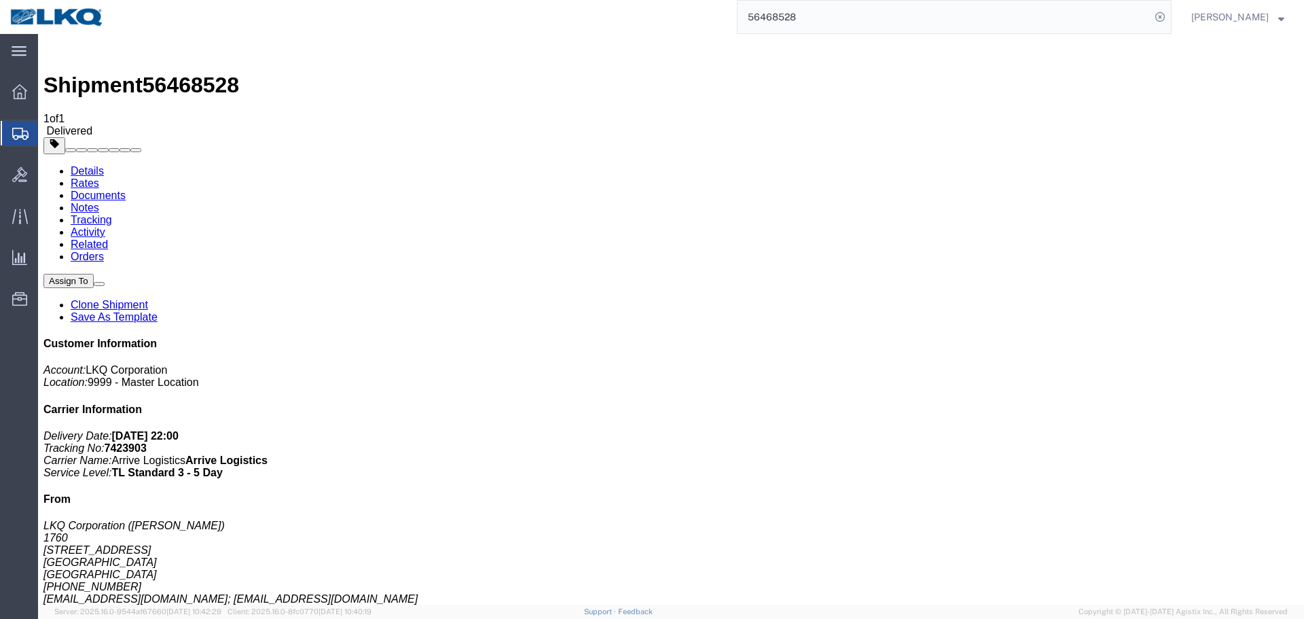
click at [99, 177] on link "Rates" at bounding box center [85, 183] width 29 height 12
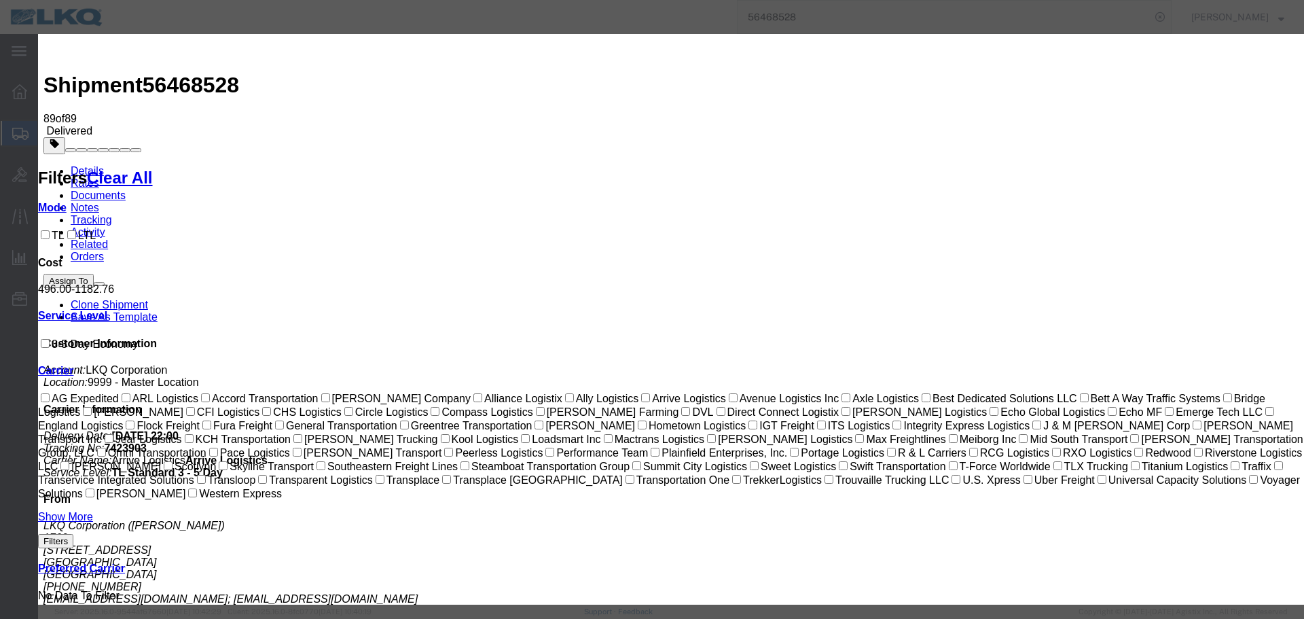
type input "0"
select select "VEHI_FUR_NOT_USED"
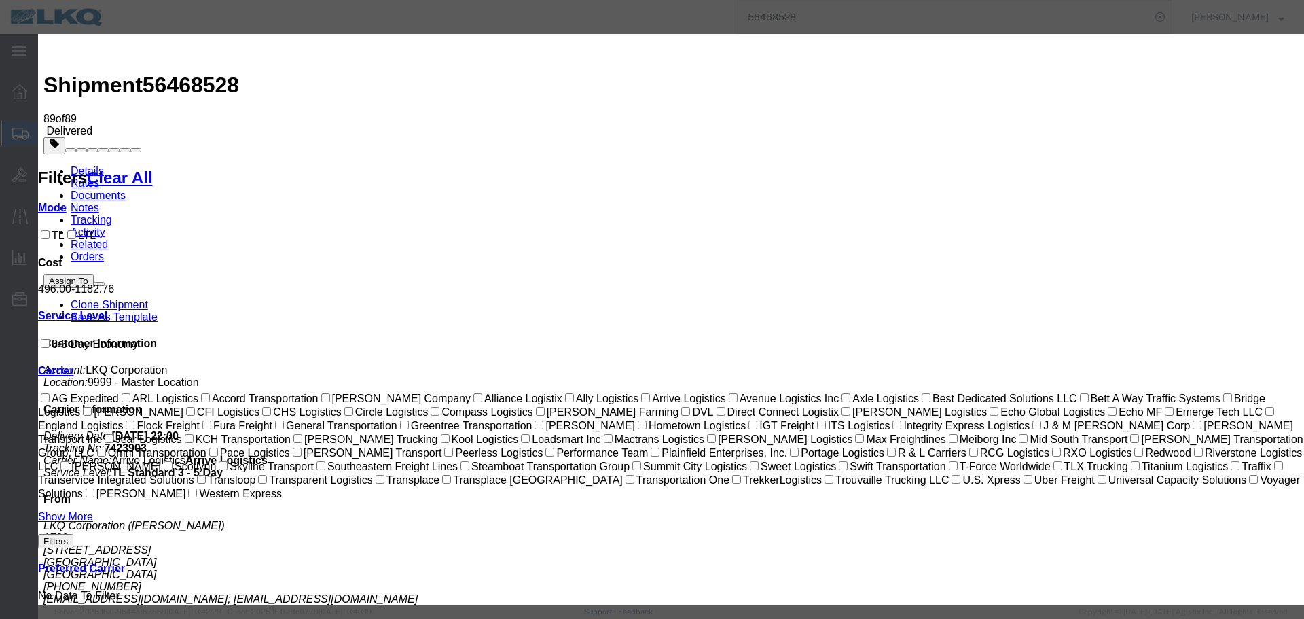
type input "150"
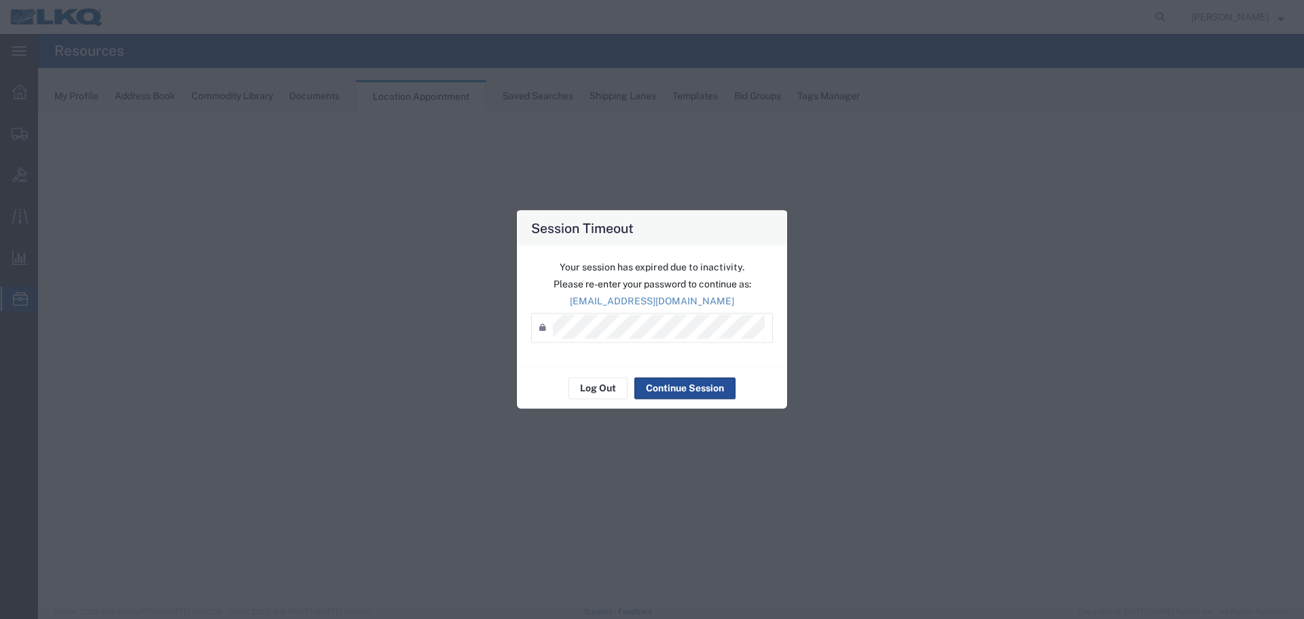
select select "27634"
select select "agendaWeek"
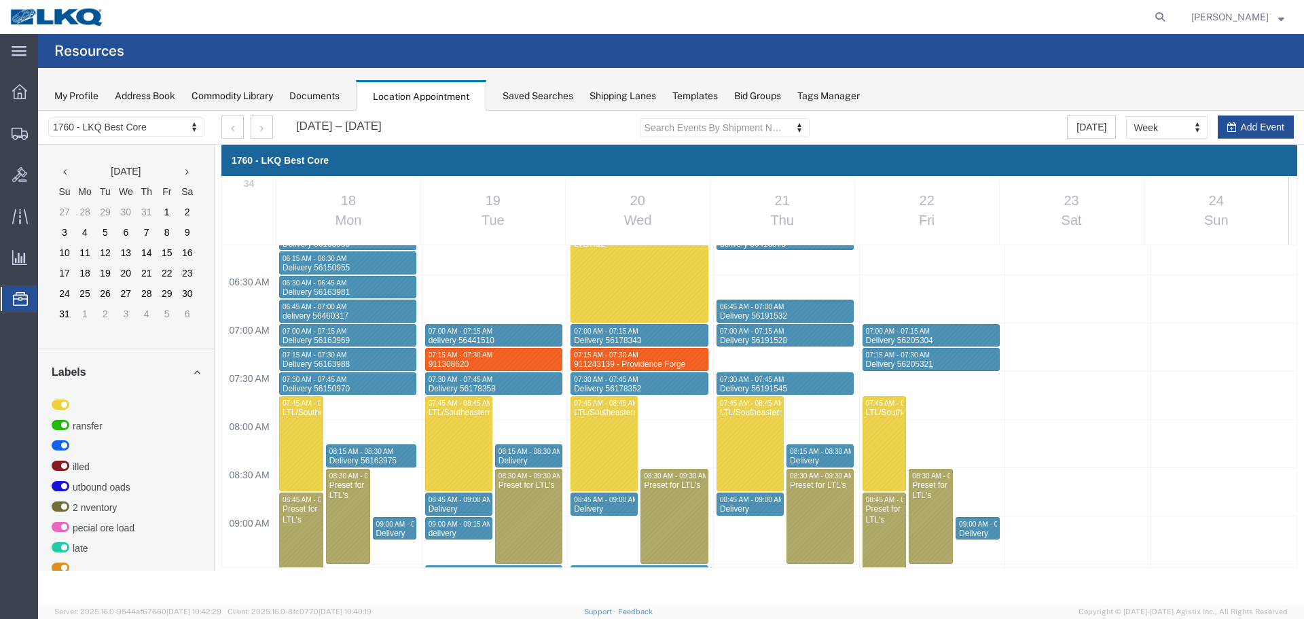
scroll to position [647, 0]
